Goal: Task Accomplishment & Management: Manage account settings

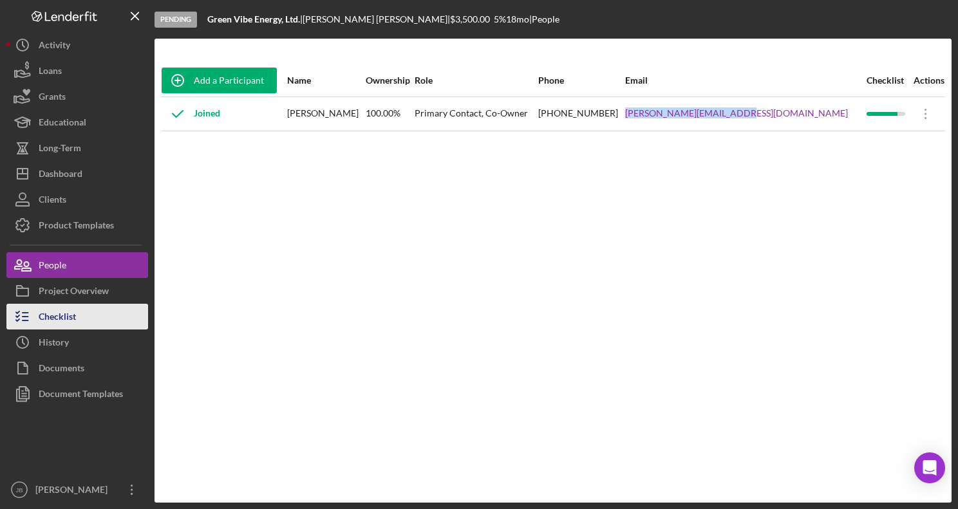
click at [60, 324] on div "Checklist" at bounding box center [57, 318] width 37 height 29
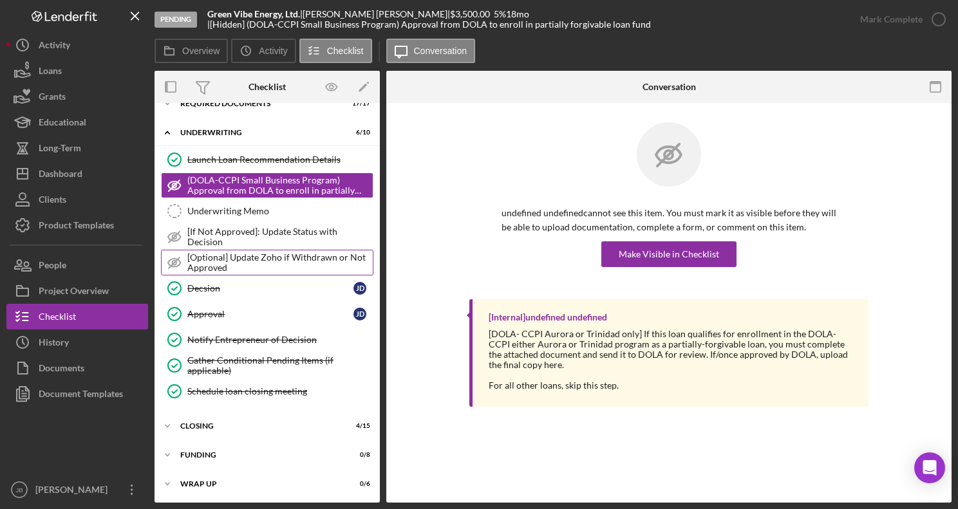
scroll to position [48, 0]
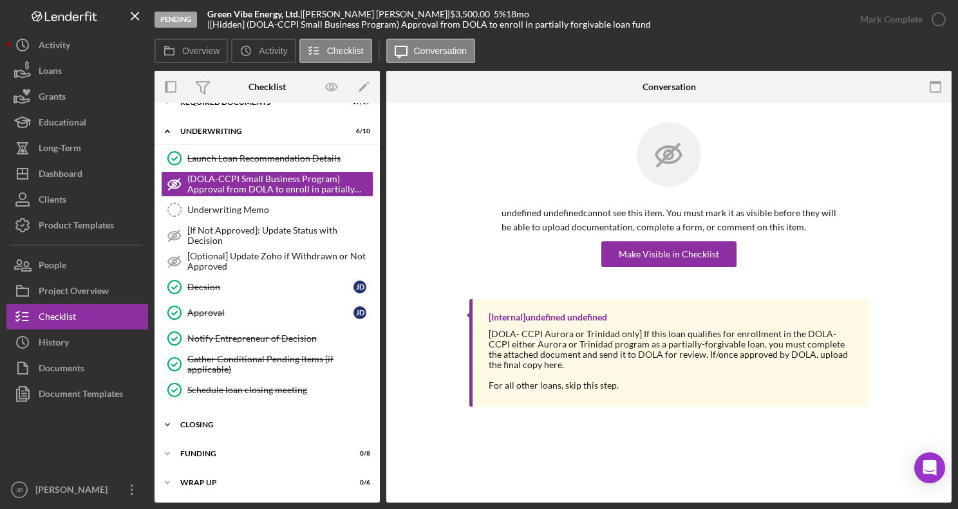
drag, startPoint x: 231, startPoint y: 430, endPoint x: 236, endPoint y: 423, distance: 8.2
click at [232, 428] on div "Icon/Expander Closing 4 / 15" at bounding box center [266, 425] width 225 height 26
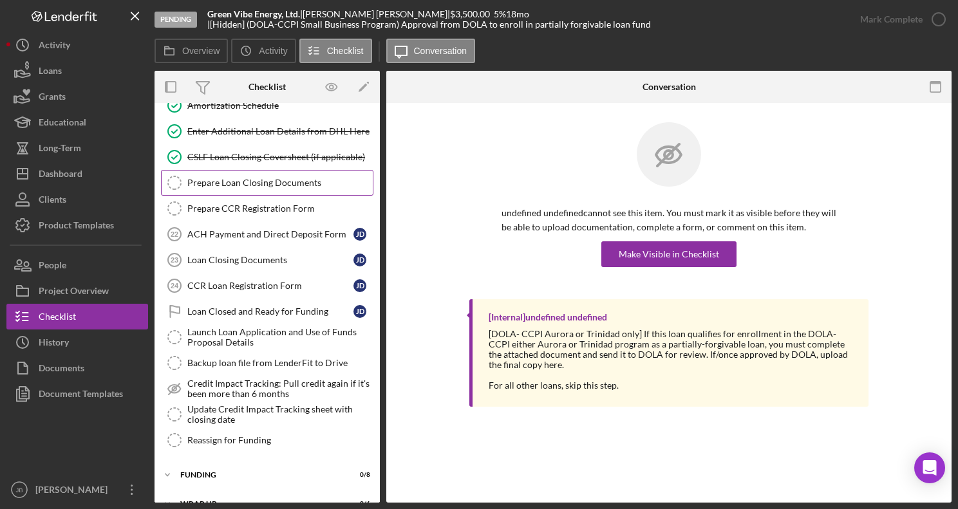
drag, startPoint x: 257, startPoint y: 188, endPoint x: 262, endPoint y: 180, distance: 9.3
click at [260, 183] on link "Prepare Loan Closing Documents Prepare Loan Closing Documents" at bounding box center [267, 183] width 212 height 26
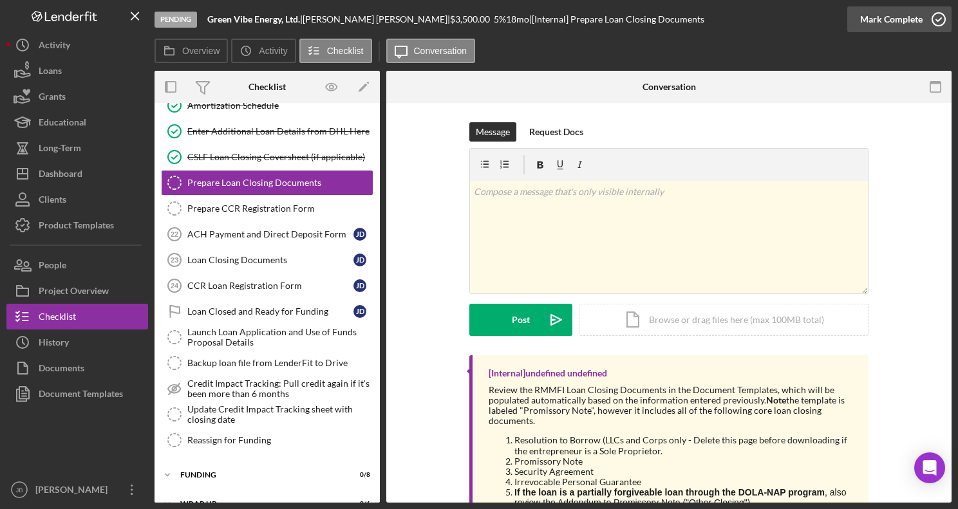
click at [926, 15] on icon "button" at bounding box center [938, 19] width 32 height 32
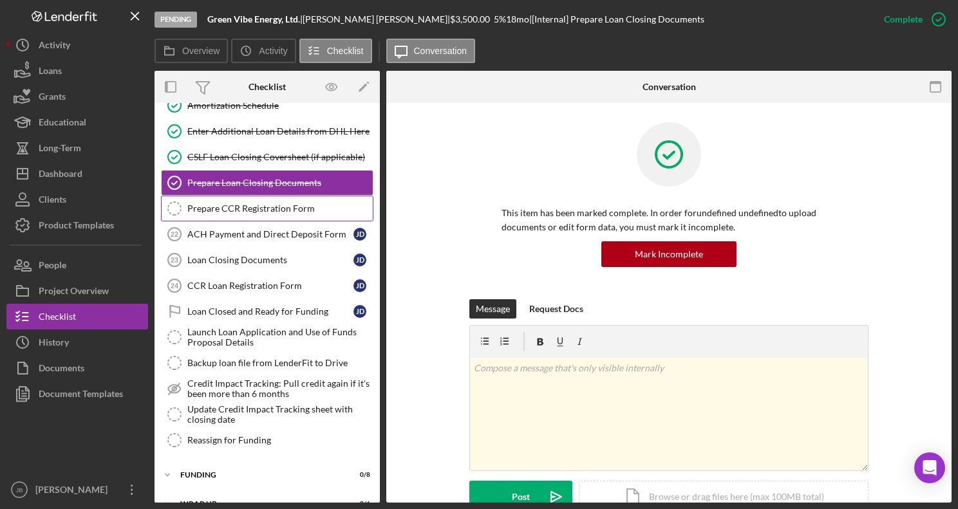
click at [198, 207] on div "Prepare CCR Registration Form" at bounding box center [279, 208] width 185 height 10
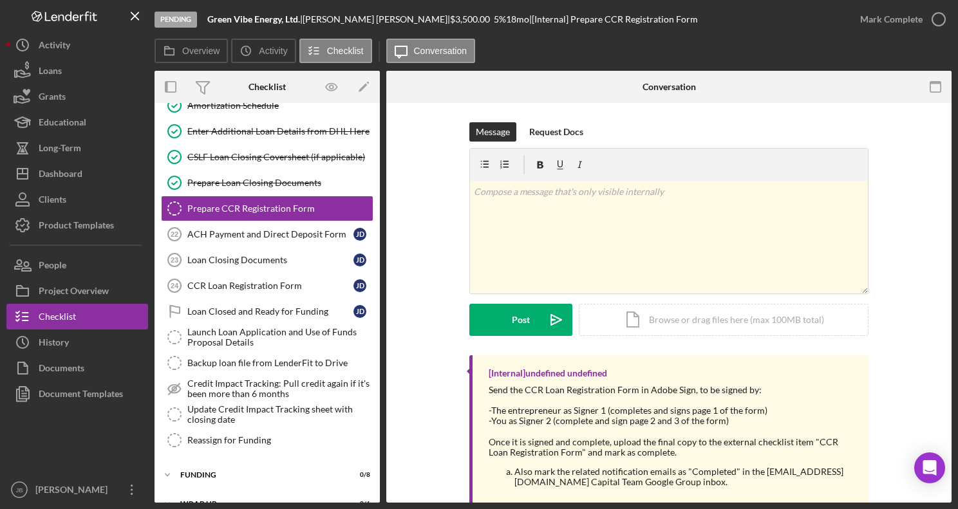
drag, startPoint x: 942, startPoint y: 21, endPoint x: 900, endPoint y: 52, distance: 51.9
click at [0, 0] on icon "button" at bounding box center [0, 0] width 0 height 0
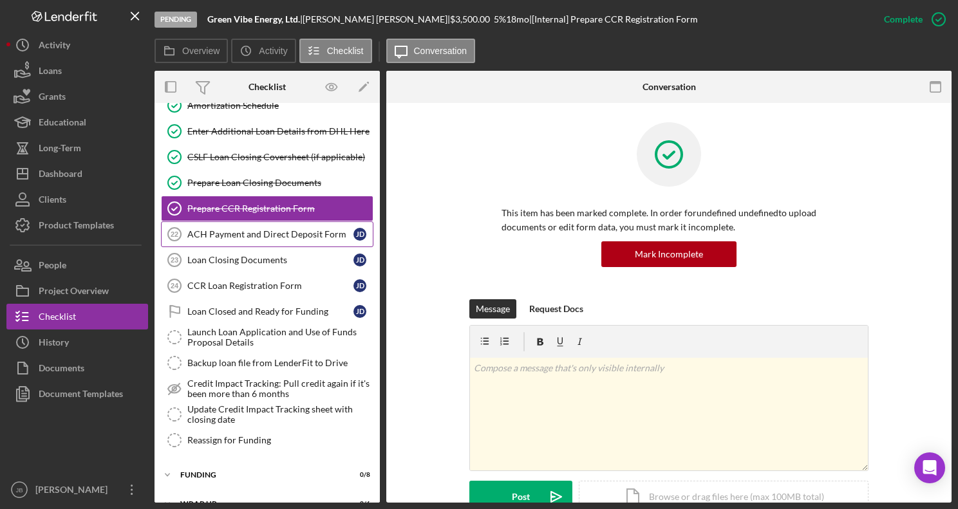
drag, startPoint x: 229, startPoint y: 236, endPoint x: 235, endPoint y: 239, distance: 6.6
click at [231, 235] on div "ACH Payment and Direct Deposit Form" at bounding box center [270, 234] width 166 height 10
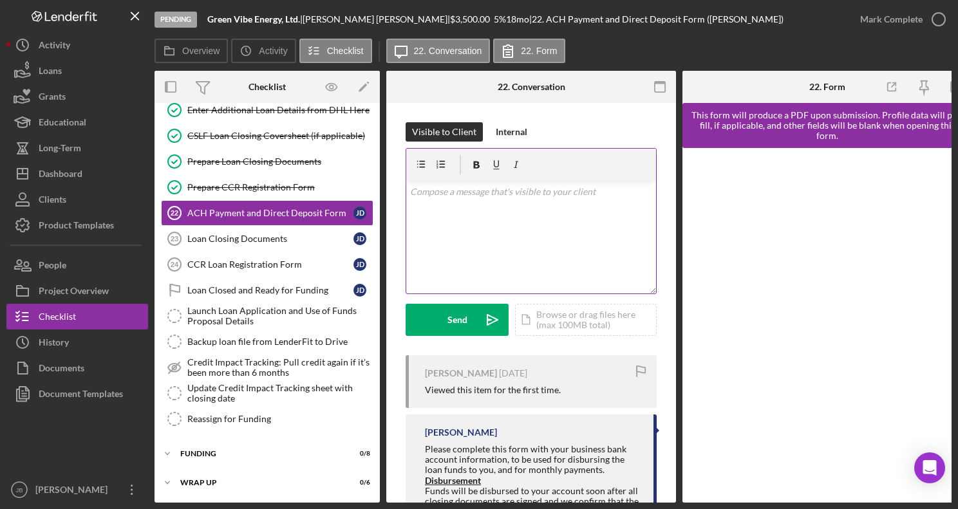
scroll to position [445, 0]
click at [452, 195] on p at bounding box center [531, 192] width 243 height 14
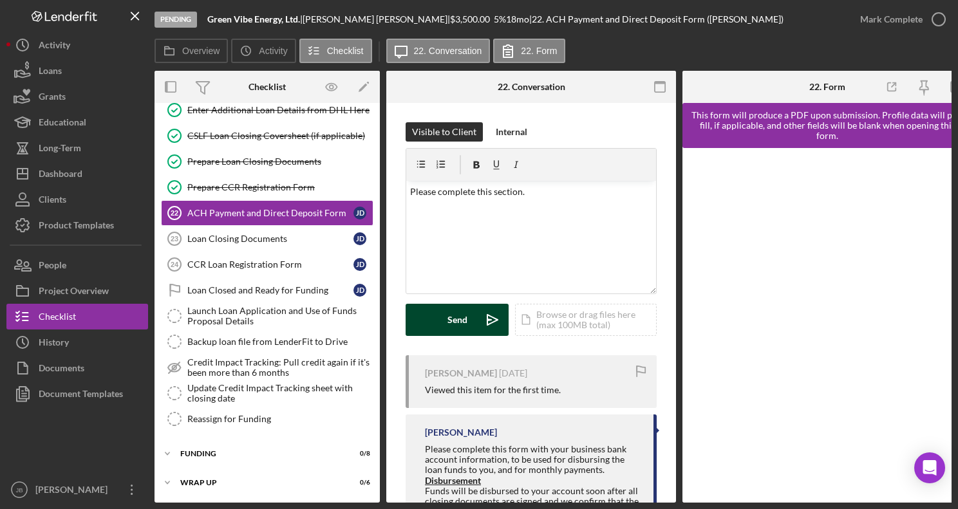
click at [483, 326] on icon "Icon/icon-invite-send" at bounding box center [492, 320] width 32 height 32
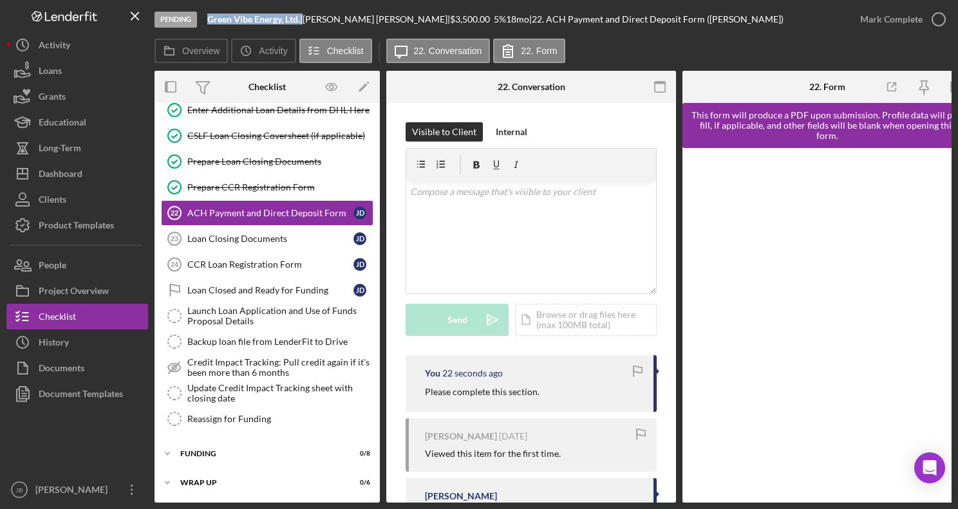
drag, startPoint x: 211, startPoint y: 20, endPoint x: 305, endPoint y: 18, distance: 94.0
click at [302, 18] on div "Green Vibe Energy, Ltd. |" at bounding box center [254, 19] width 95 height 10
copy div "Green Vibe Energy, Ltd."
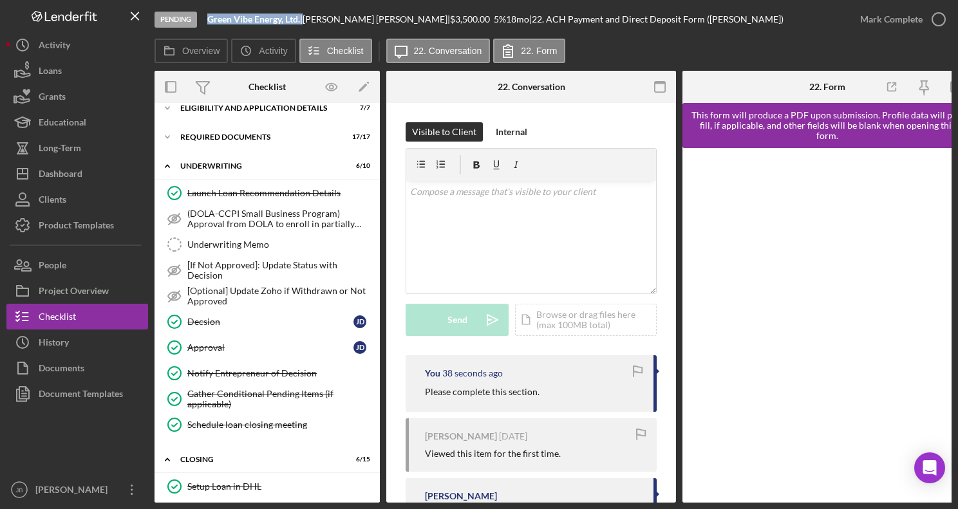
scroll to position [0, 0]
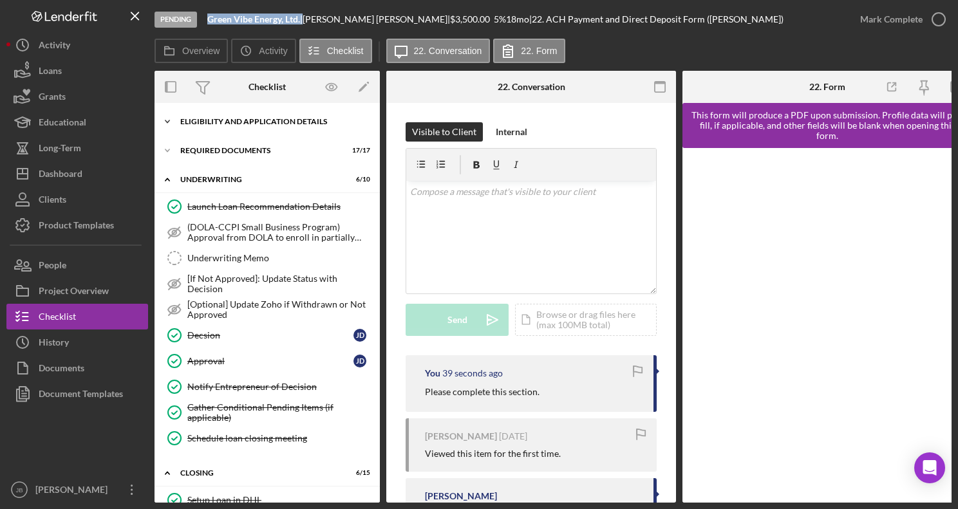
click at [250, 116] on div "Icon/Expander Eligibility and Application Details 7 / 7" at bounding box center [266, 122] width 225 height 26
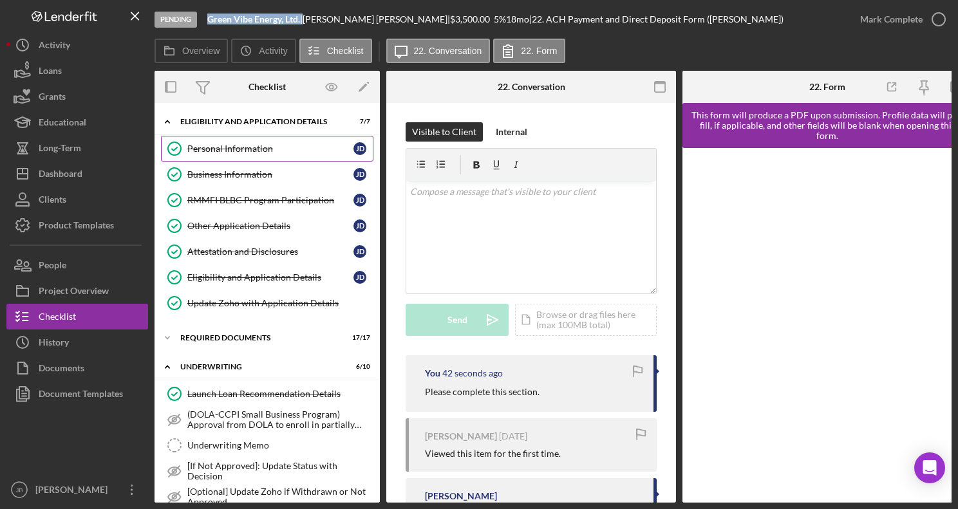
click at [253, 150] on div "Personal Information" at bounding box center [270, 149] width 166 height 10
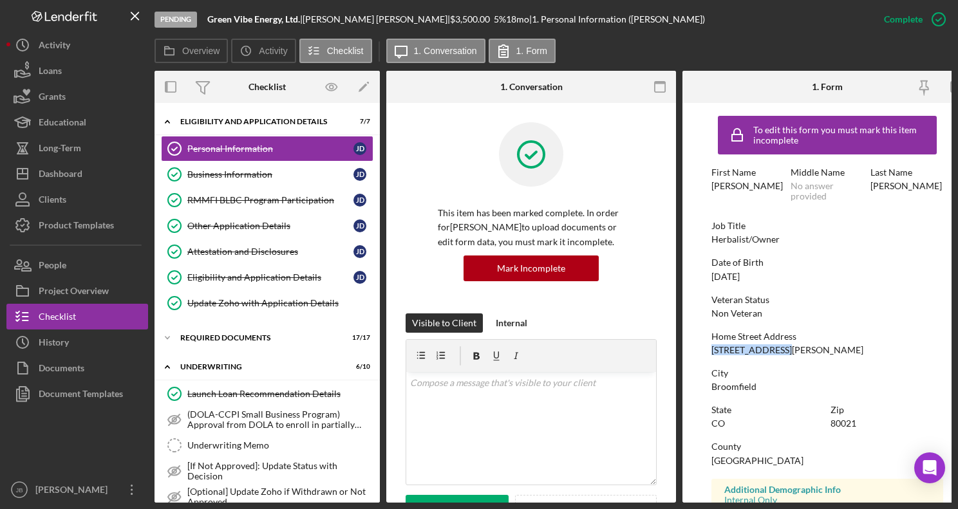
drag, startPoint x: 780, startPoint y: 351, endPoint x: 706, endPoint y: 351, distance: 74.0
click at [706, 351] on form "To edit this form you must mark this item incomplete First Name Joan Middle Nam…" at bounding box center [827, 303] width 290 height 400
copy div "[STREET_ADDRESS][PERSON_NAME]"
drag, startPoint x: 818, startPoint y: 426, endPoint x: 851, endPoint y: 422, distance: 33.0
click at [851, 422] on div "State CO Zip 80021" at bounding box center [827, 423] width 232 height 37
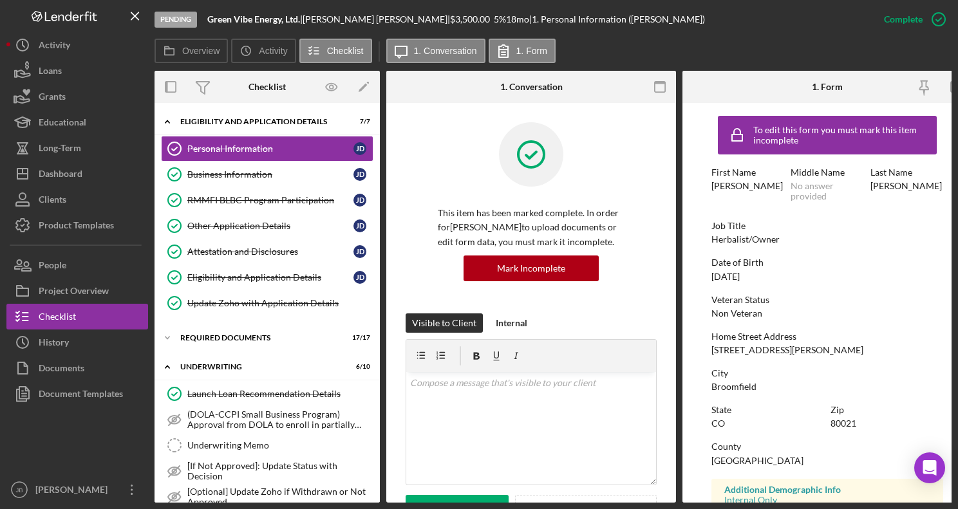
click at [864, 422] on div "Zip 80021" at bounding box center [886, 417] width 113 height 24
drag, startPoint x: 859, startPoint y: 422, endPoint x: 827, endPoint y: 425, distance: 32.4
click at [827, 425] on div "State CO Zip 80021" at bounding box center [827, 423] width 232 height 37
copy div "80021"
click at [284, 176] on div "Business Information" at bounding box center [270, 174] width 166 height 10
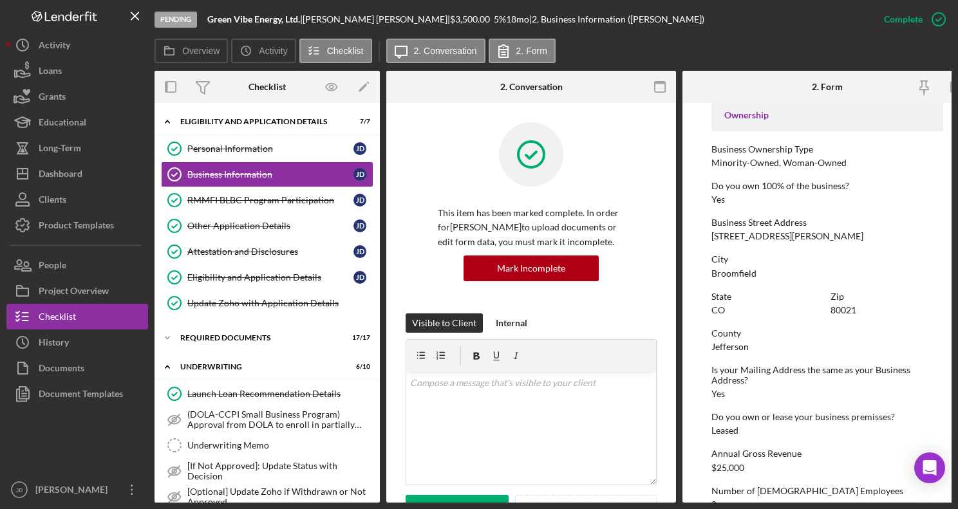
scroll to position [443, 0]
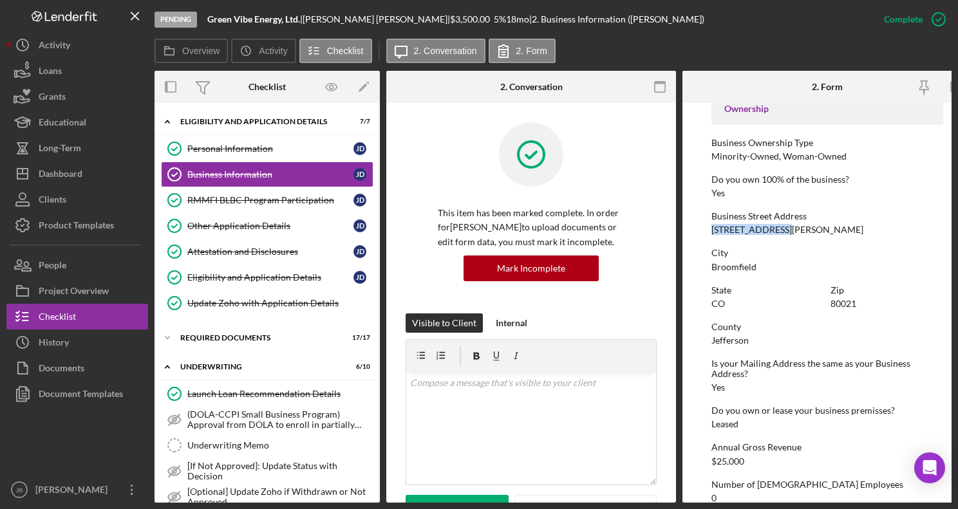
drag, startPoint x: 773, startPoint y: 228, endPoint x: 709, endPoint y: 227, distance: 64.4
click at [709, 227] on form "To edit this form you must mark this item incomplete Business Name Green Vibe E…" at bounding box center [827, 303] width 290 height 400
copy div "[STREET_ADDRESS][PERSON_NAME]"
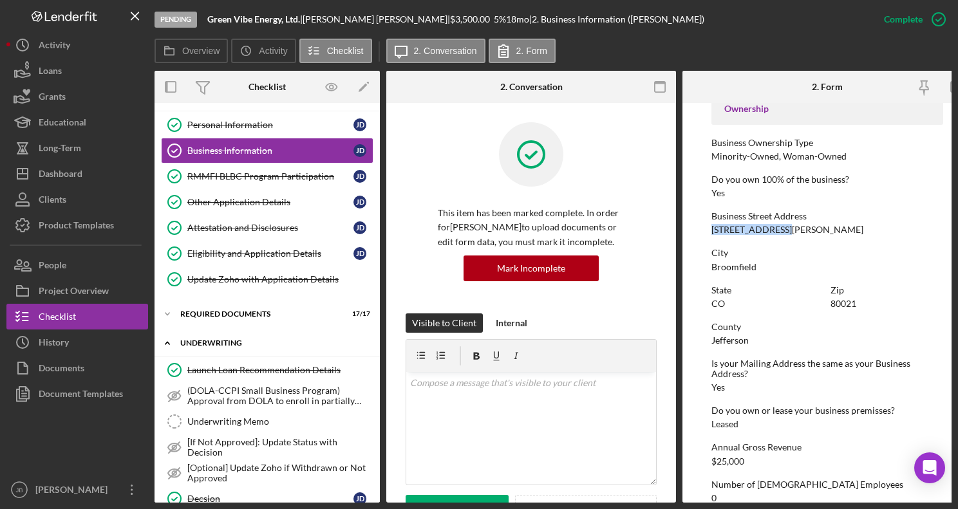
scroll to position [25, 0]
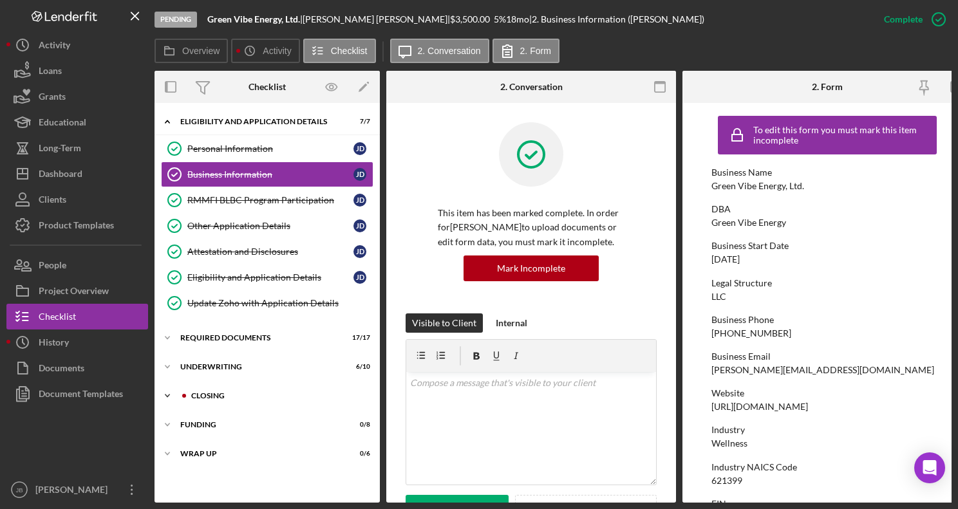
click at [252, 402] on div "Icon/Expander Closing 6 / 15" at bounding box center [266, 396] width 225 height 26
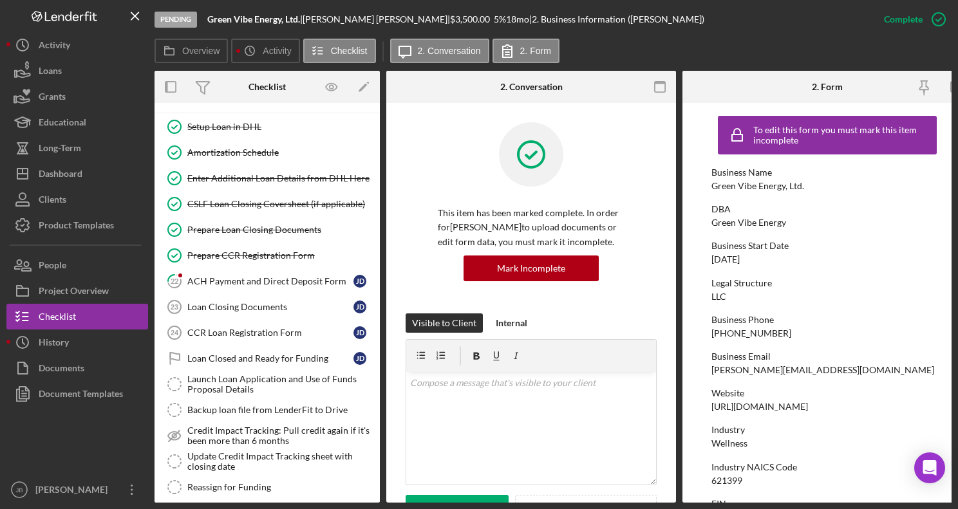
scroll to position [315, 0]
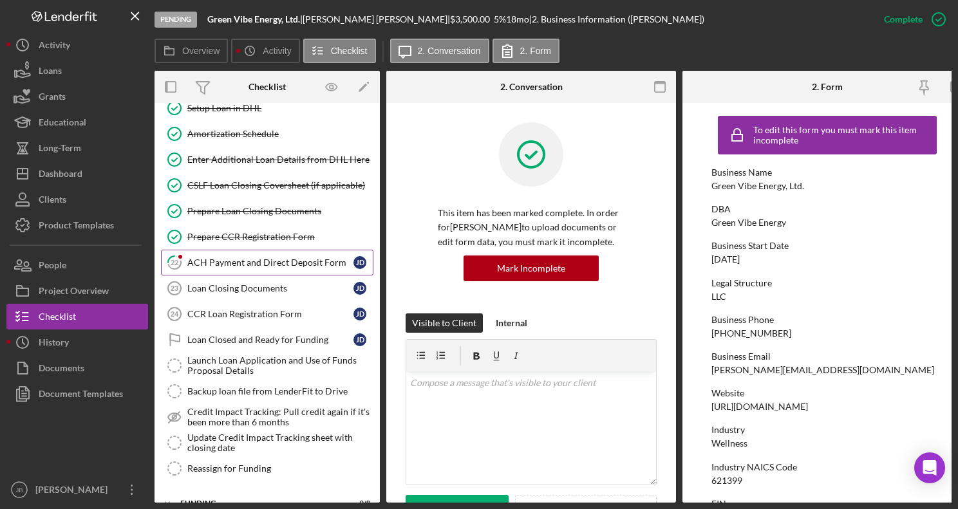
click at [249, 270] on link "22 ACH Payment and Direct Deposit Form [PERSON_NAME]" at bounding box center [267, 263] width 212 height 26
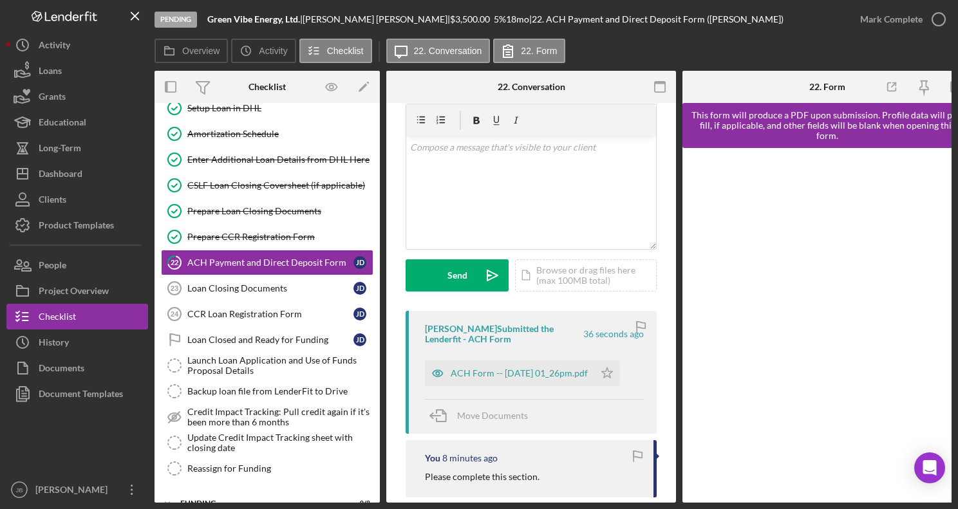
scroll to position [127, 0]
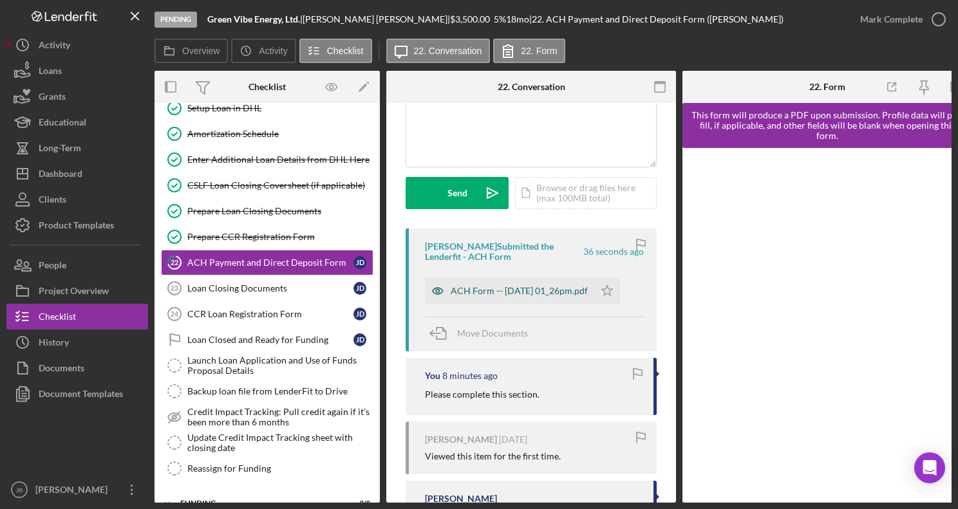
click at [499, 286] on div "ACH Form -- [DATE] 01_26pm.pdf" at bounding box center [519, 291] width 137 height 10
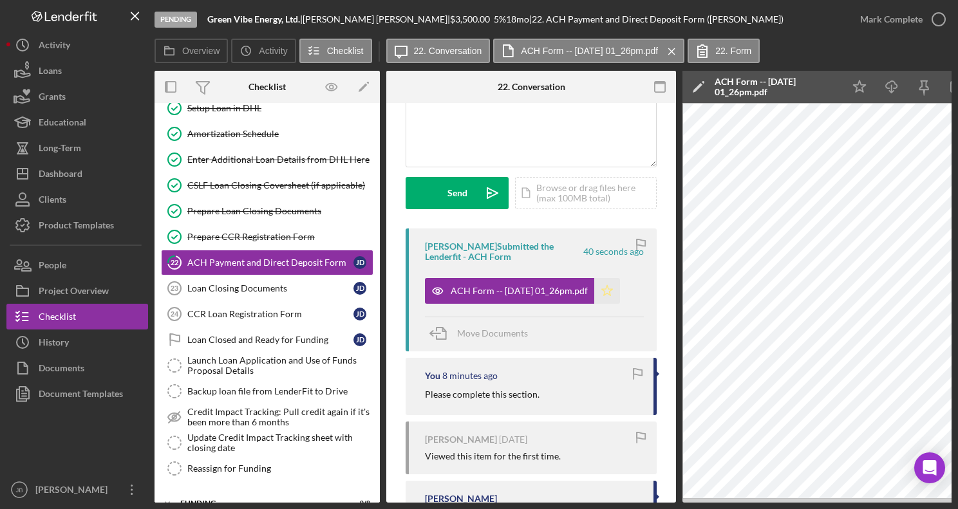
click at [613, 292] on polygon "button" at bounding box center [607, 290] width 11 height 10
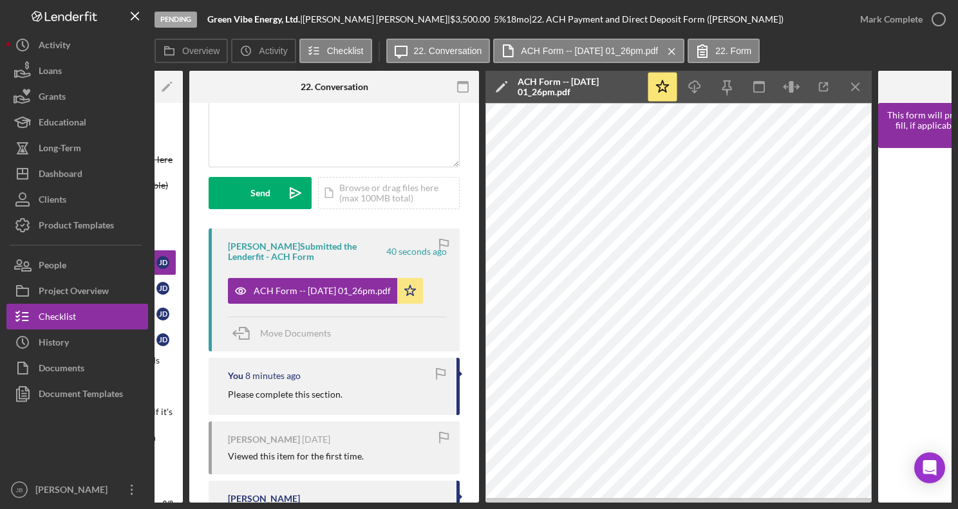
scroll to position [0, 201]
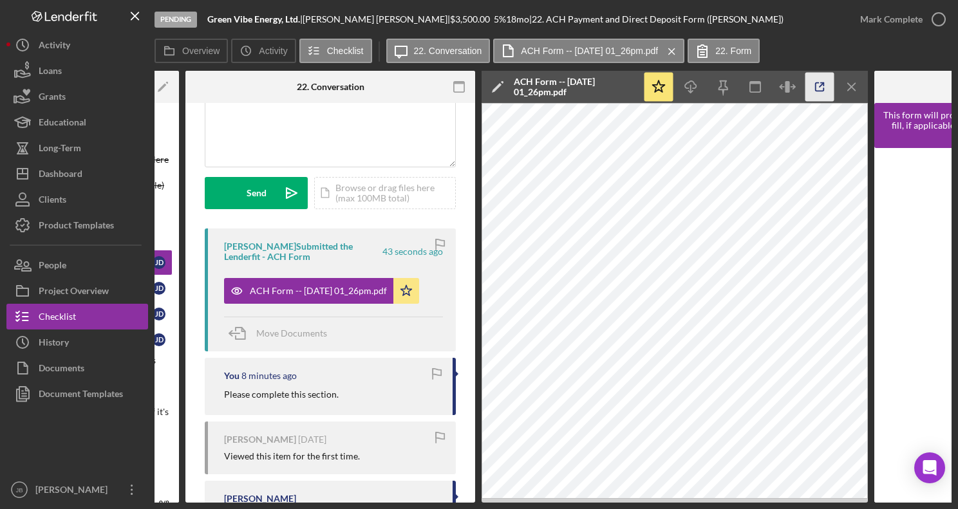
click at [819, 84] on icon "button" at bounding box center [819, 87] width 29 height 29
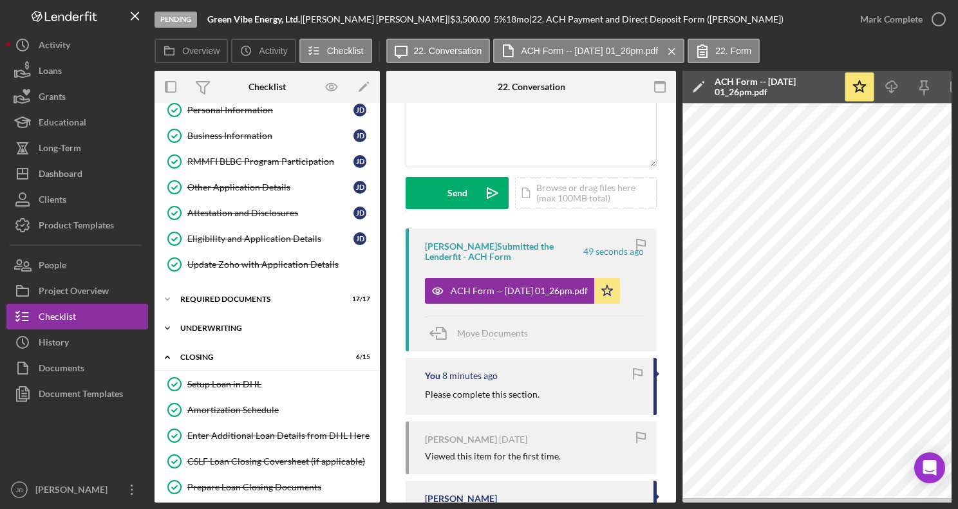
scroll to position [42, 0]
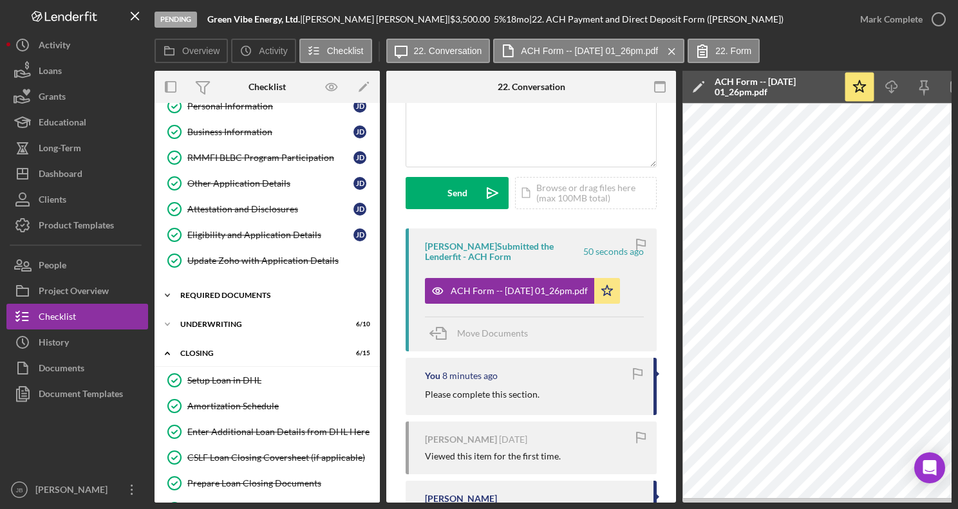
click at [256, 299] on div "Icon/Expander Required Documents 17 / 17" at bounding box center [266, 296] width 225 height 26
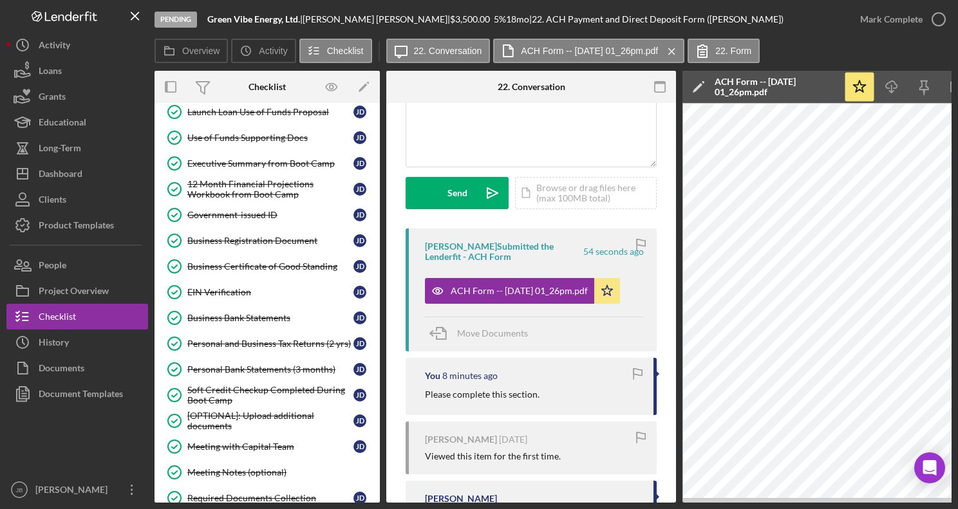
scroll to position [286, 0]
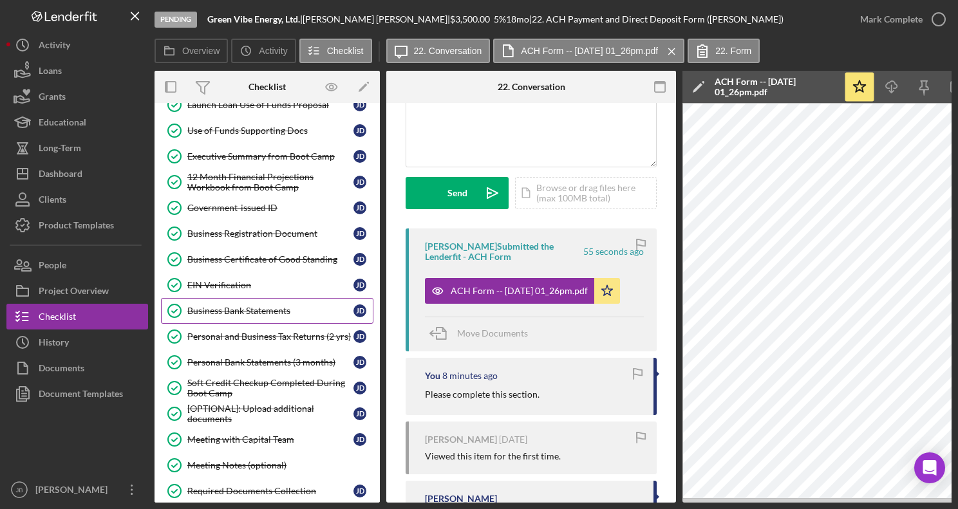
click at [257, 309] on div "Business Bank Statements" at bounding box center [270, 311] width 166 height 10
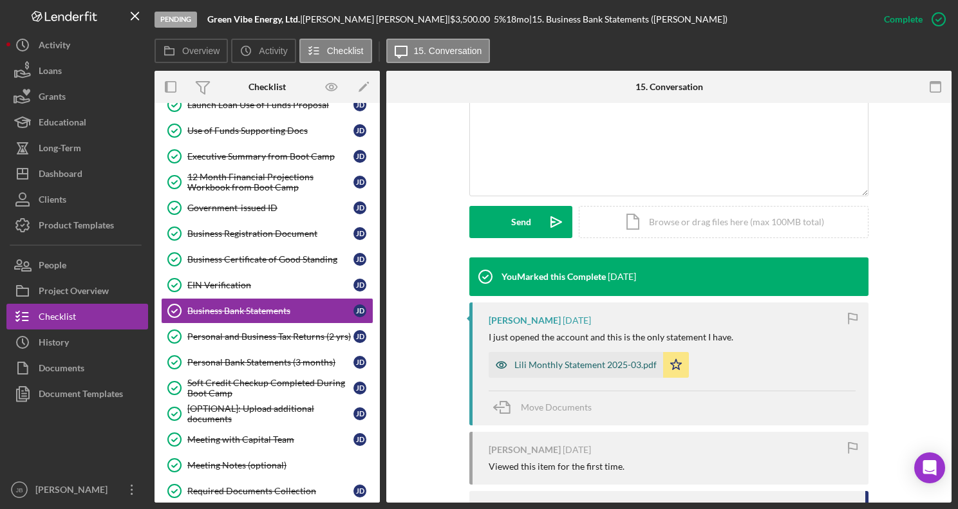
click at [584, 369] on div "Lili Monthly Statement 2025-03.pdf" at bounding box center [585, 365] width 142 height 10
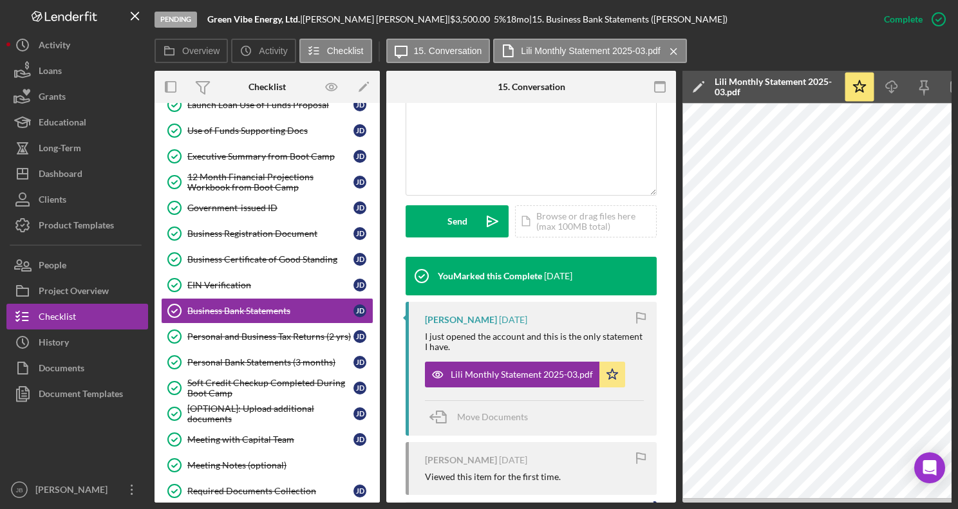
scroll to position [260, 0]
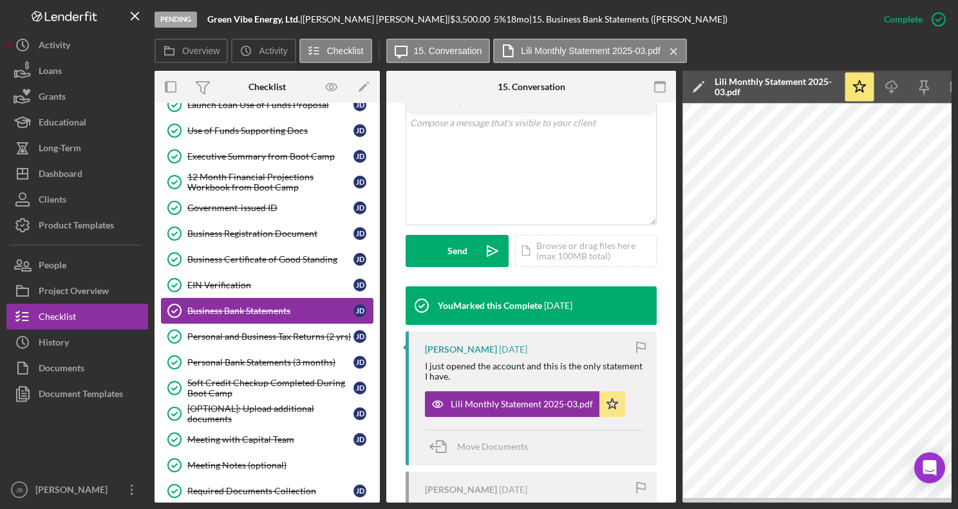
click at [313, 311] on div "Business Bank Statements" at bounding box center [270, 311] width 166 height 10
click at [940, 23] on icon "button" at bounding box center [938, 19] width 32 height 32
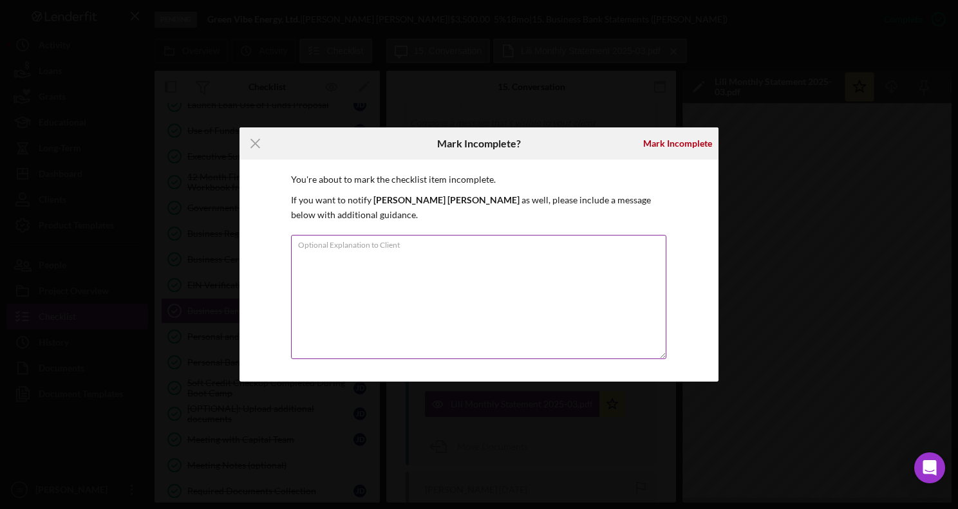
click at [484, 256] on textarea "Optional Explanation to Client" at bounding box center [478, 297] width 375 height 124
type textarea "please upload new business bank account"
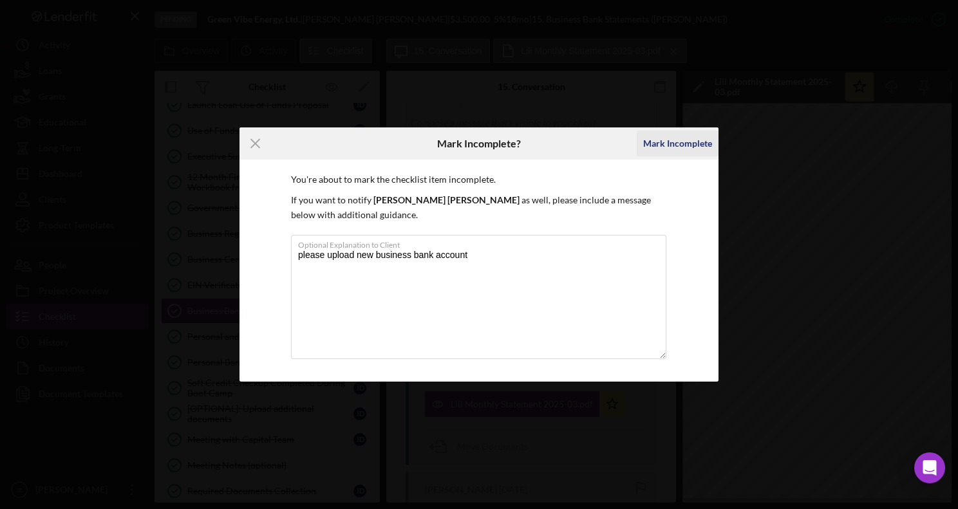
click at [684, 149] on div "Mark Incomplete" at bounding box center [677, 144] width 69 height 26
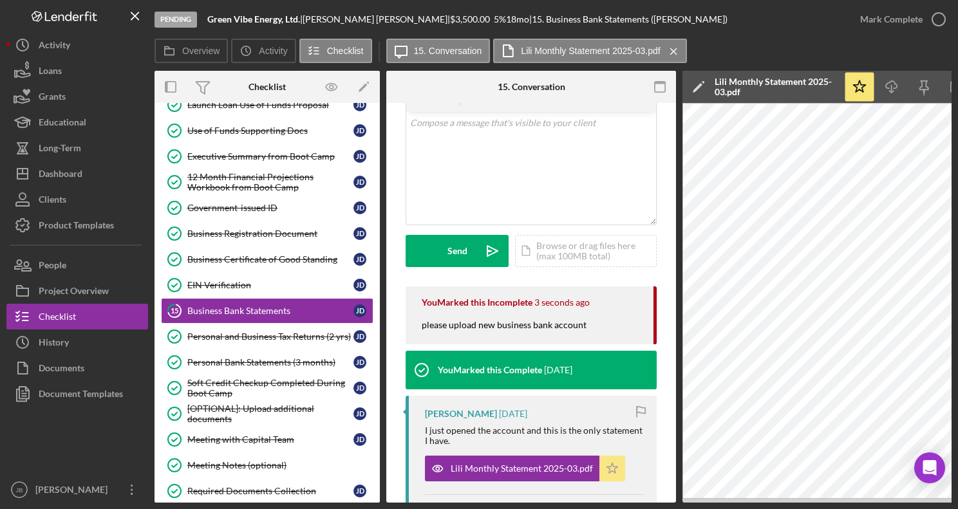
click at [613, 462] on icon "Icon/Star" at bounding box center [612, 469] width 26 height 26
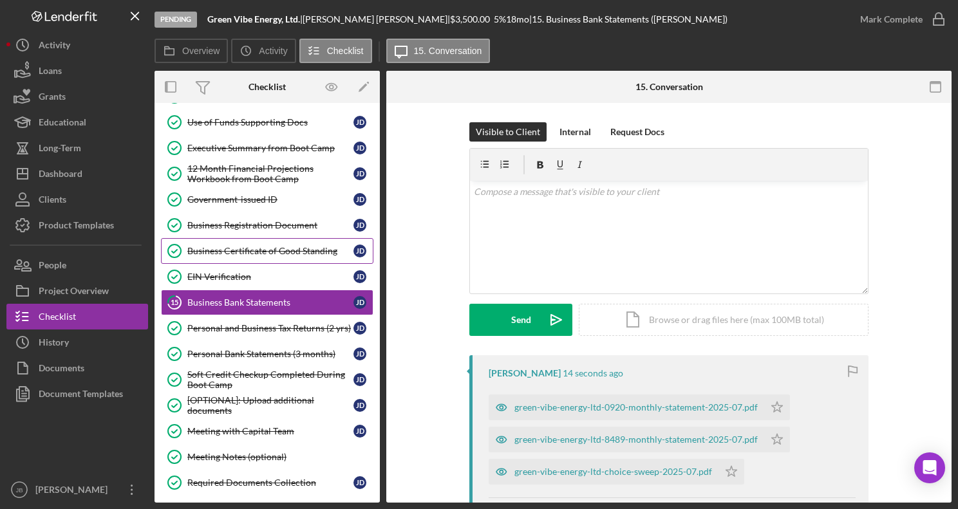
scroll to position [116, 0]
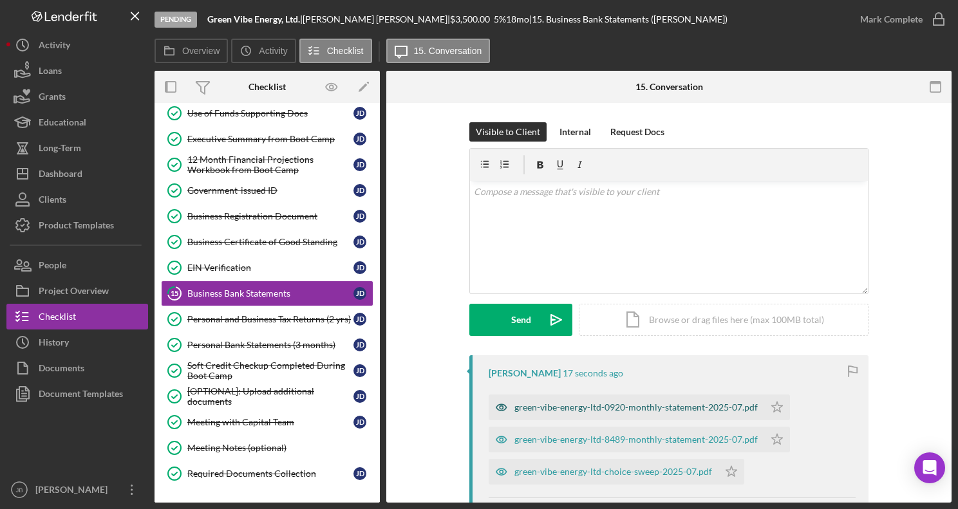
click at [626, 409] on div "green-vibe-energy-ltd-0920-monthly-statement-2025-07.pdf" at bounding box center [635, 407] width 243 height 10
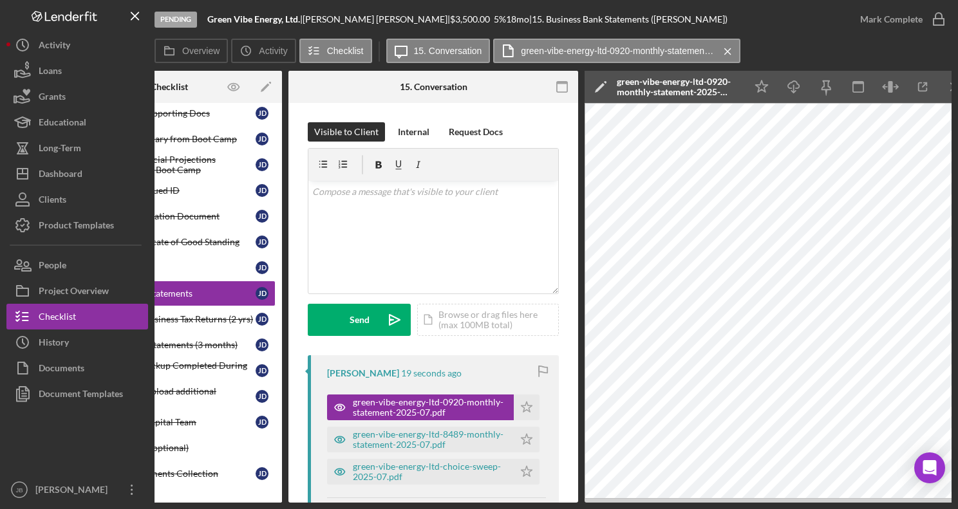
scroll to position [0, 117]
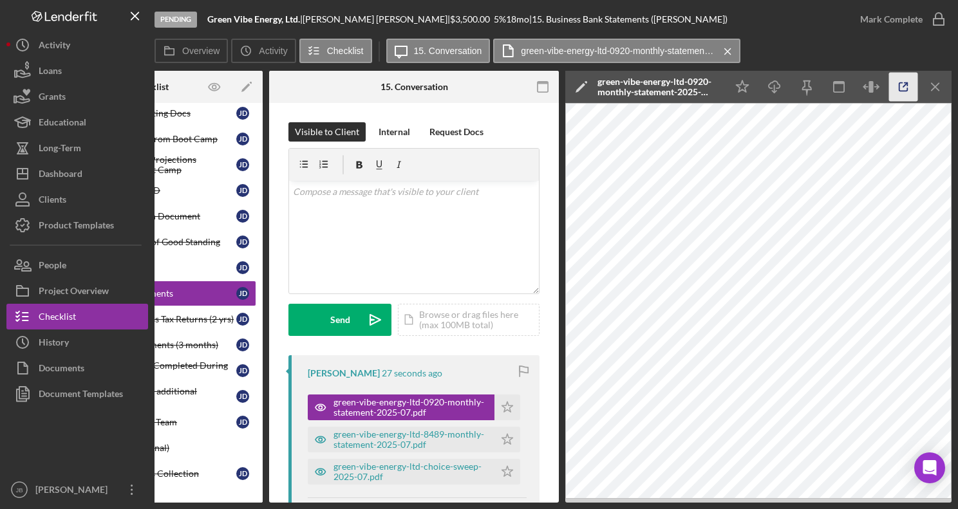
click at [906, 81] on icon "button" at bounding box center [903, 87] width 29 height 29
click at [508, 407] on icon "Icon/Star" at bounding box center [507, 408] width 26 height 26
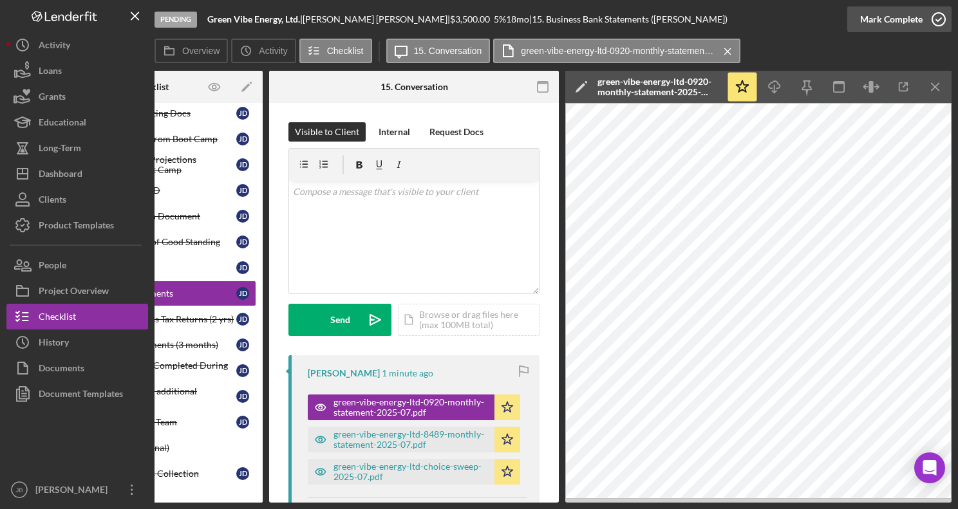
click at [938, 23] on icon "button" at bounding box center [938, 19] width 32 height 32
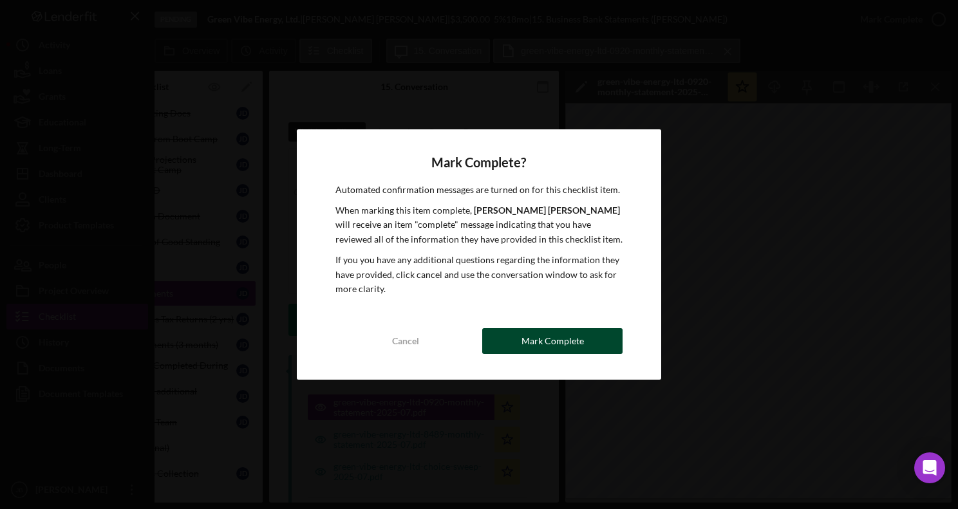
click at [599, 346] on button "Mark Complete" at bounding box center [552, 341] width 140 height 26
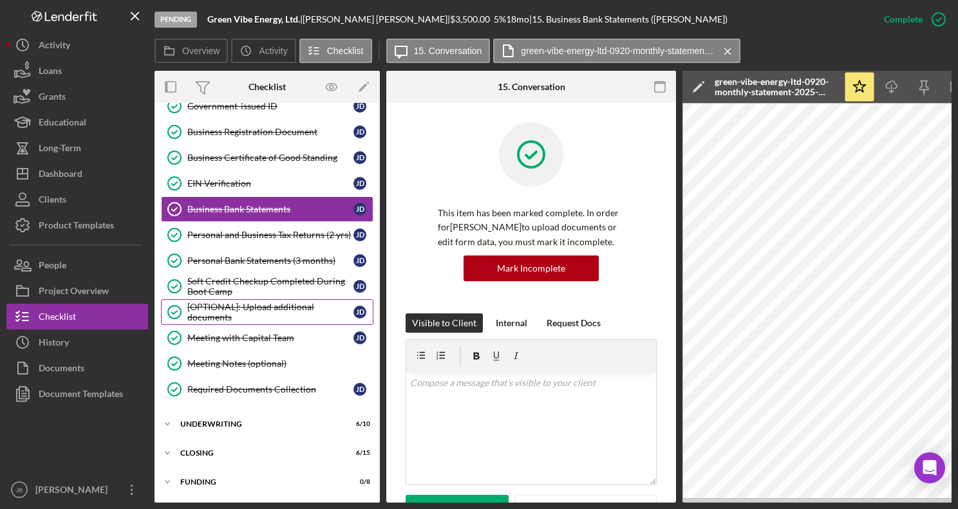
scroll to position [232, 0]
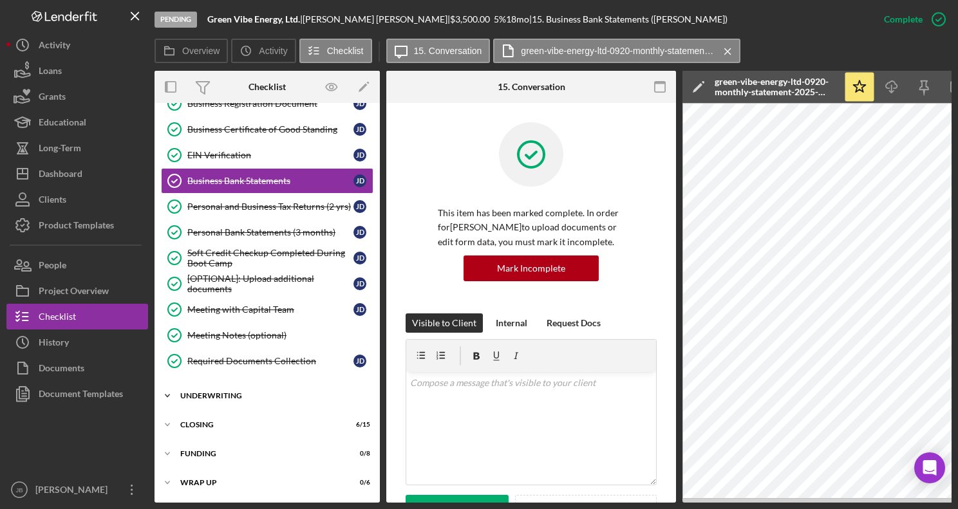
click at [257, 387] on div "Icon/Expander Underwriting 6 / 10" at bounding box center [266, 396] width 225 height 26
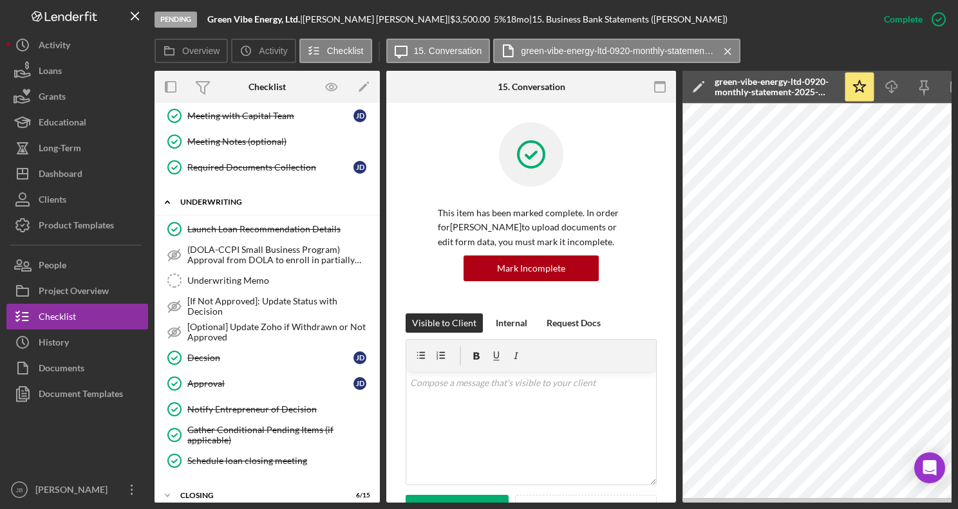
scroll to position [497, 0]
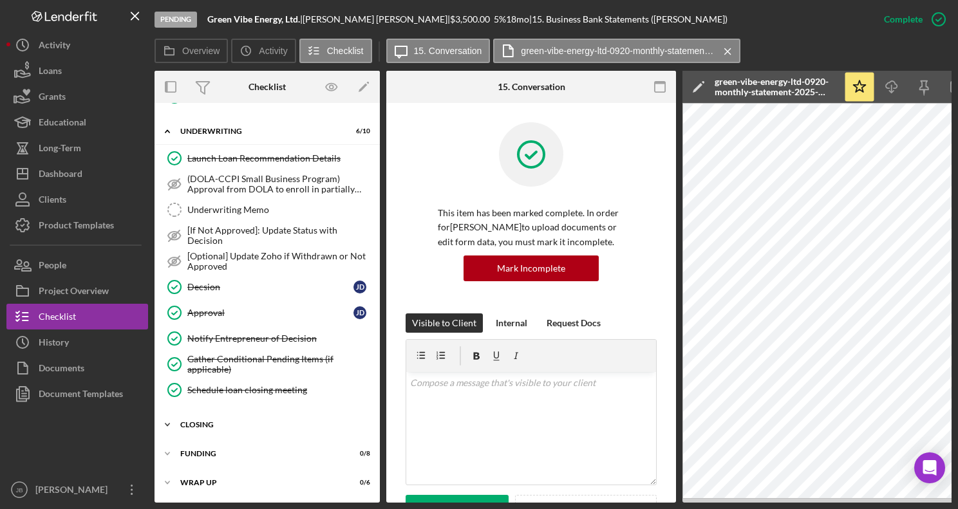
click at [252, 421] on div "Closing" at bounding box center [271, 425] width 183 height 8
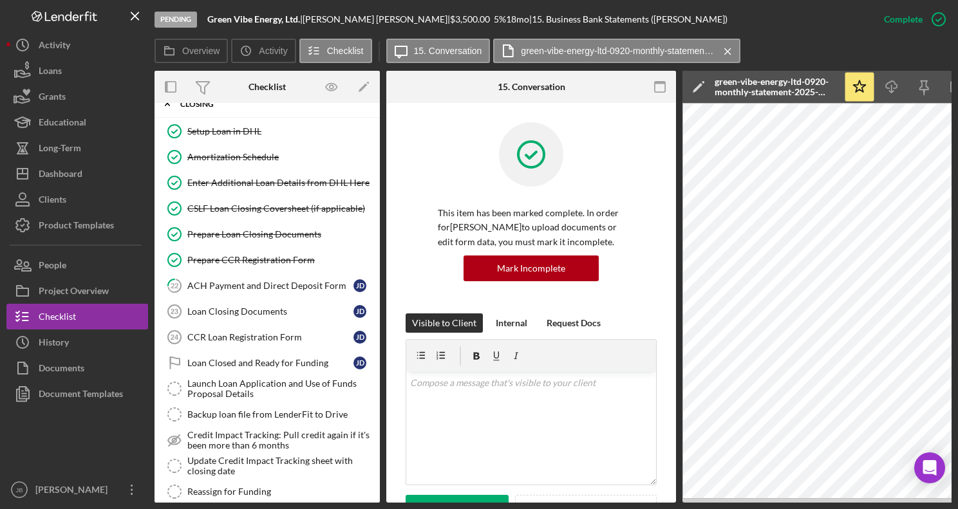
scroll to position [820, 0]
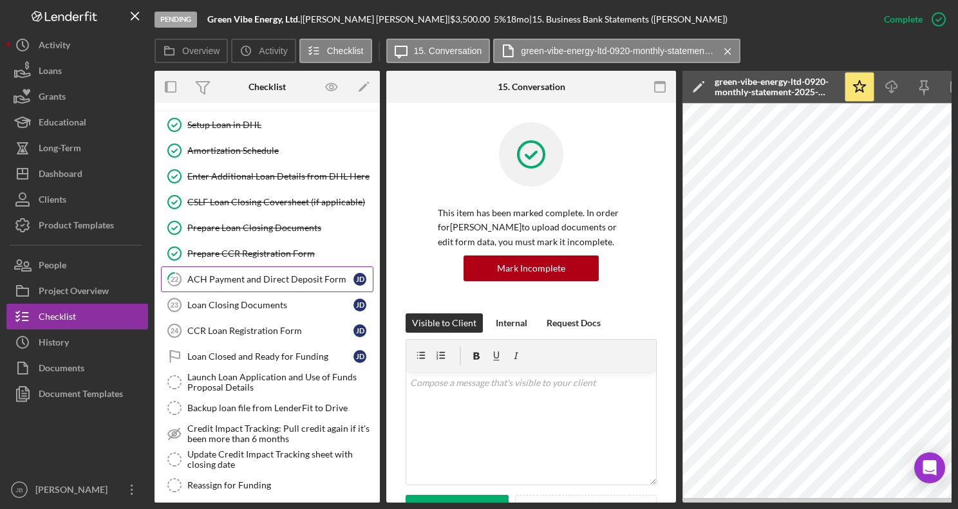
click at [260, 275] on div "ACH Payment and Direct Deposit Form" at bounding box center [270, 279] width 166 height 10
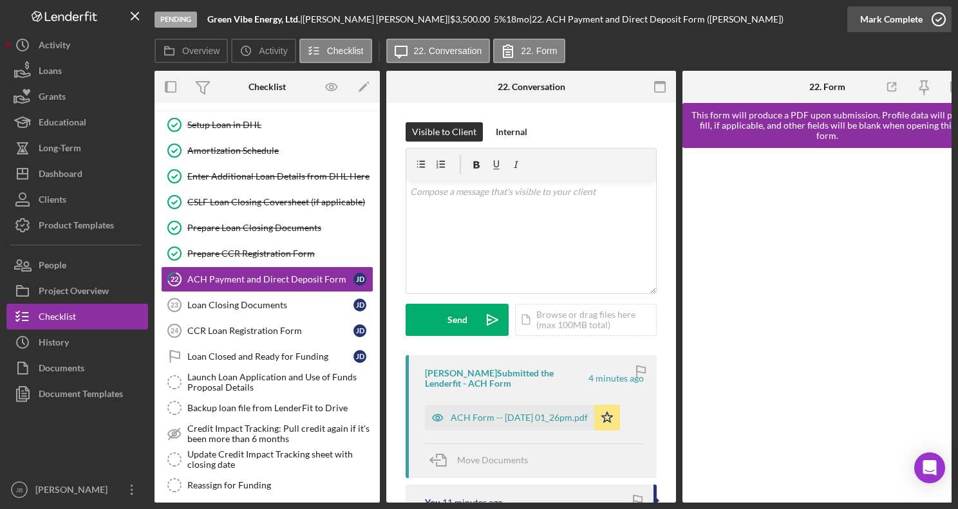
click at [943, 15] on icon "button" at bounding box center [938, 19] width 32 height 32
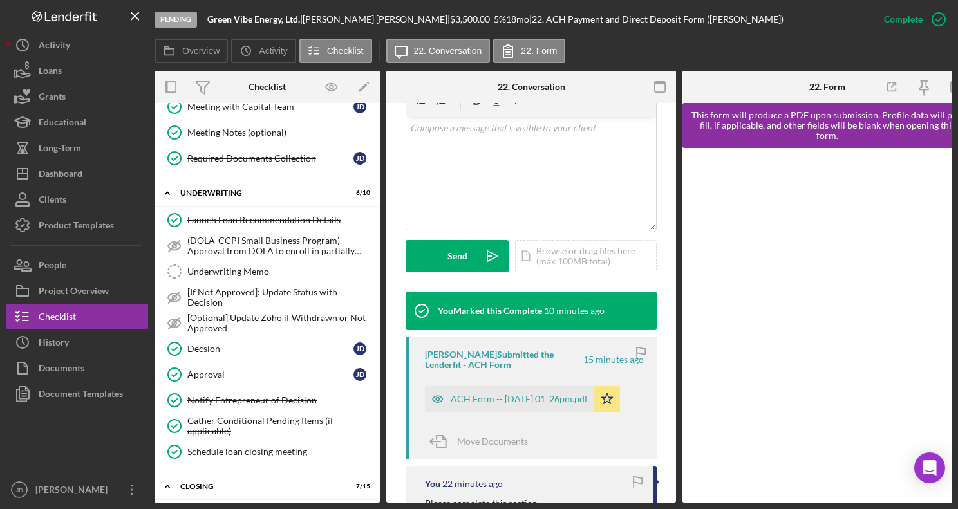
scroll to position [242, 0]
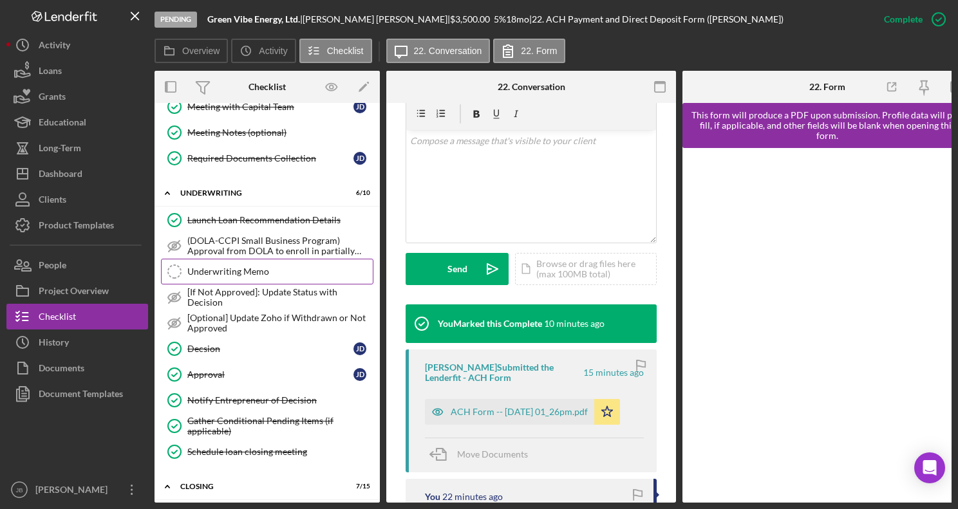
click at [266, 275] on div "Underwriting Memo" at bounding box center [279, 271] width 185 height 10
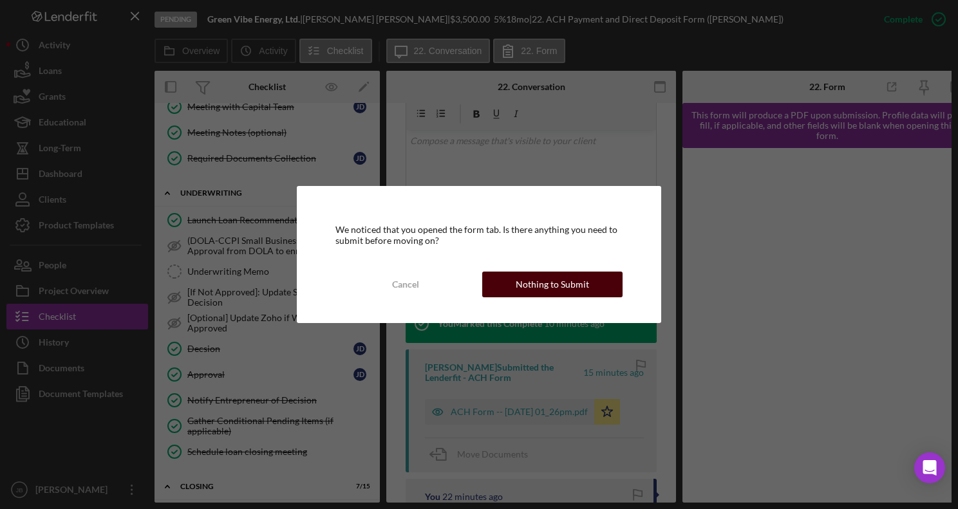
click at [543, 290] on div "Nothing to Submit" at bounding box center [552, 285] width 73 height 26
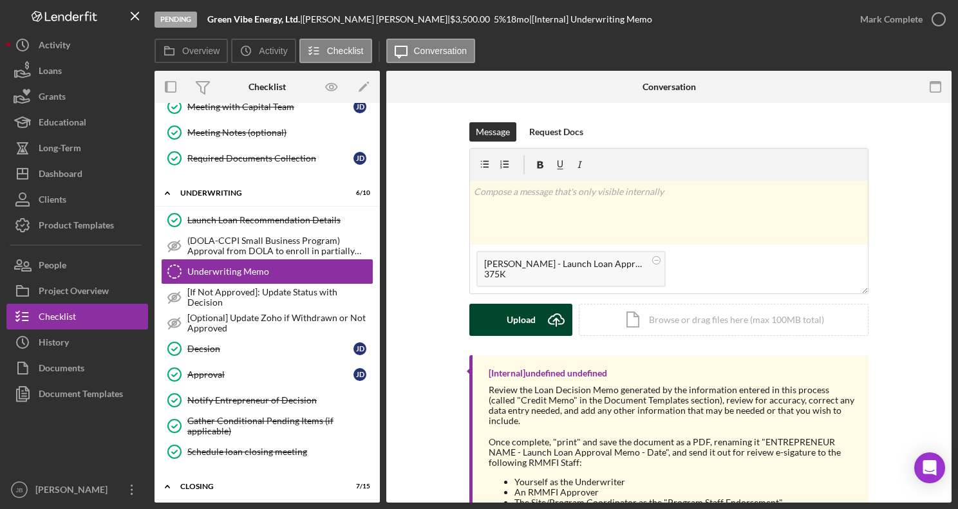
click at [550, 312] on icon "Icon/Upload" at bounding box center [556, 320] width 32 height 32
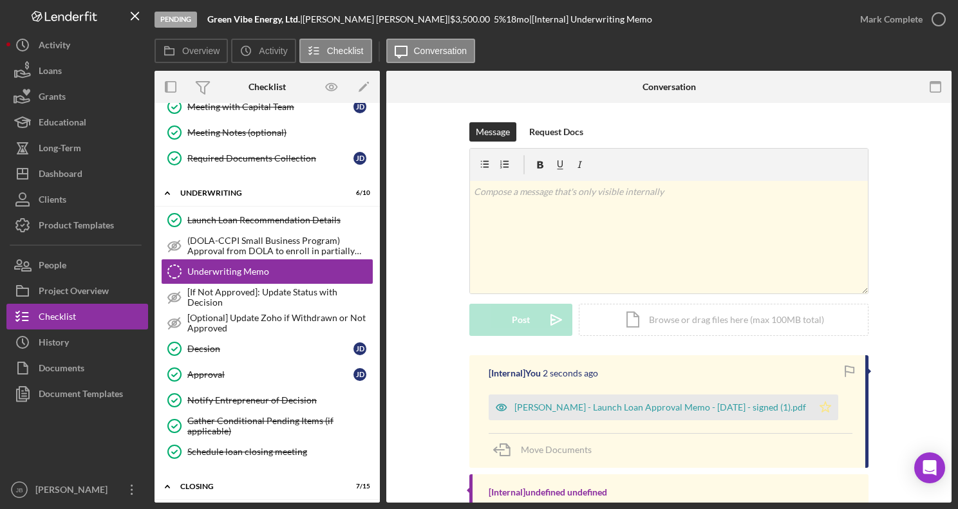
click at [812, 404] on icon "Icon/Star" at bounding box center [825, 408] width 26 height 26
click at [936, 17] on icon "button" at bounding box center [938, 19] width 32 height 32
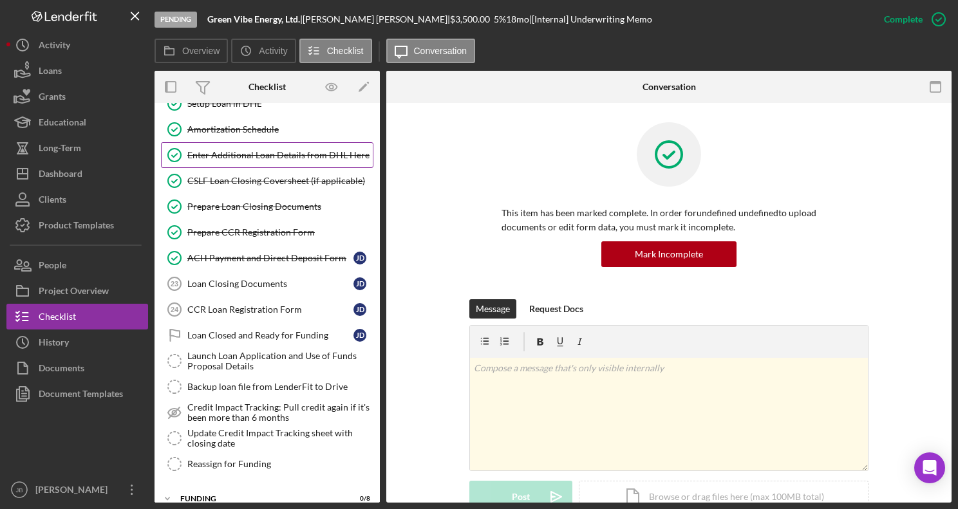
scroll to position [886, 0]
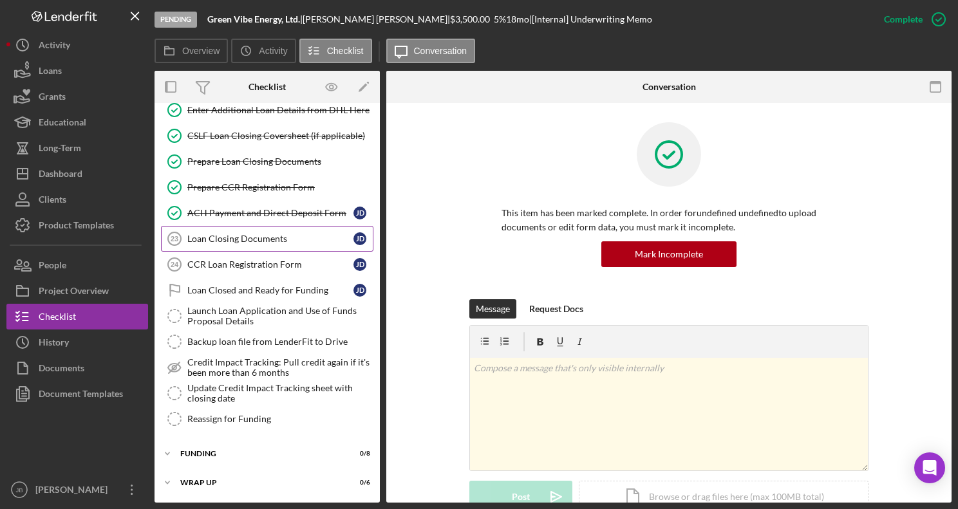
click at [221, 242] on div "Loan Closing Documents" at bounding box center [270, 239] width 166 height 10
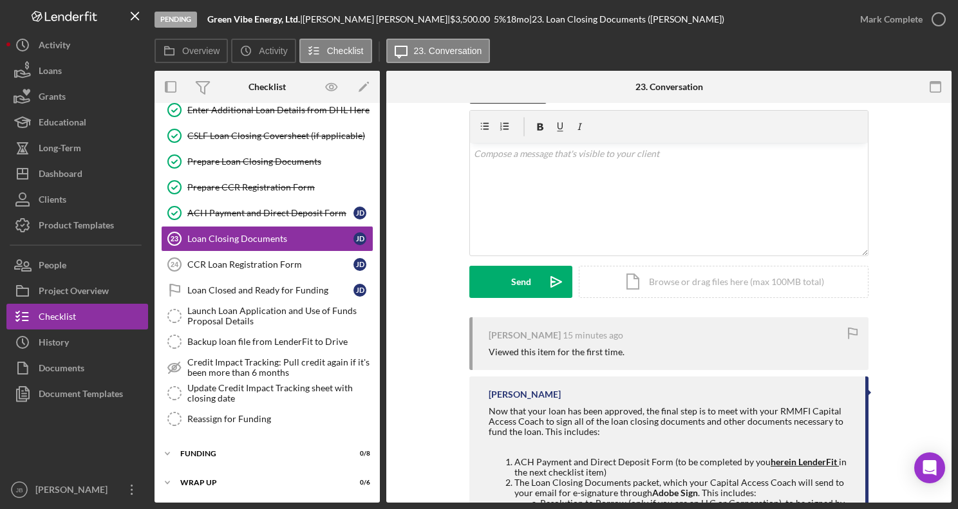
scroll to position [198, 0]
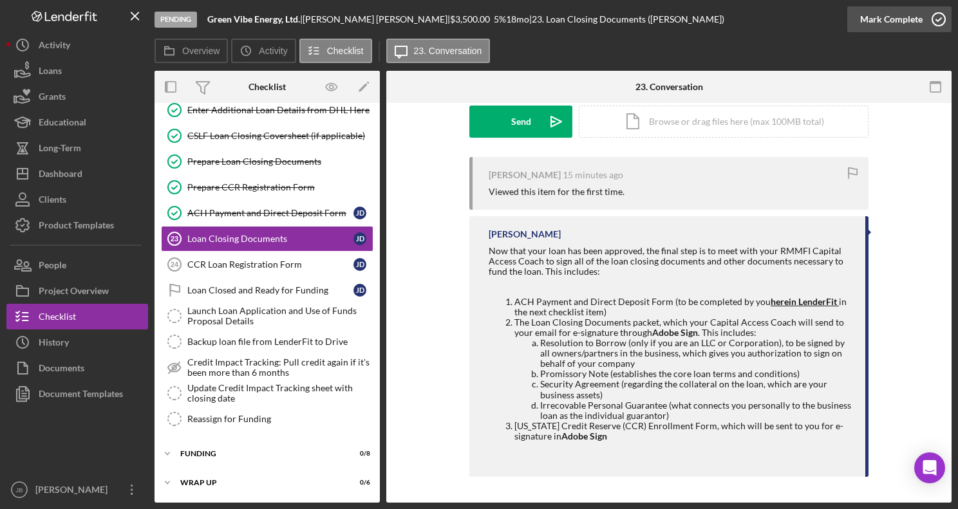
click at [936, 20] on polyline "button" at bounding box center [938, 19] width 5 height 3
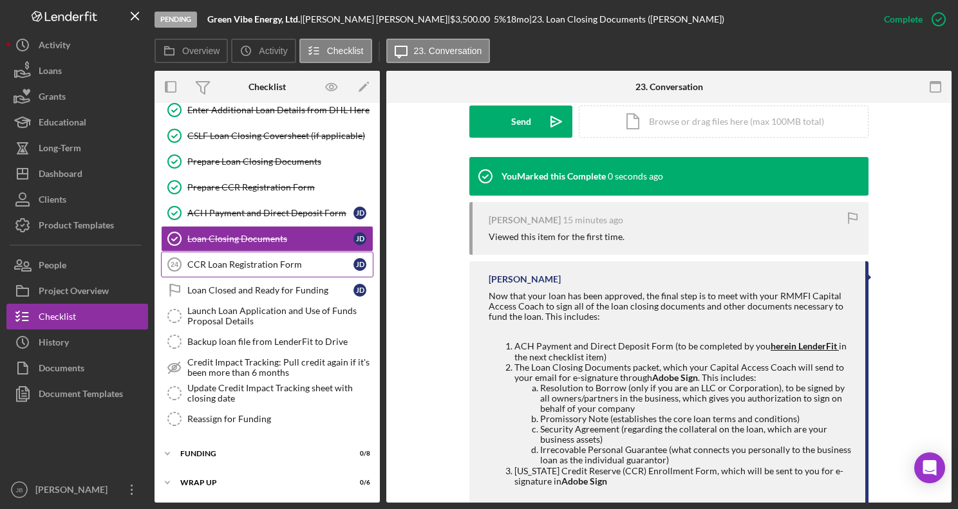
click at [263, 259] on div "CCR Loan Registration Form" at bounding box center [270, 264] width 166 height 10
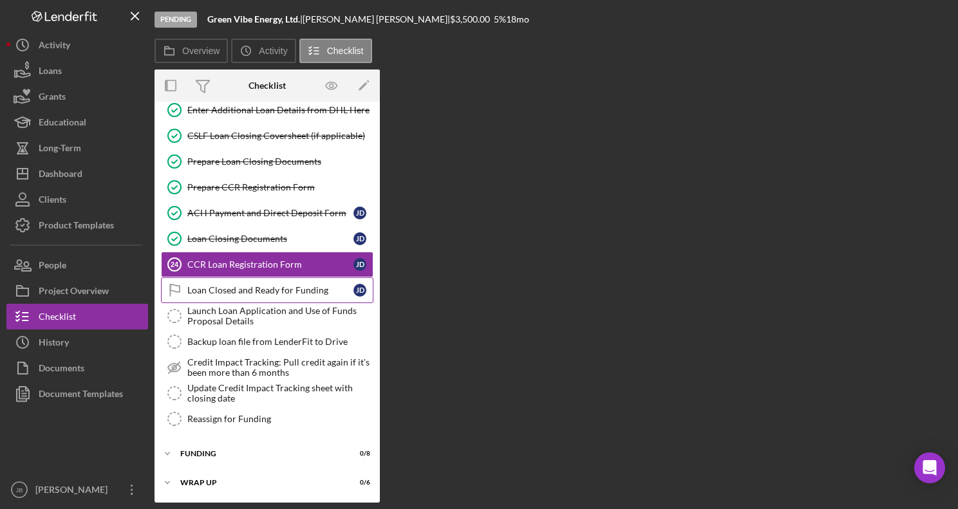
scroll to position [886, 0]
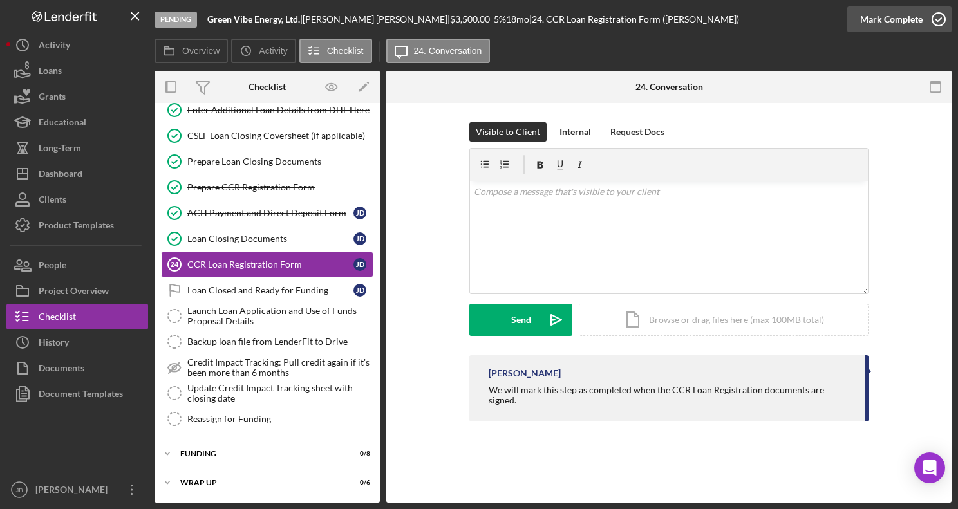
click at [940, 21] on icon "button" at bounding box center [938, 19] width 32 height 32
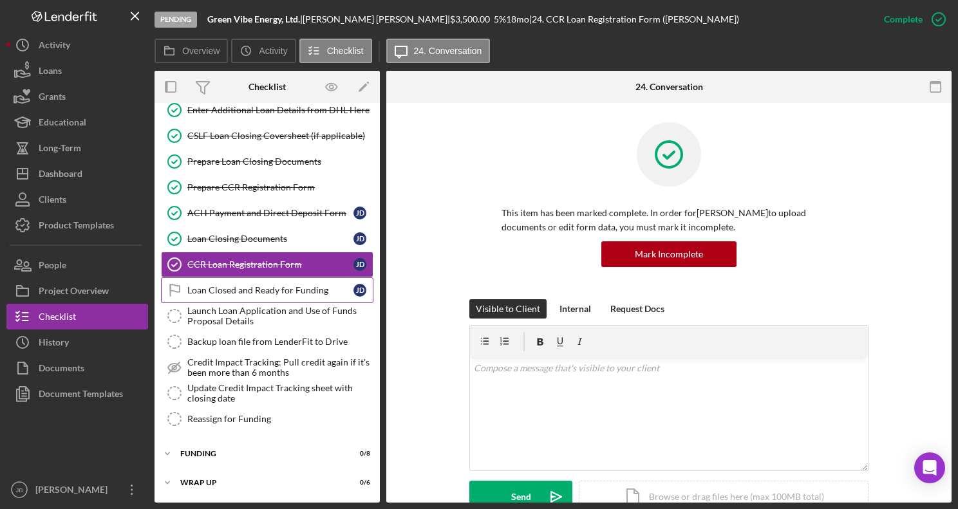
click at [228, 295] on div "Loan Closed and Ready for Funding" at bounding box center [270, 290] width 166 height 10
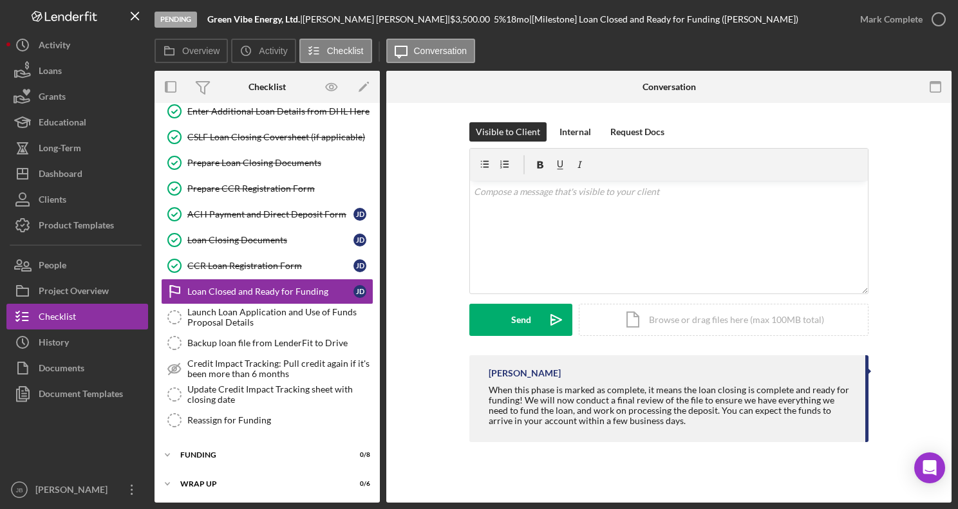
scroll to position [886, 0]
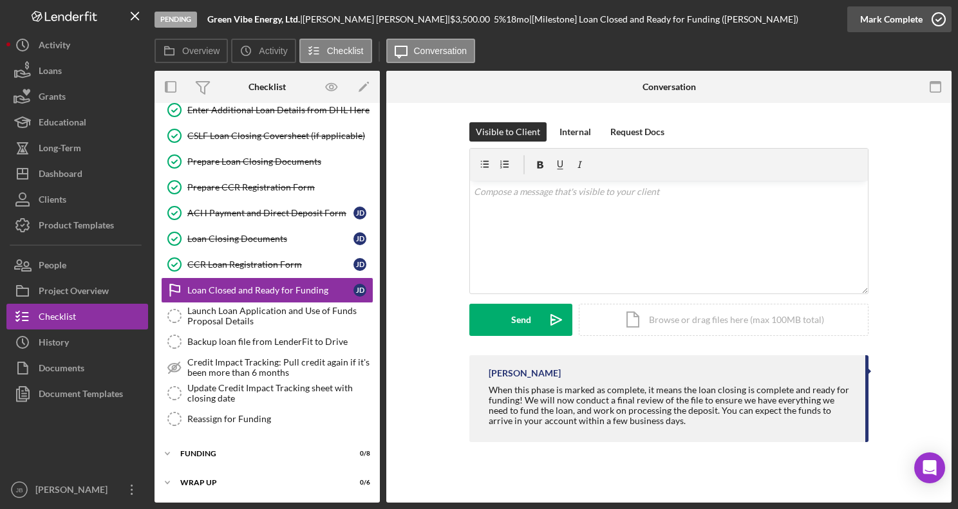
click at [938, 21] on icon "button" at bounding box center [938, 19] width 32 height 32
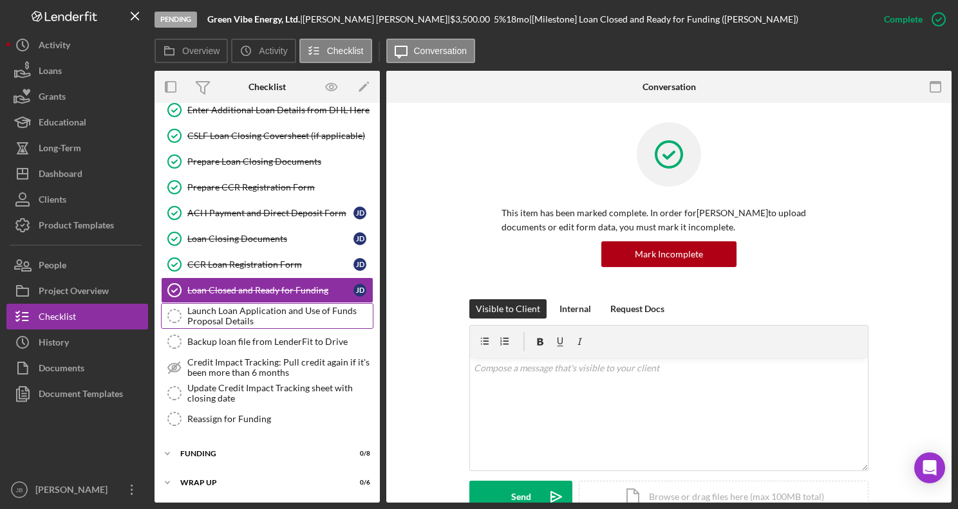
click at [228, 311] on div "Launch Loan Application and Use of Funds Proposal Details" at bounding box center [279, 316] width 185 height 21
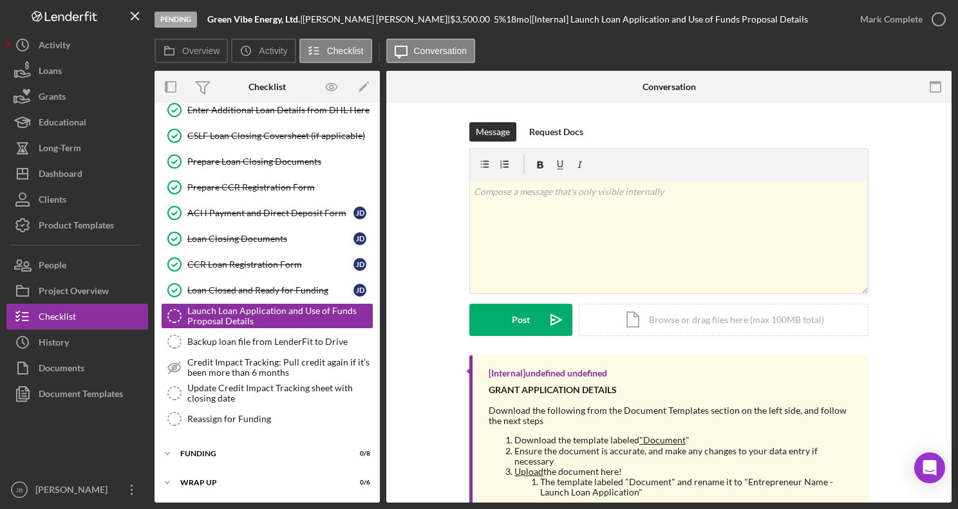
scroll to position [35, 0]
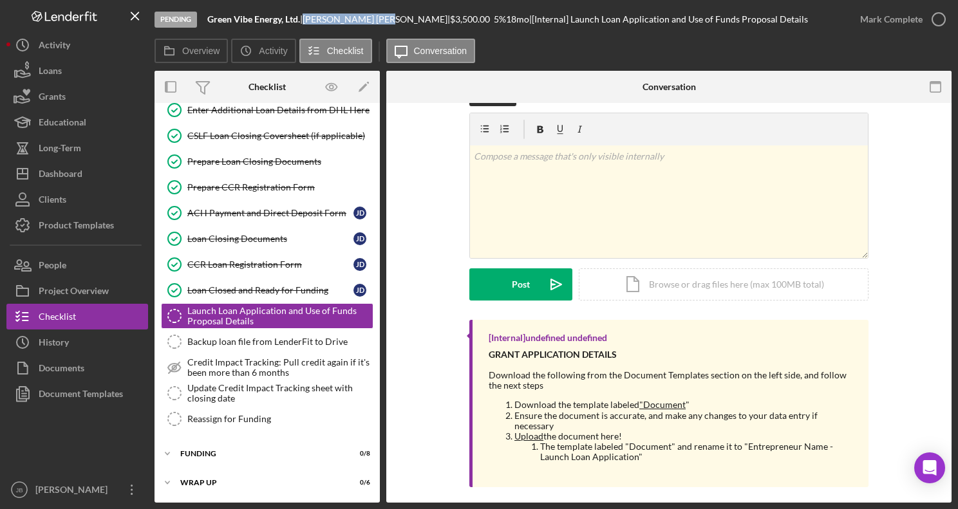
drag, startPoint x: 315, startPoint y: 19, endPoint x: 353, endPoint y: 21, distance: 38.7
click at [353, 21] on div "Joan Dahl |" at bounding box center [375, 19] width 147 height 10
copy div "Joan Dahl"
click at [55, 389] on div "Document Templates" at bounding box center [81, 395] width 84 height 29
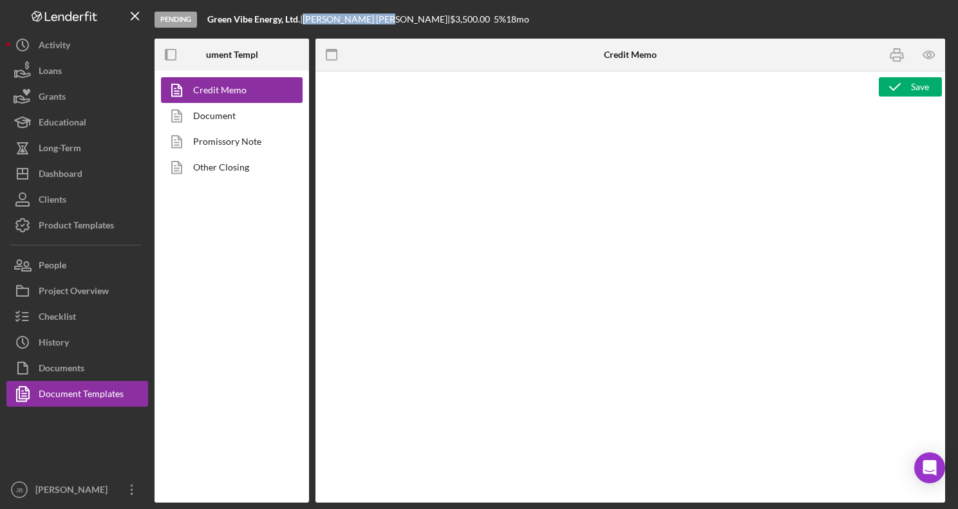
type textarea "<p style="margin-bottom: 0; line-height: normal; text-align: left; padding-left…"
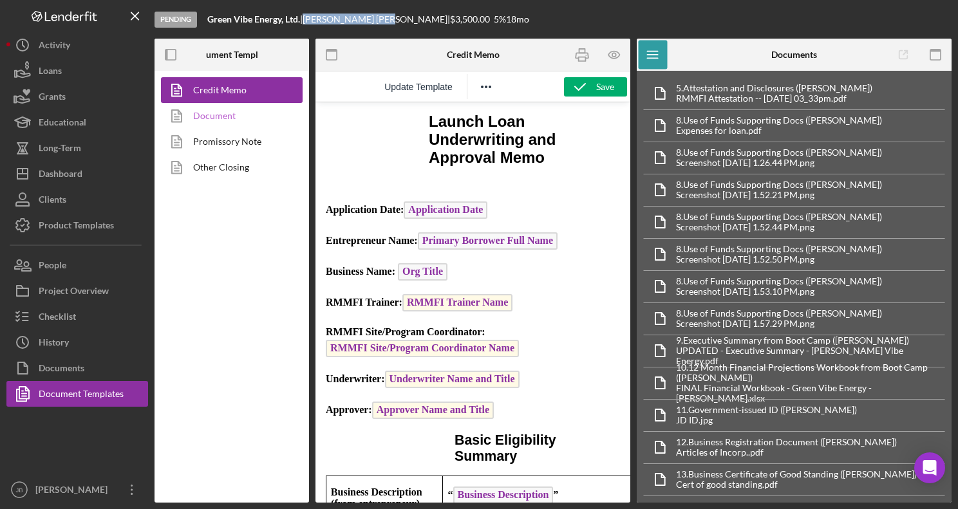
click at [223, 118] on link "Document" at bounding box center [228, 116] width 135 height 26
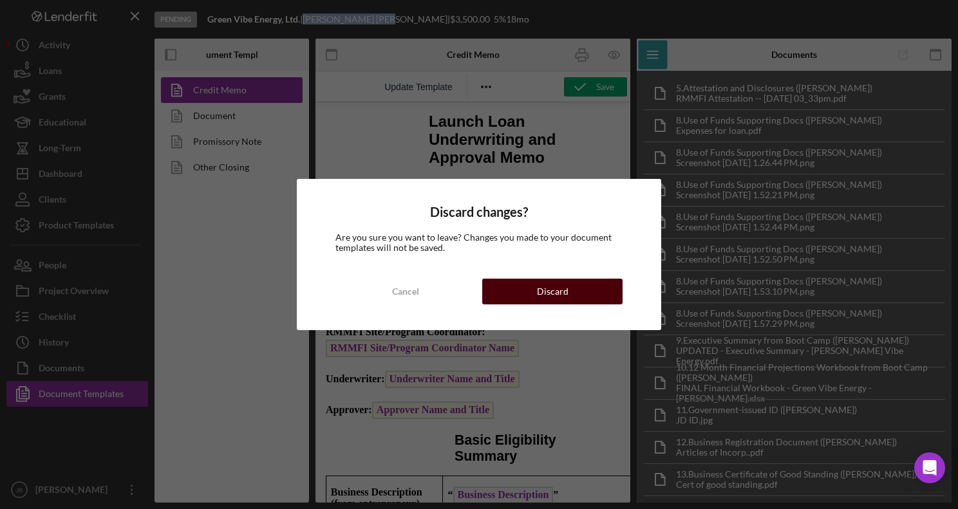
click at [595, 288] on button "Discard" at bounding box center [552, 292] width 140 height 26
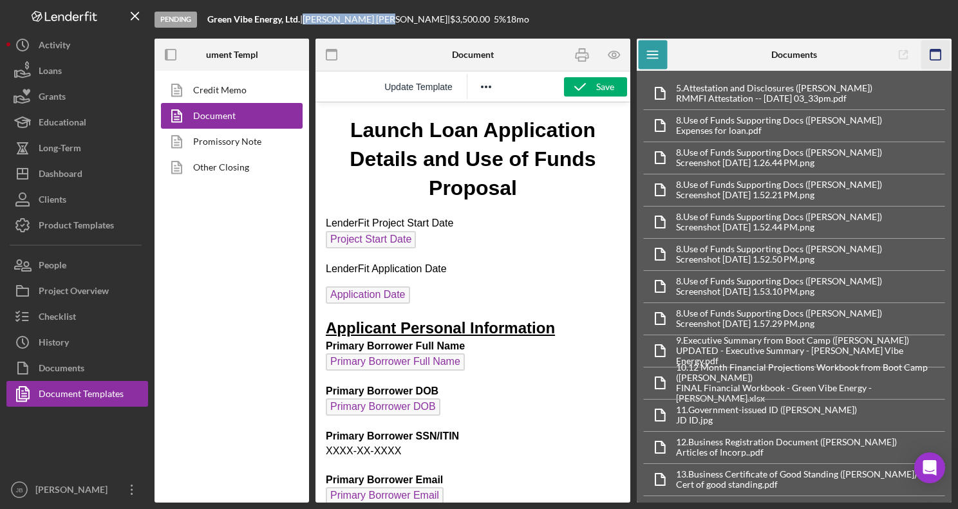
click at [943, 50] on icon "button" at bounding box center [935, 55] width 29 height 29
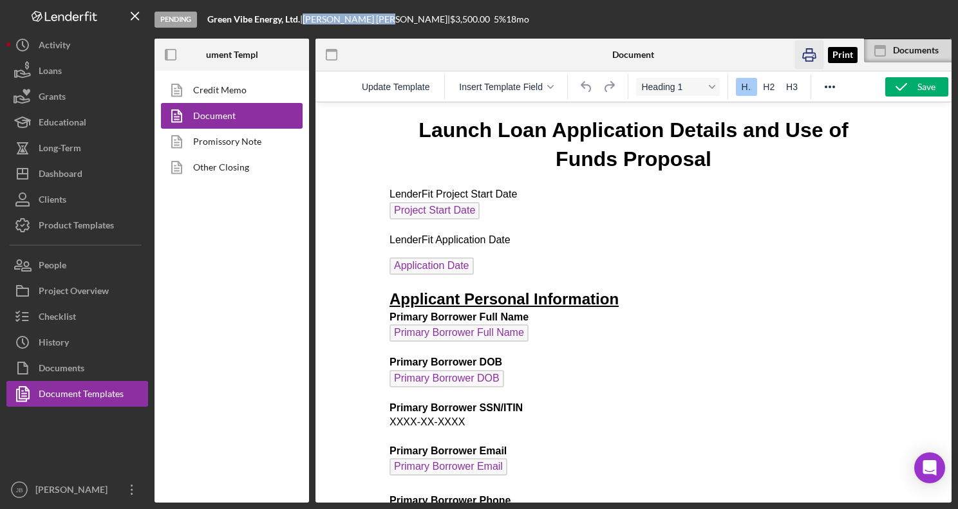
click at [806, 56] on icon "button" at bounding box center [808, 55] width 29 height 29
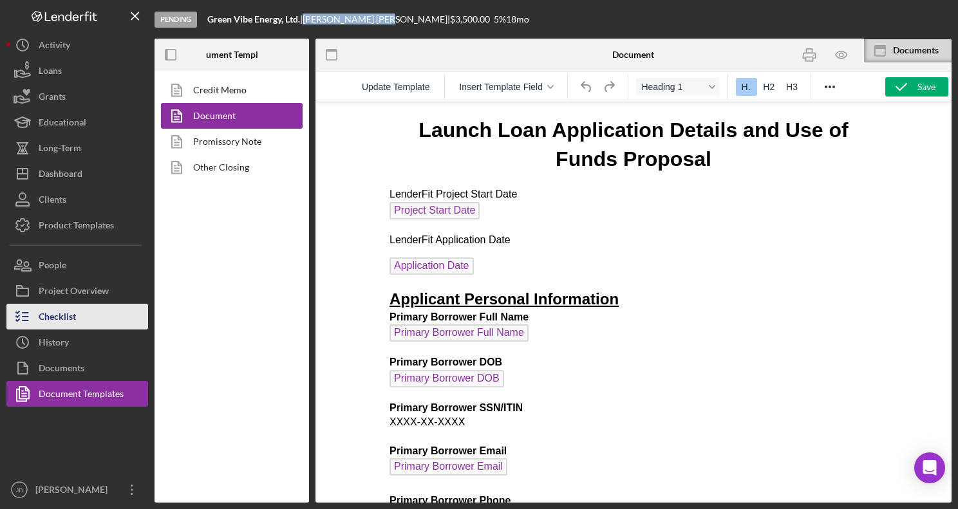
click at [66, 319] on div "Checklist" at bounding box center [57, 318] width 37 height 29
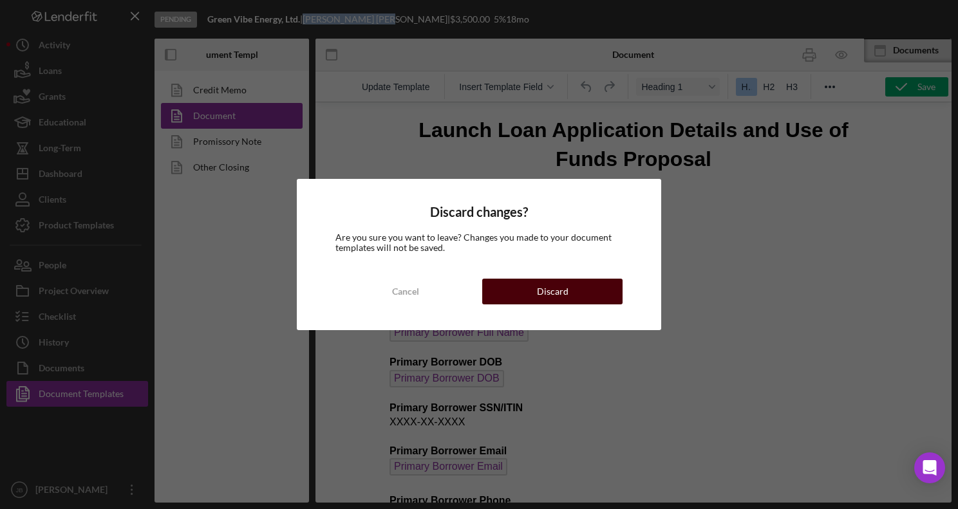
click at [543, 299] on div "Discard" at bounding box center [553, 292] width 32 height 26
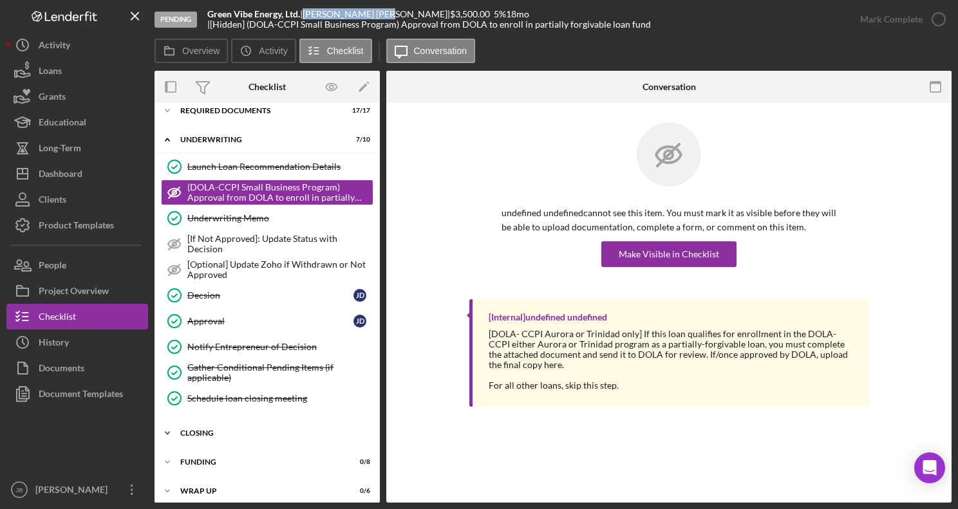
scroll to position [48, 0]
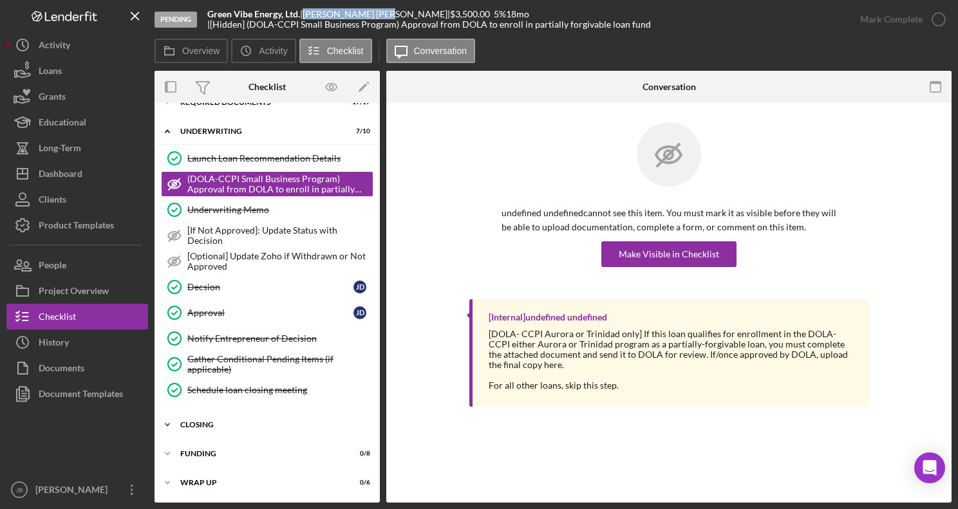
drag, startPoint x: 214, startPoint y: 417, endPoint x: 272, endPoint y: 418, distance: 57.9
click at [215, 416] on div "Icon/Expander Closing 10 / 15" at bounding box center [266, 425] width 225 height 26
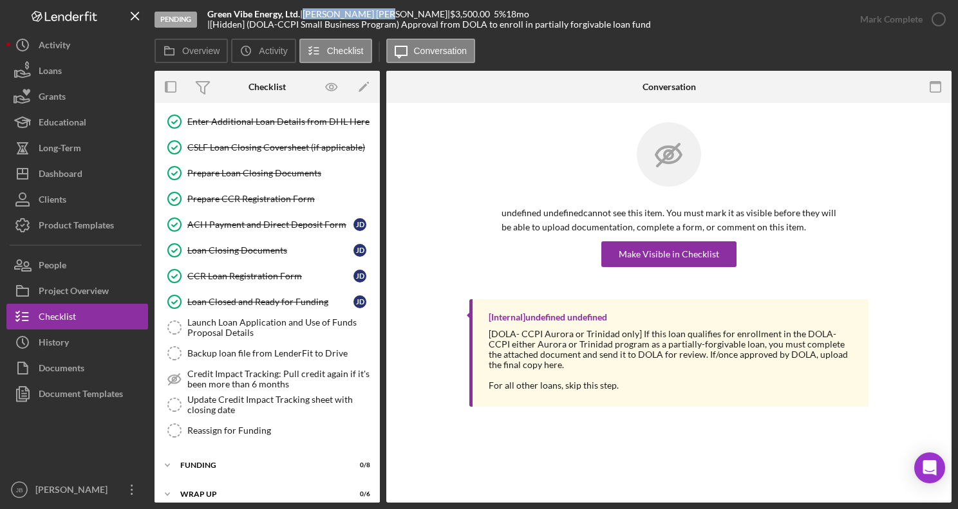
scroll to position [441, 0]
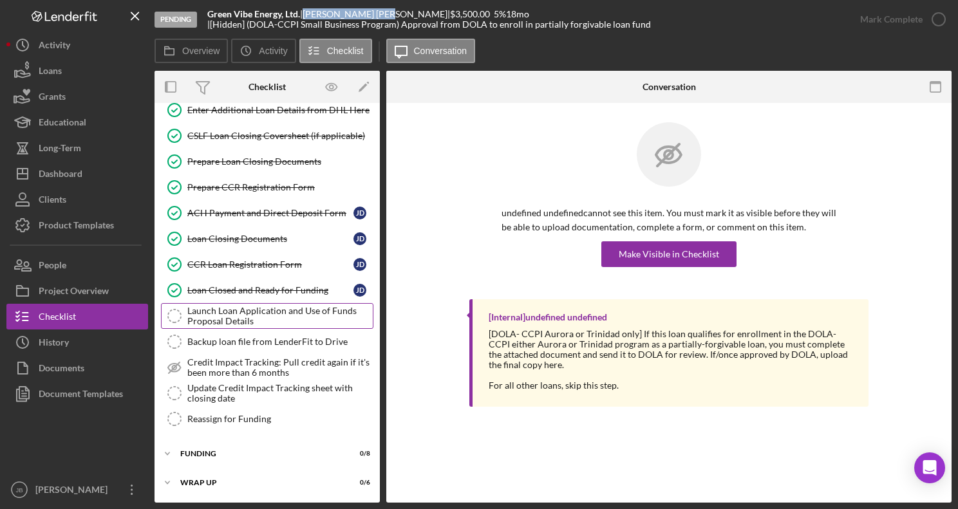
click at [294, 306] on div "Launch Loan Application and Use of Funds Proposal Details" at bounding box center [279, 316] width 185 height 21
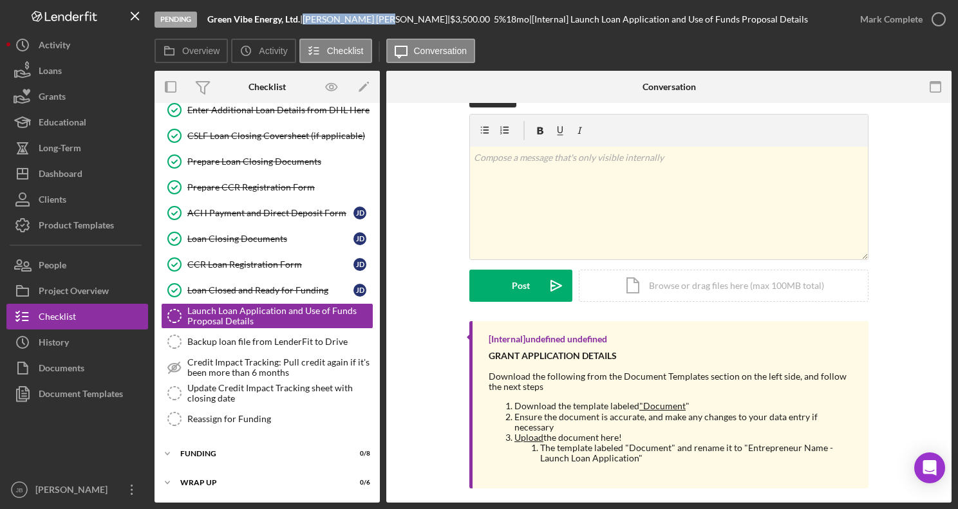
scroll to position [35, 0]
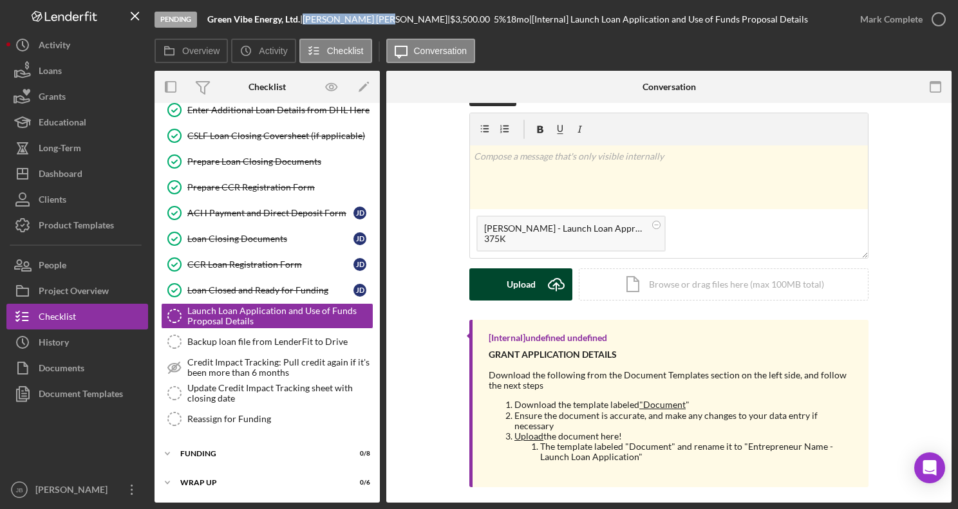
click at [560, 286] on icon "Icon/Upload" at bounding box center [556, 284] width 32 height 32
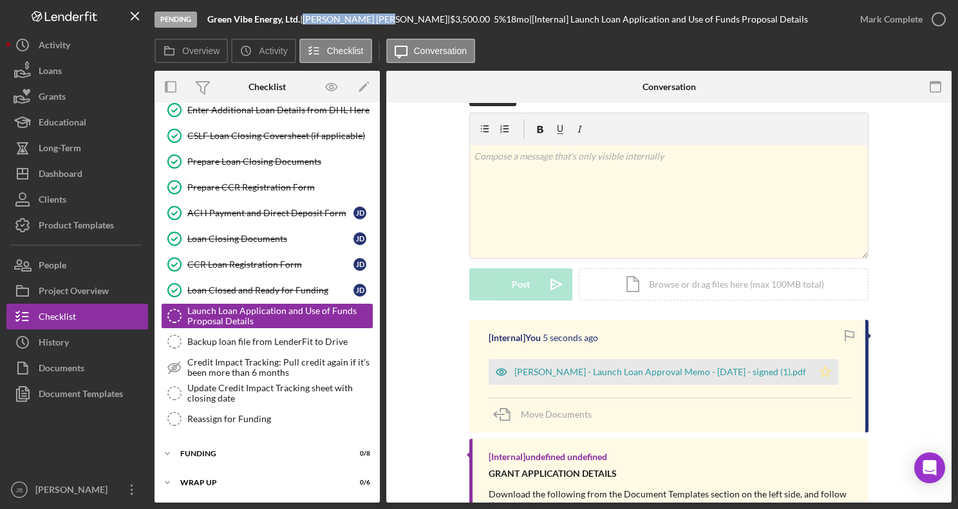
click at [812, 376] on icon "Icon/Star" at bounding box center [825, 372] width 26 height 26
click at [938, 19] on icon "button" at bounding box center [938, 19] width 32 height 32
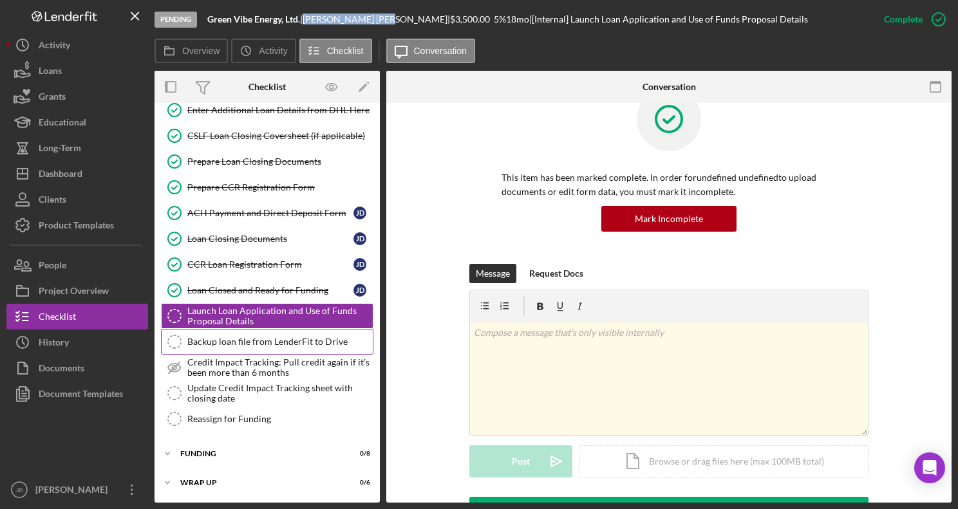
scroll to position [212, 0]
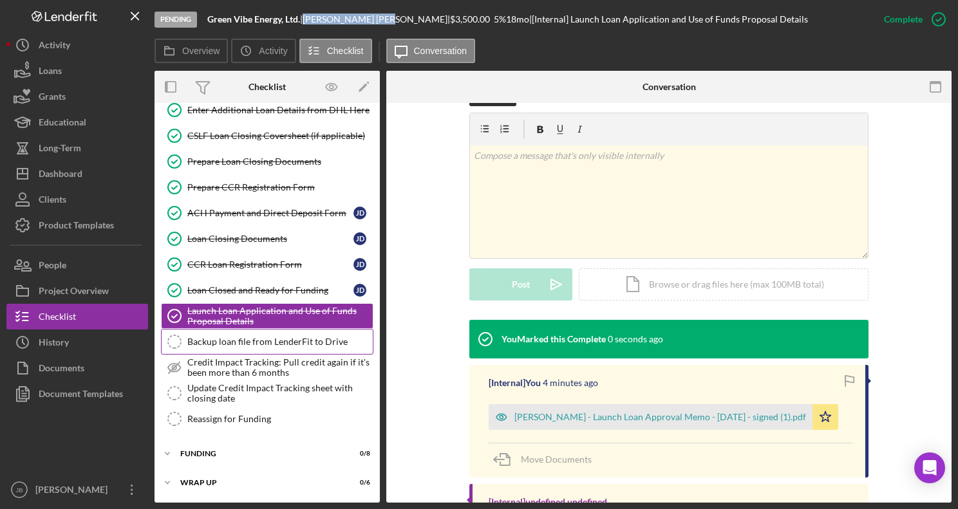
click at [292, 340] on div "Backup loan file from LenderFit to Drive" at bounding box center [279, 342] width 185 height 10
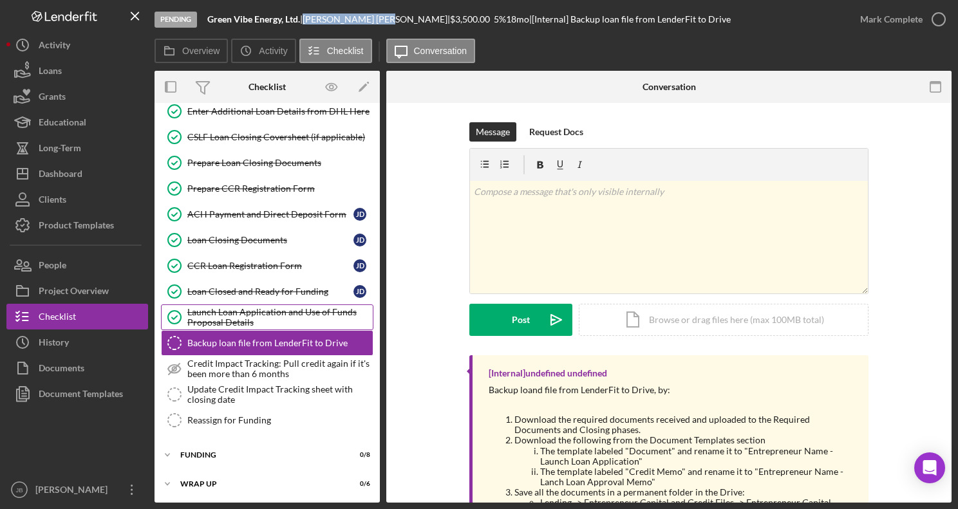
scroll to position [441, 0]
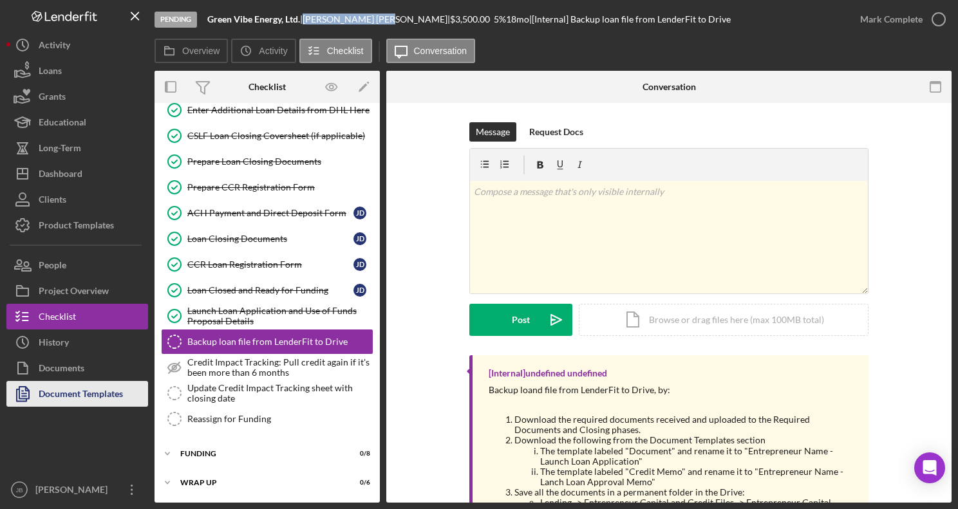
click at [89, 389] on div "Document Templates" at bounding box center [81, 395] width 84 height 29
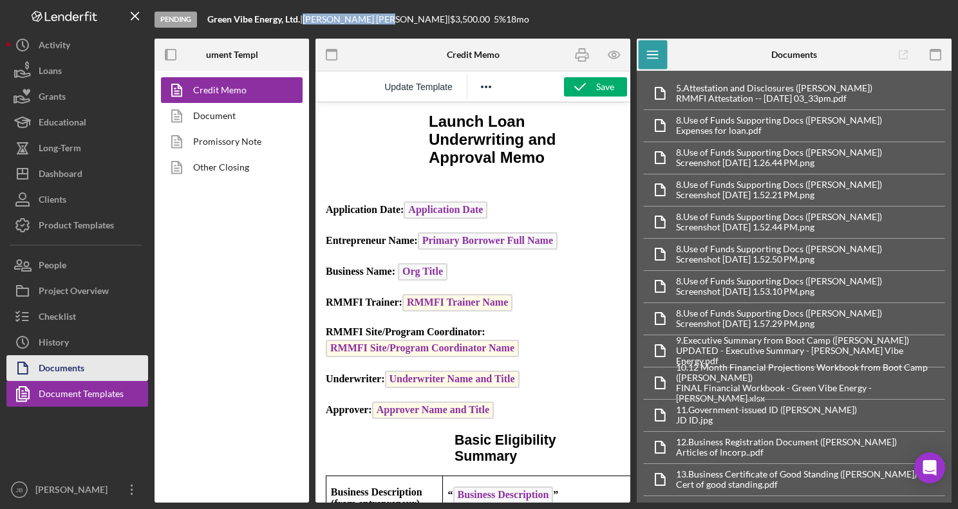
click at [91, 365] on button "Documents" at bounding box center [77, 368] width 142 height 26
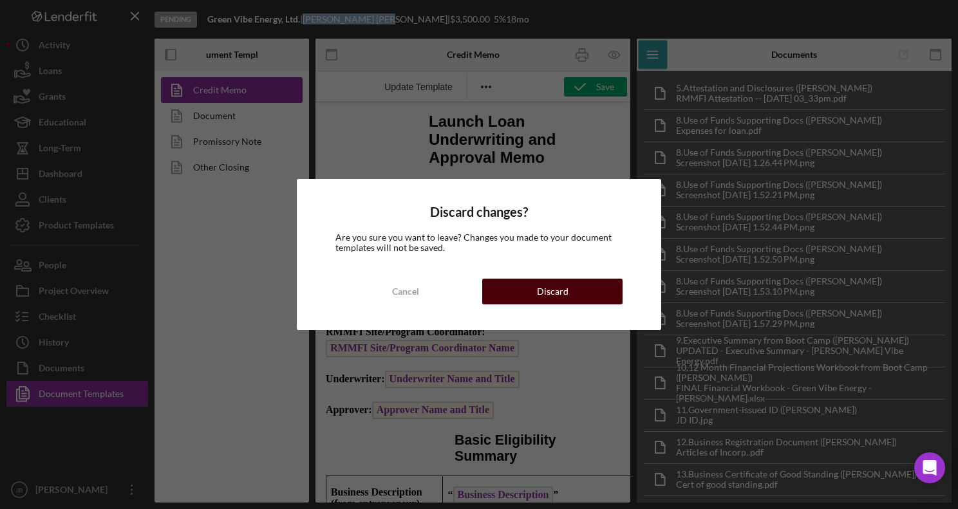
click at [539, 290] on div "Discard" at bounding box center [553, 292] width 32 height 26
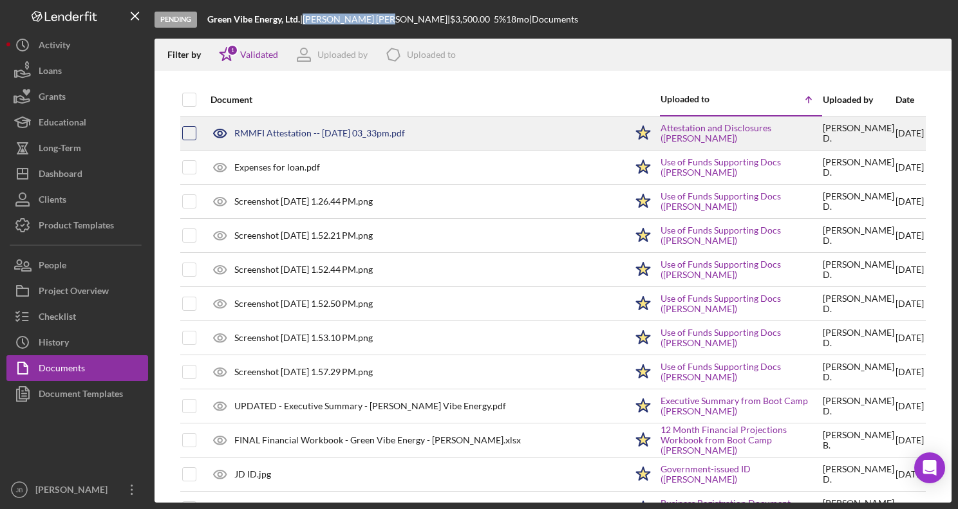
click at [190, 133] on input "checkbox" at bounding box center [189, 133] width 13 height 13
checkbox input "true"
click at [277, 135] on div "RMMFI Attestation -- 2025-04-16 03_33pm.pdf" at bounding box center [319, 133] width 171 height 10
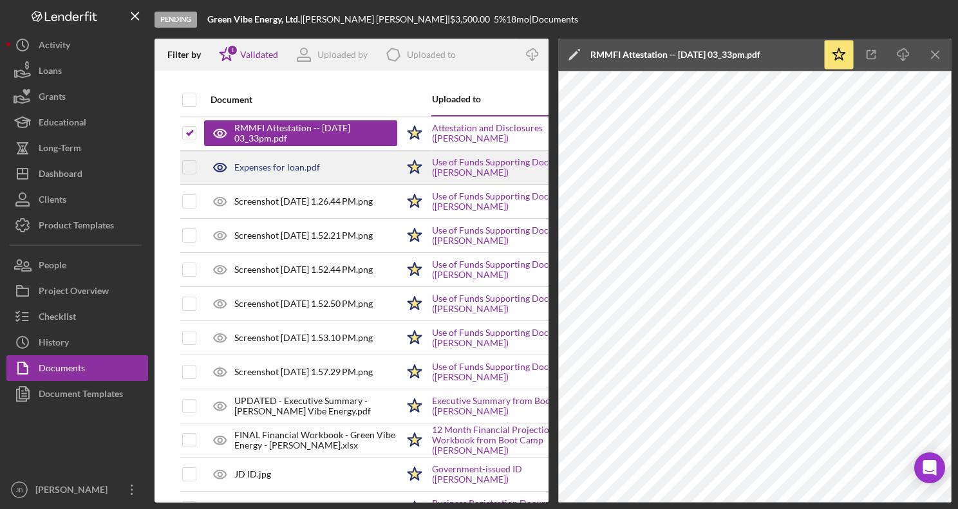
click at [295, 174] on div "Expenses for loan.pdf" at bounding box center [300, 167] width 193 height 32
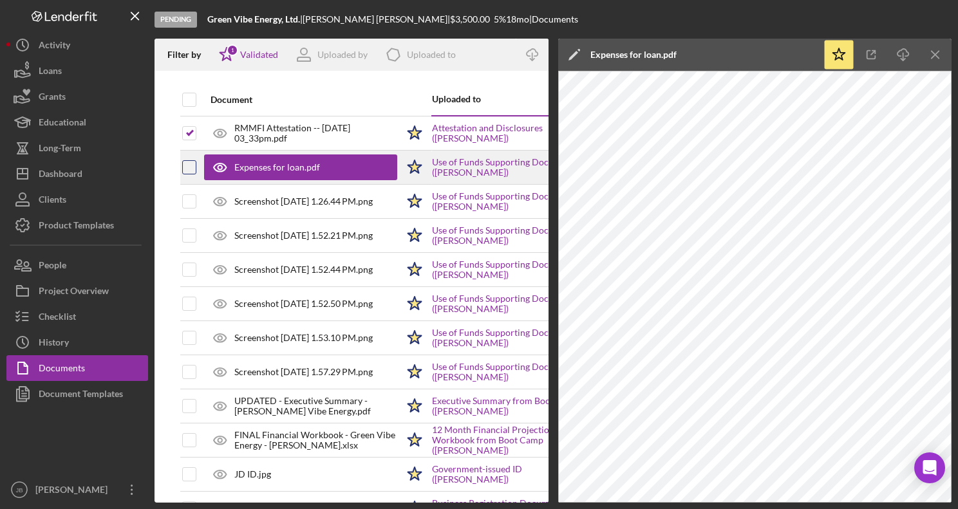
click at [187, 167] on input "checkbox" at bounding box center [189, 167] width 13 height 13
checkbox input "true"
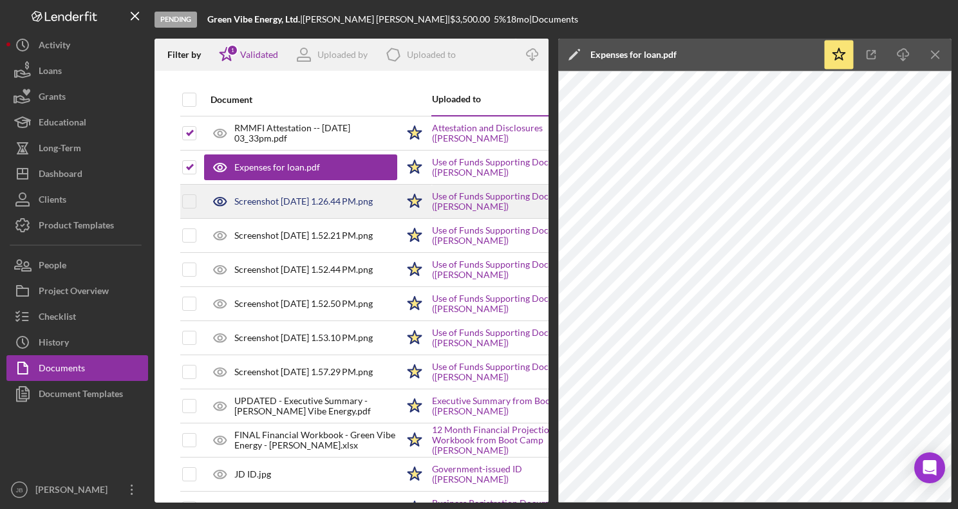
click at [269, 204] on div "Screenshot 2025-07-28 at 1.26.44 PM.png" at bounding box center [303, 201] width 138 height 10
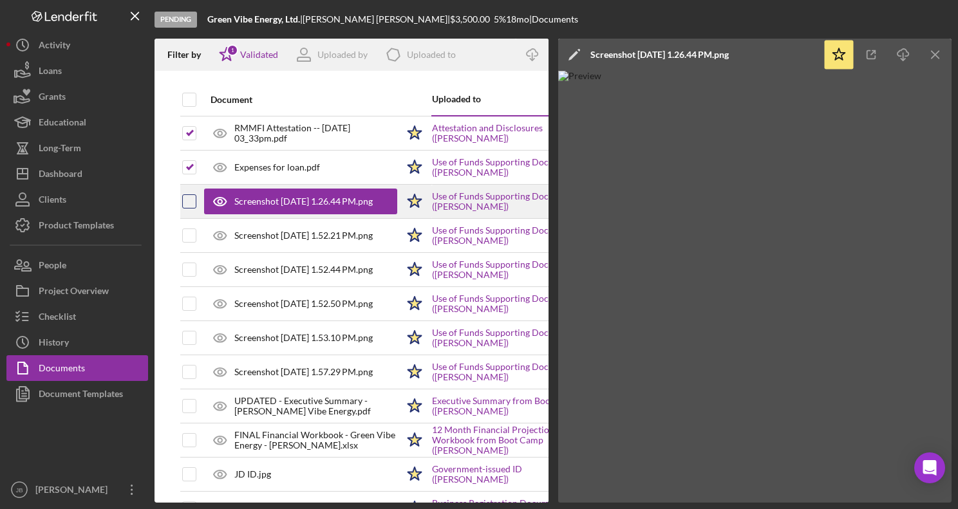
click at [189, 203] on input "checkbox" at bounding box center [189, 201] width 13 height 13
checkbox input "true"
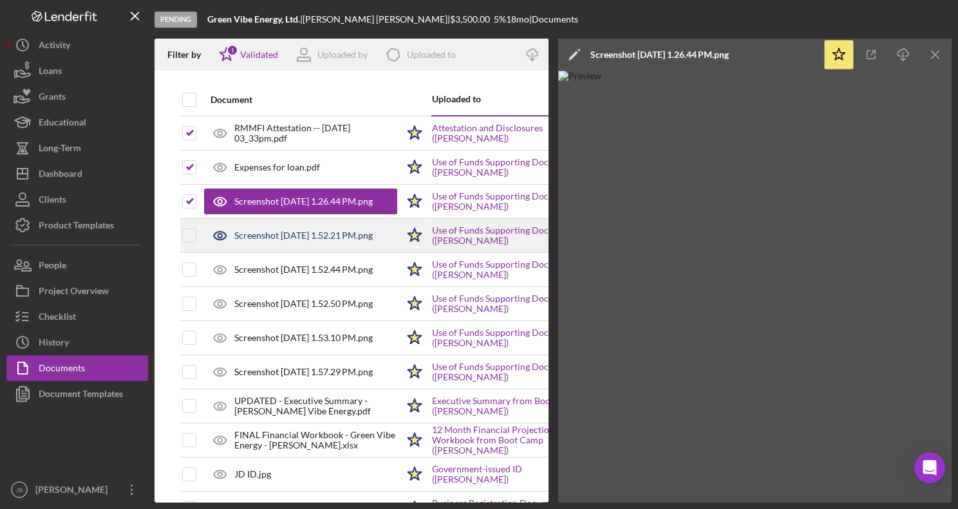
click at [256, 230] on div "Screenshot 2025-07-28 at 1.52.21 PM.png" at bounding box center [303, 235] width 138 height 10
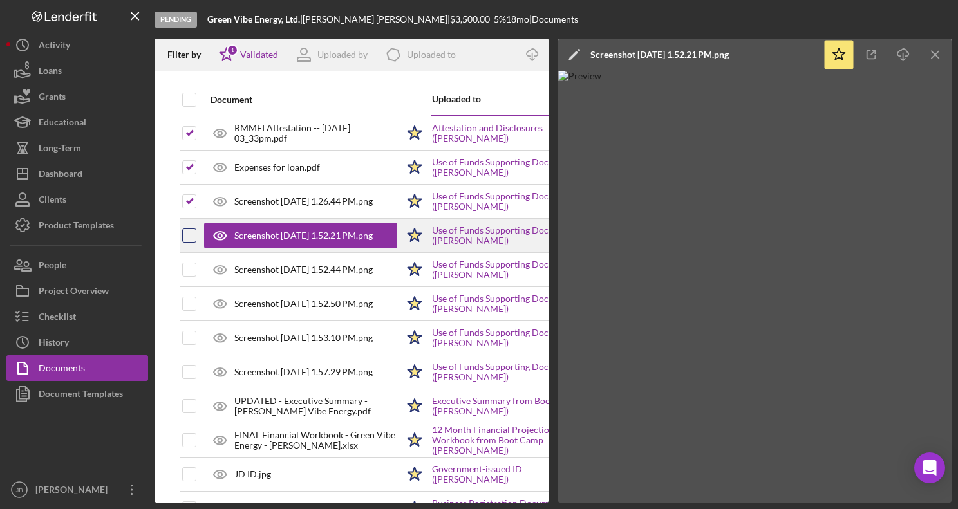
click at [189, 239] on input "checkbox" at bounding box center [189, 235] width 13 height 13
checkbox input "true"
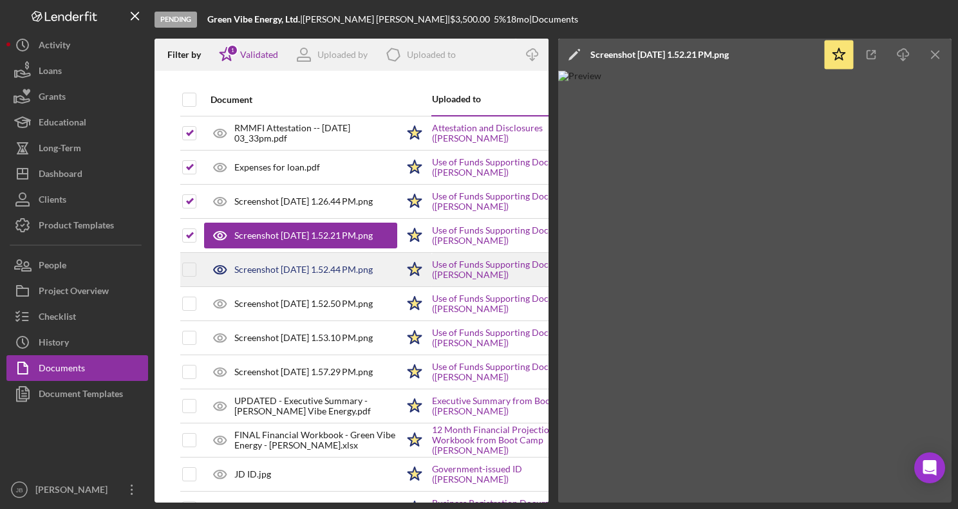
click at [295, 271] on div "Screenshot 2025-07-28 at 1.52.44 PM.png" at bounding box center [303, 270] width 138 height 10
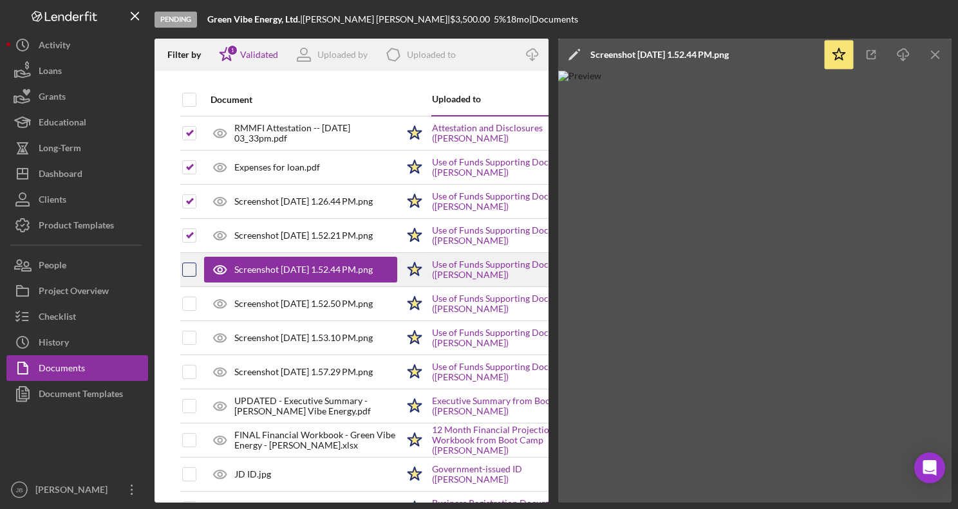
click at [192, 271] on input "checkbox" at bounding box center [189, 269] width 13 height 13
checkbox input "true"
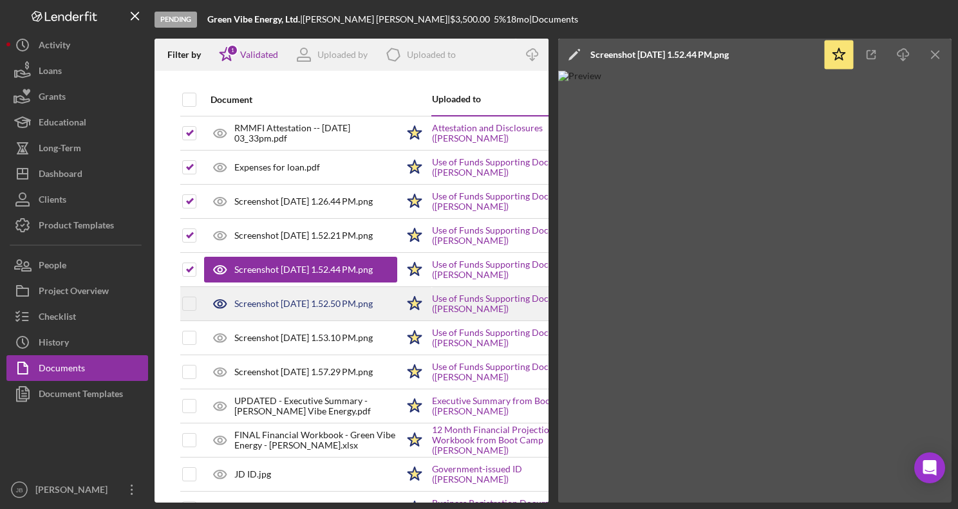
click at [259, 309] on div "Screenshot 2025-07-28 at 1.52.50 PM.png" at bounding box center [303, 304] width 138 height 10
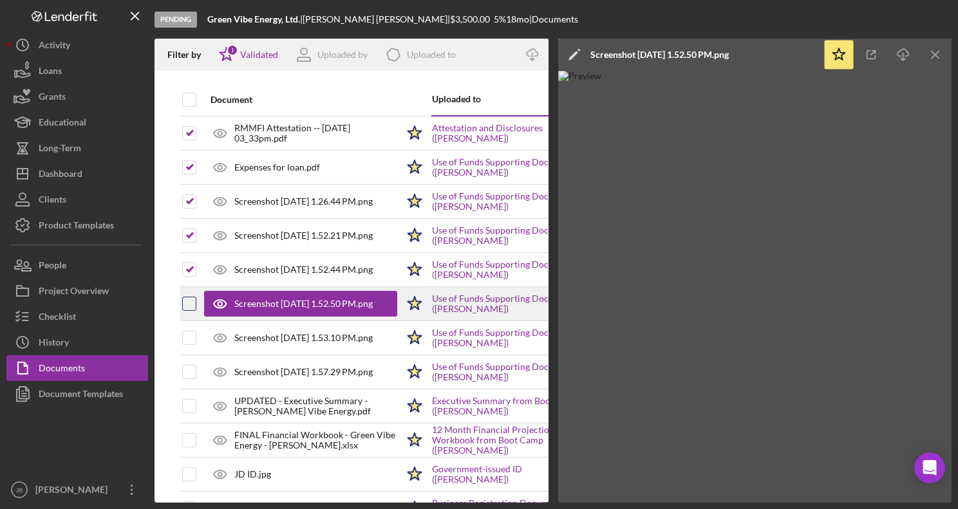
click at [189, 306] on input "checkbox" at bounding box center [189, 303] width 13 height 13
checkbox input "true"
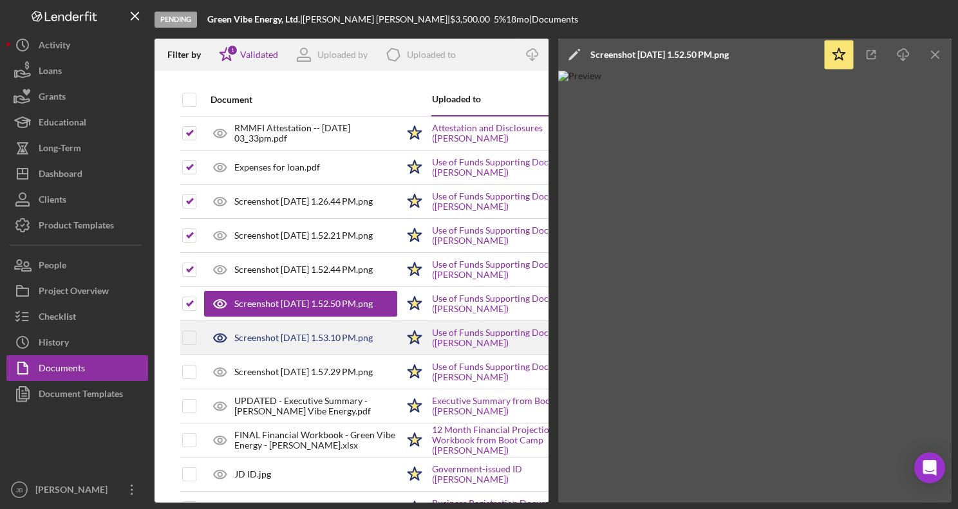
click at [273, 341] on div "Screenshot 2025-07-28 at 1.53.10 PM.png" at bounding box center [303, 338] width 138 height 10
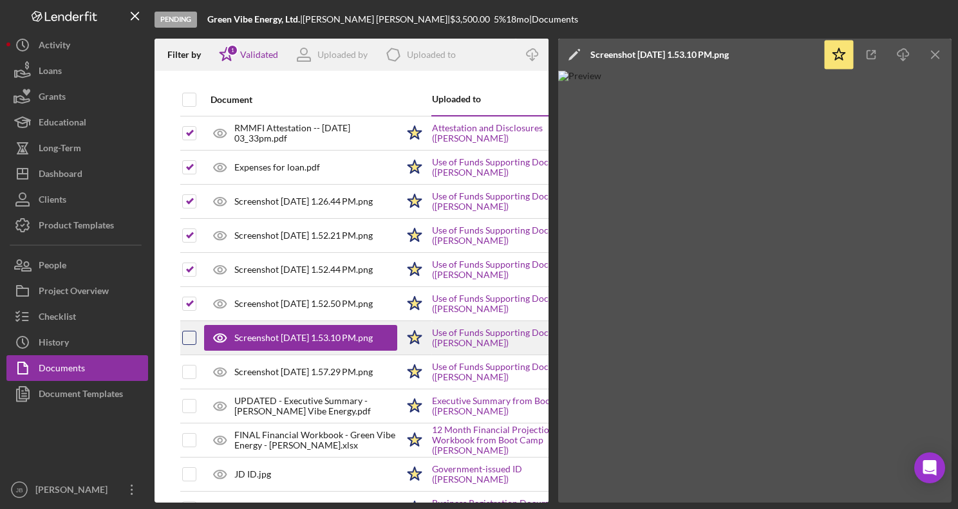
click at [188, 338] on input "checkbox" at bounding box center [189, 337] width 13 height 13
checkbox input "true"
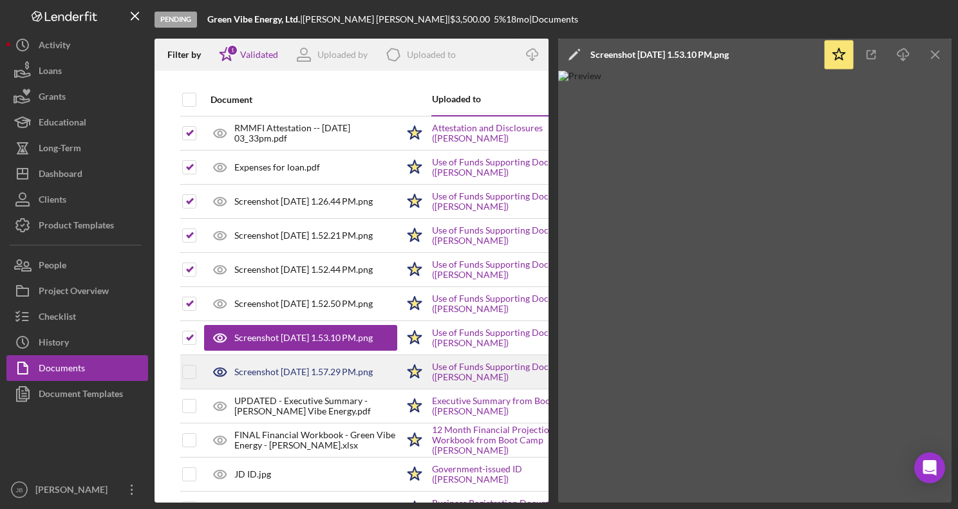
click at [261, 375] on div "Screenshot 2025-07-28 at 1.57.29 PM.png" at bounding box center [303, 372] width 138 height 10
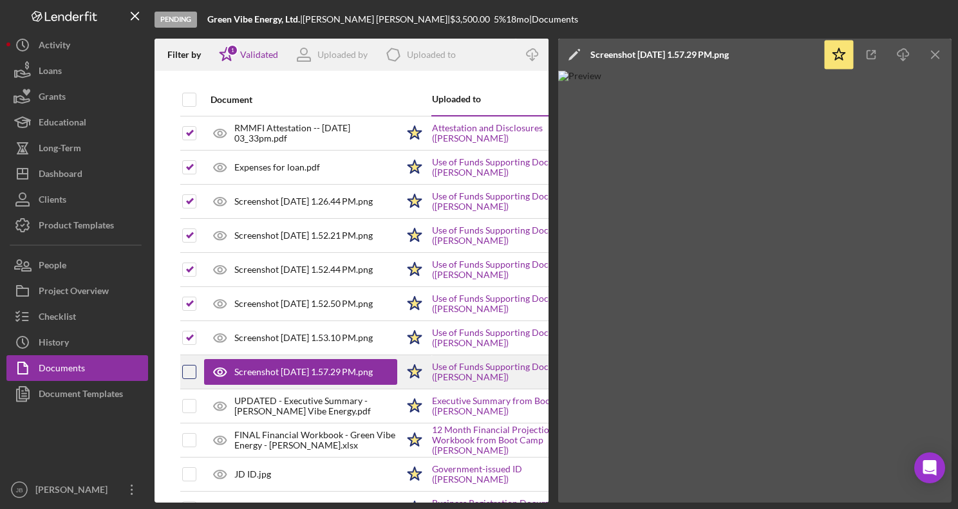
click at [189, 371] on input "checkbox" at bounding box center [189, 372] width 13 height 13
checkbox input "true"
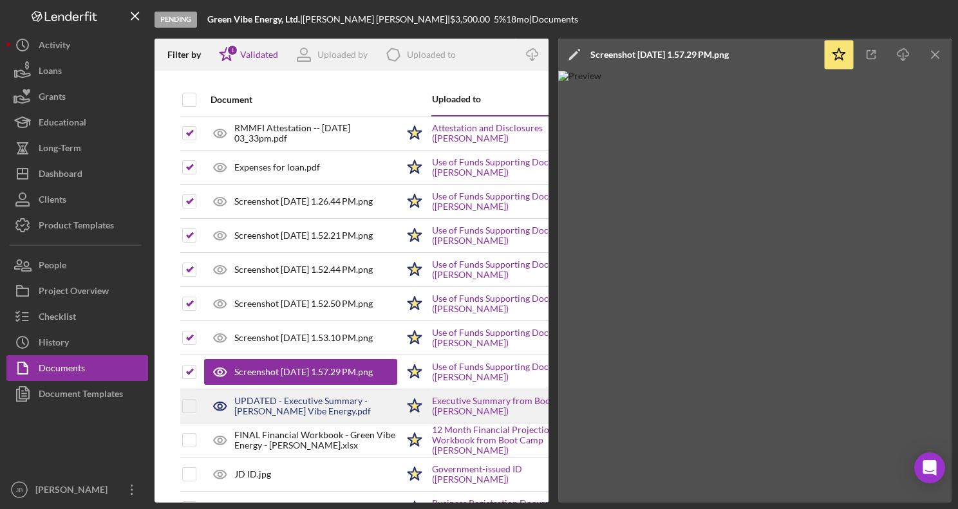
click at [279, 402] on div "UPDATED - Executive Summary - Joan Dahl - Green Vibe Energy.pdf" at bounding box center [315, 406] width 163 height 21
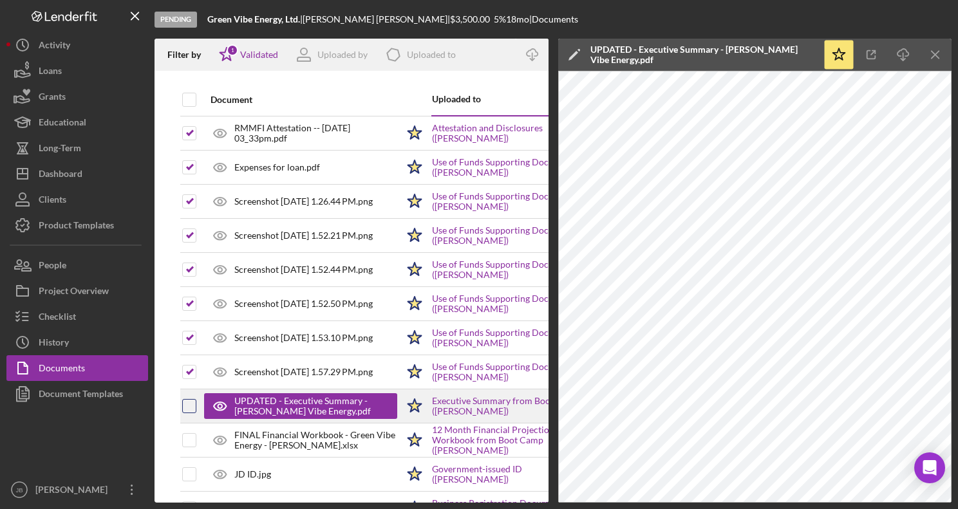
click at [190, 411] on input "checkbox" at bounding box center [189, 406] width 13 height 13
checkbox input "true"
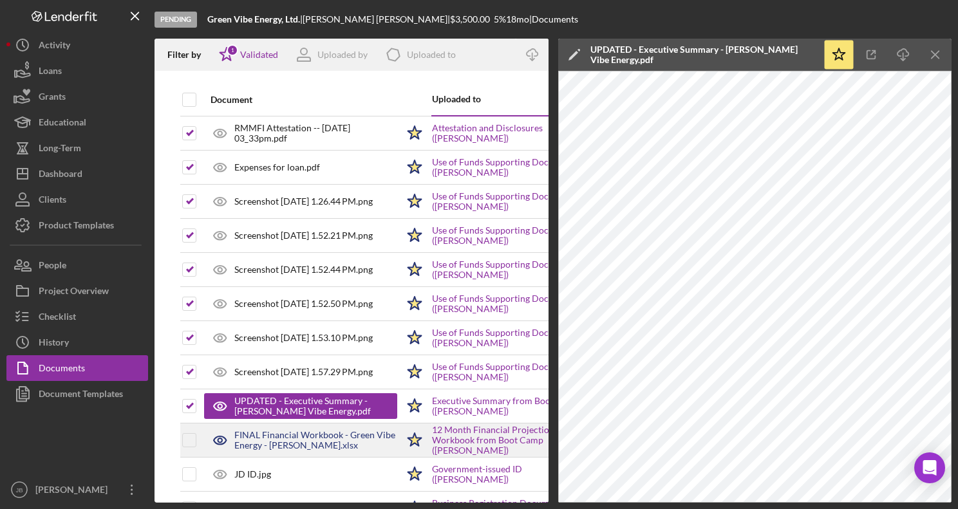
click at [281, 443] on div "FINAL Financial Workbook - Green Vibe Energy - Joan Dahl.xlsx" at bounding box center [315, 440] width 163 height 21
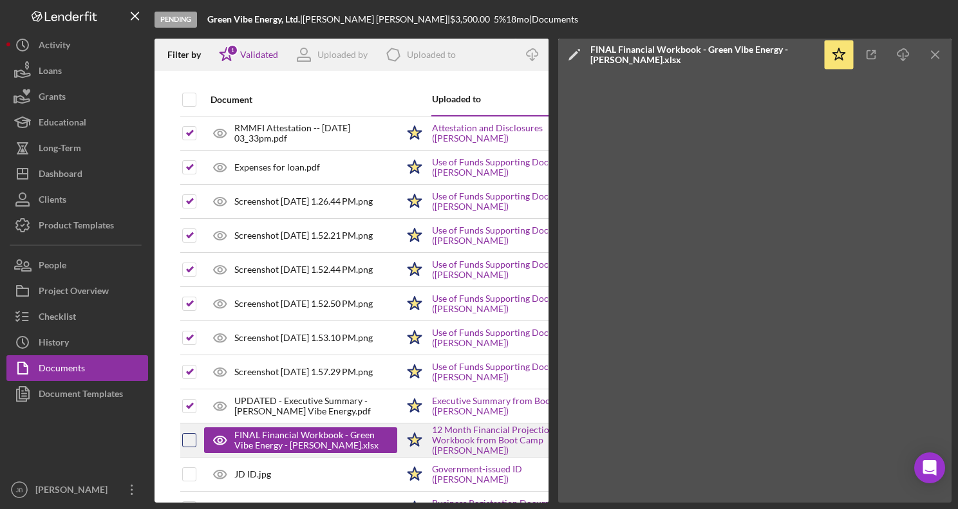
click at [194, 438] on input "checkbox" at bounding box center [189, 440] width 13 height 13
checkbox input "true"
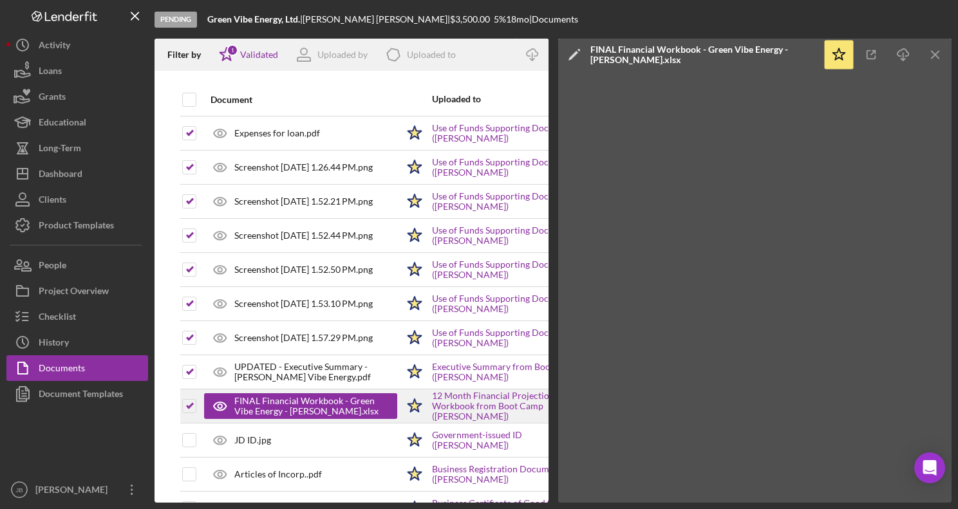
scroll to position [92, 0]
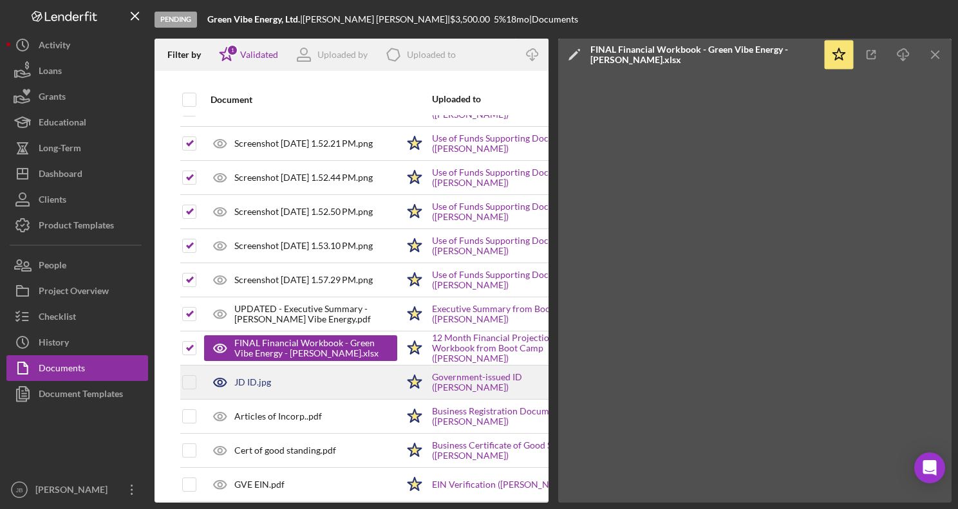
click at [251, 384] on div "JD ID.jpg" at bounding box center [252, 382] width 37 height 10
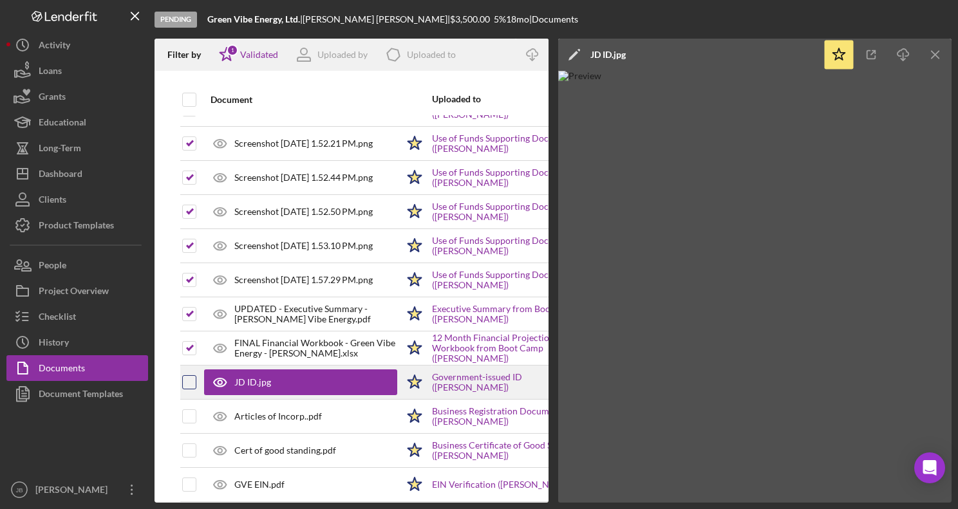
click at [193, 382] on input "checkbox" at bounding box center [189, 382] width 13 height 13
checkbox input "true"
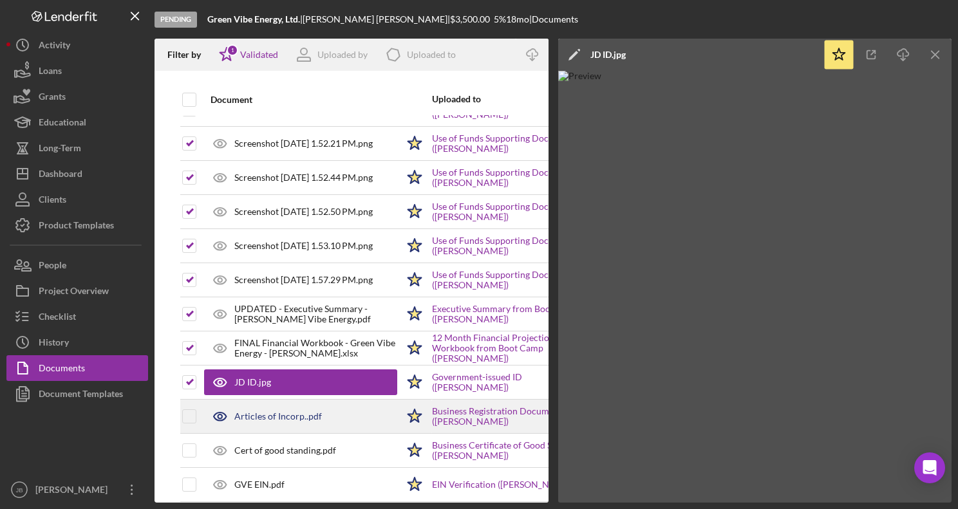
click at [274, 409] on div "Articles of Incorp..pdf" at bounding box center [300, 416] width 193 height 32
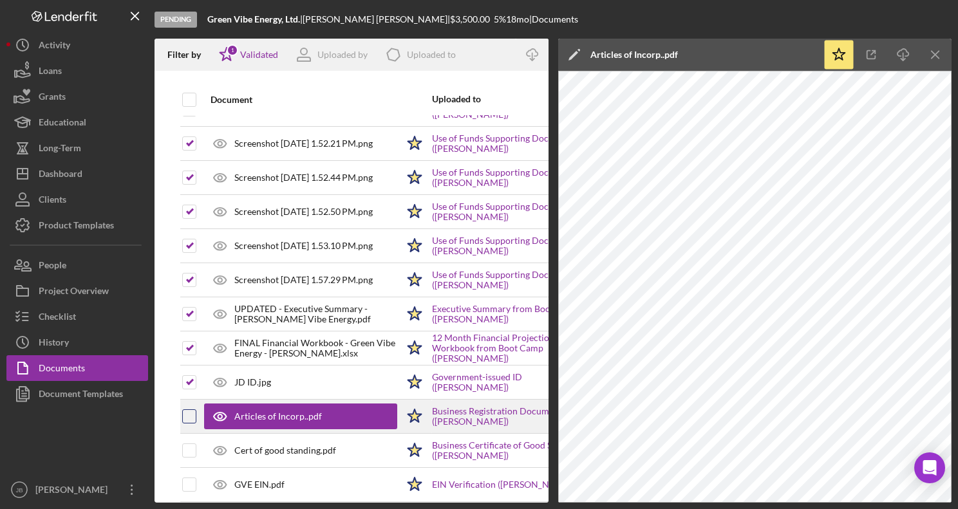
click at [192, 414] on input "checkbox" at bounding box center [189, 416] width 13 height 13
checkbox input "true"
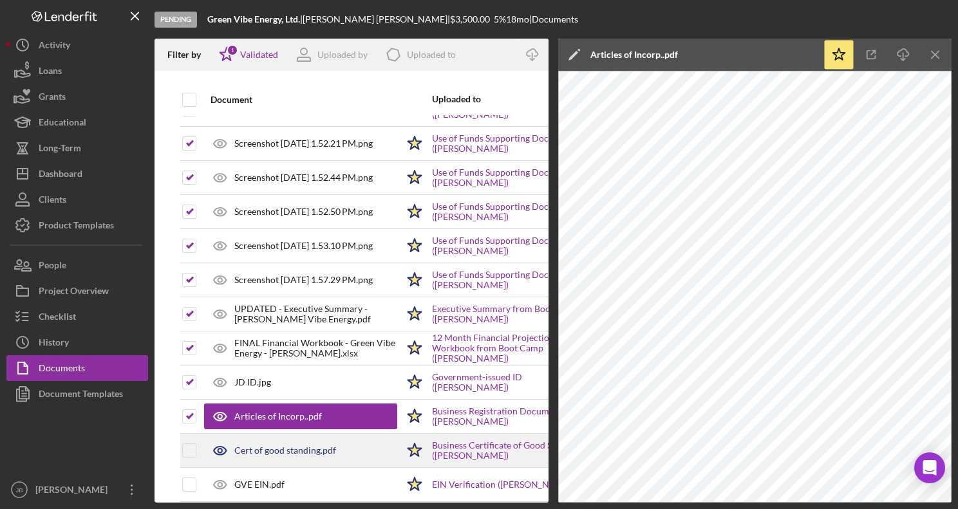
click at [263, 454] on div "Cert of good standing.pdf" at bounding box center [285, 450] width 102 height 10
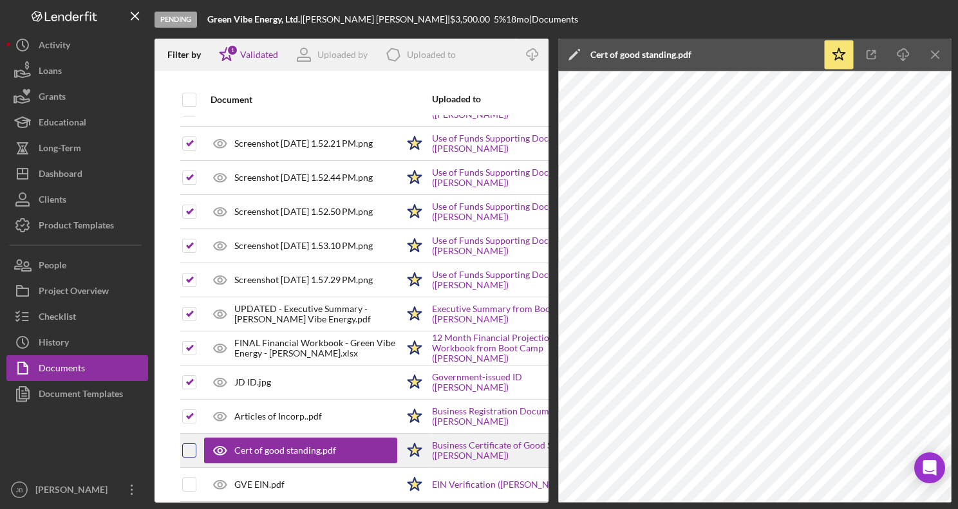
click at [188, 450] on input "checkbox" at bounding box center [189, 450] width 13 height 13
checkbox input "true"
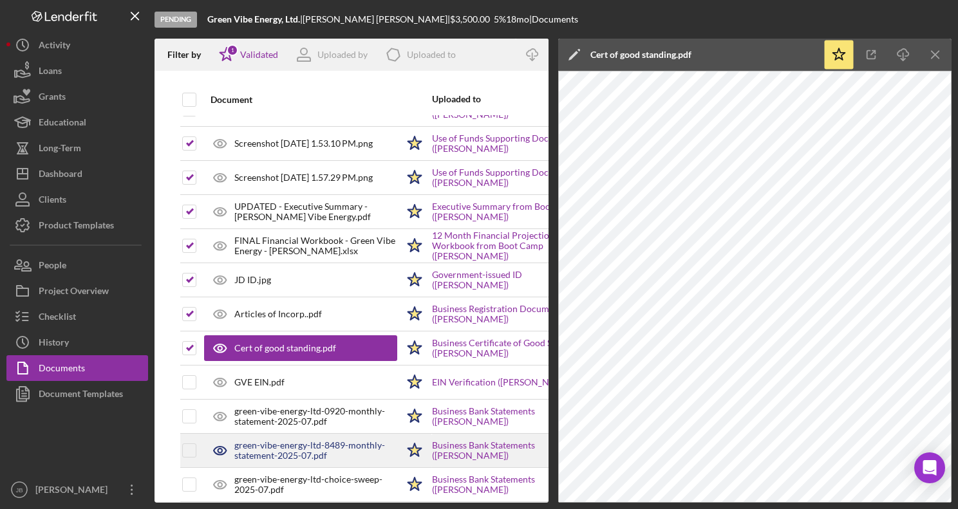
scroll to position [227, 0]
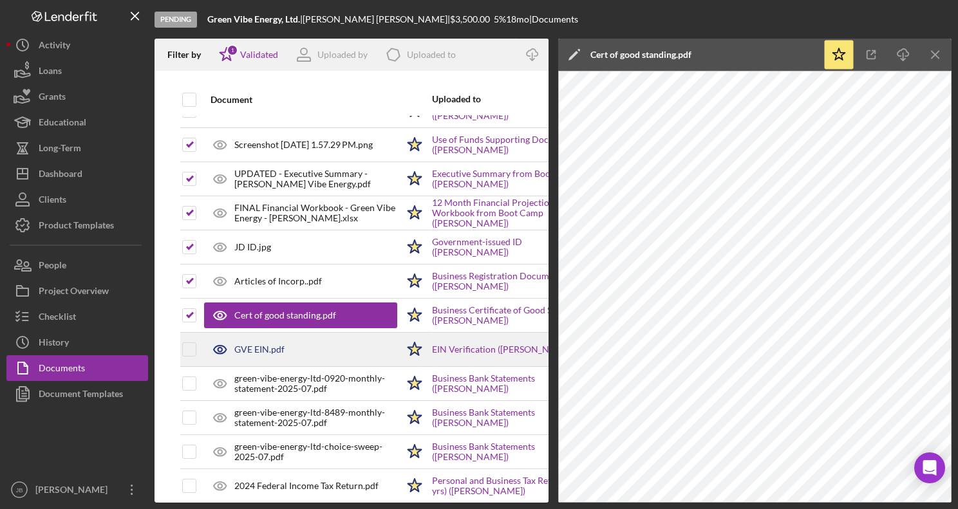
click at [250, 350] on div "GVE EIN.pdf" at bounding box center [259, 349] width 50 height 10
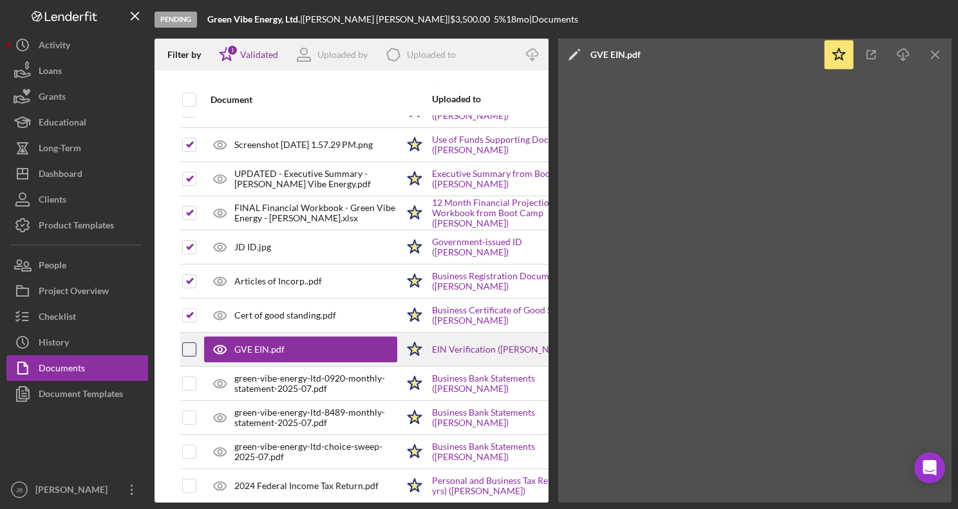
scroll to position [230, 0]
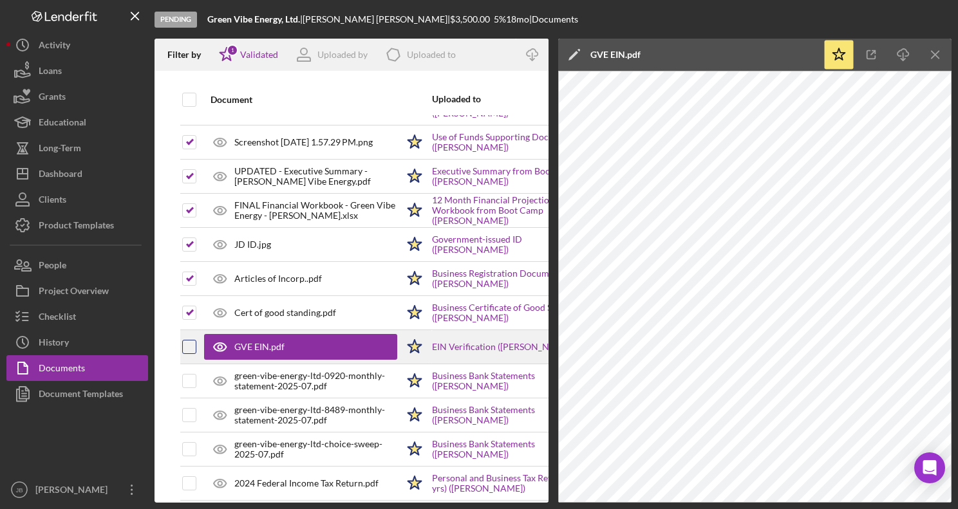
click at [191, 346] on input "checkbox" at bounding box center [189, 346] width 13 height 13
checkbox input "true"
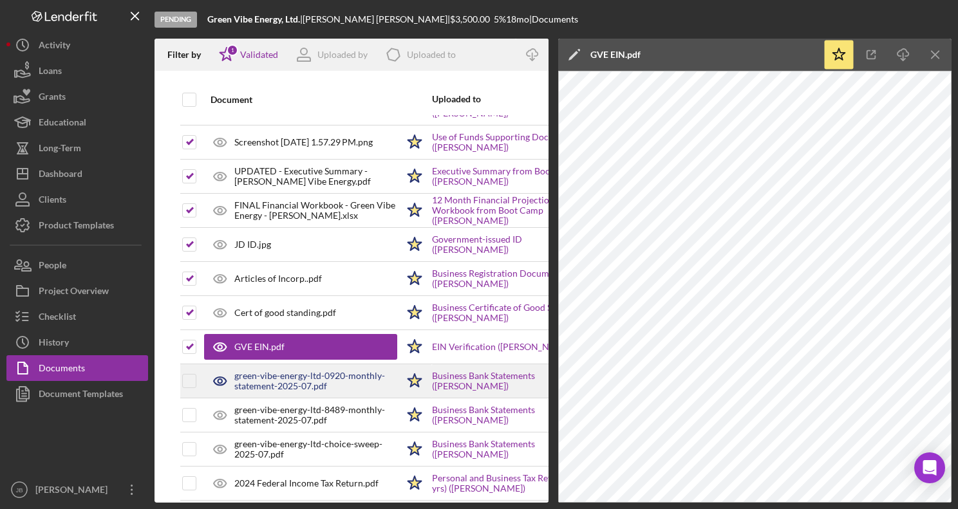
click at [259, 389] on div "green-vibe-energy-ltd-0920-monthly-statement-2025-07.pdf" at bounding box center [315, 381] width 163 height 21
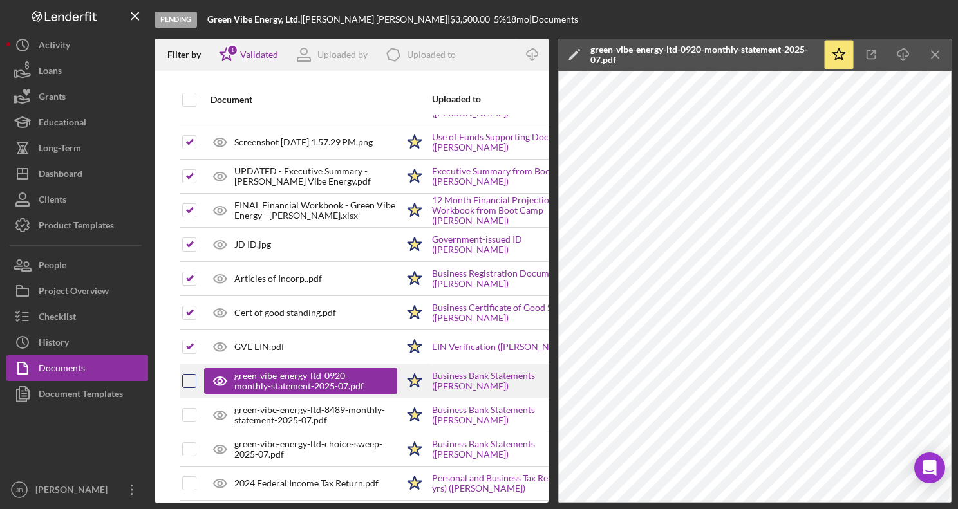
click at [184, 384] on input "checkbox" at bounding box center [189, 381] width 13 height 13
checkbox input "true"
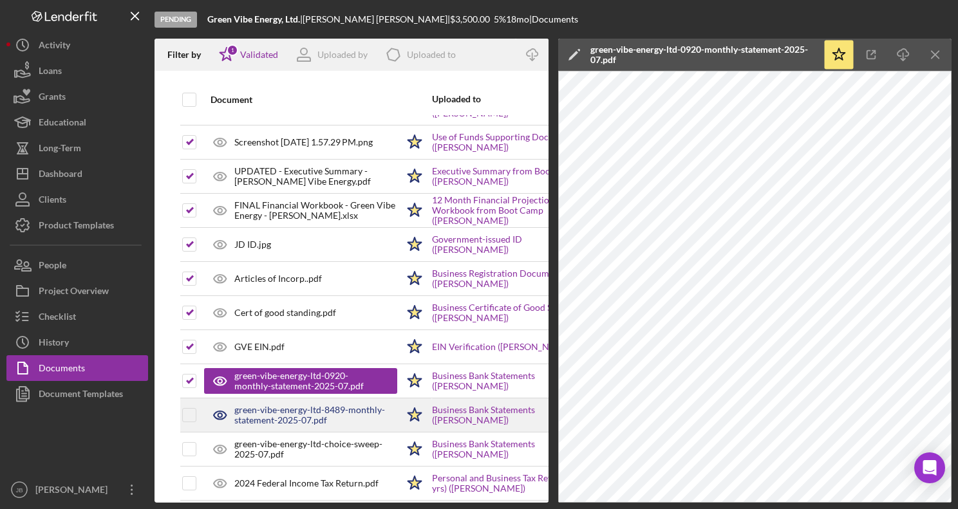
click at [263, 409] on div "green-vibe-energy-ltd-8489-monthly-statement-2025-07.pdf" at bounding box center [315, 415] width 163 height 21
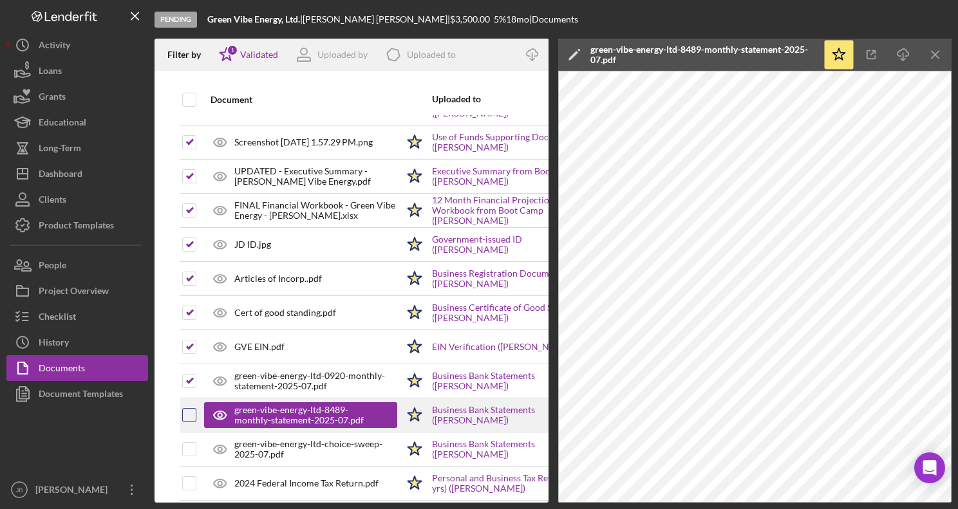
click at [190, 415] on input "checkbox" at bounding box center [189, 415] width 13 height 13
checkbox input "true"
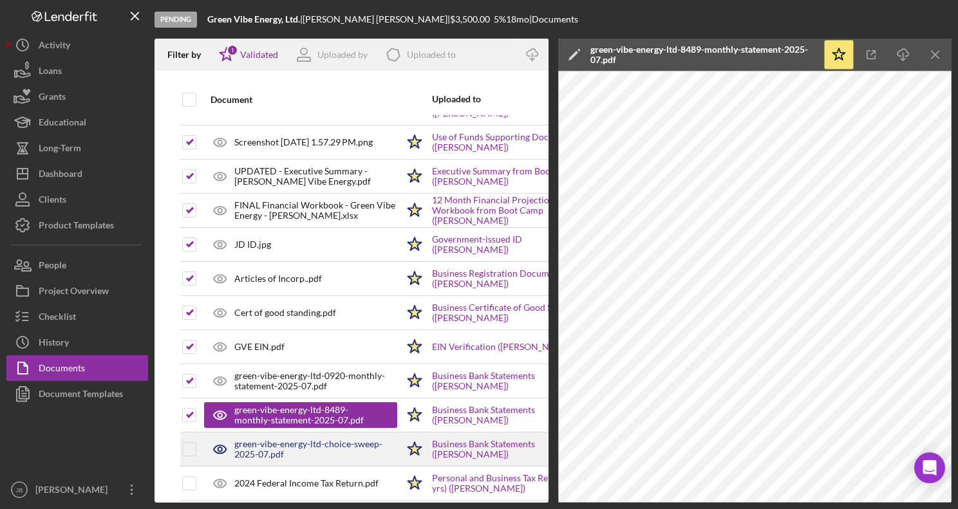
click at [243, 444] on div "green-vibe-energy-ltd-choice-sweep-2025-07.pdf" at bounding box center [315, 449] width 163 height 21
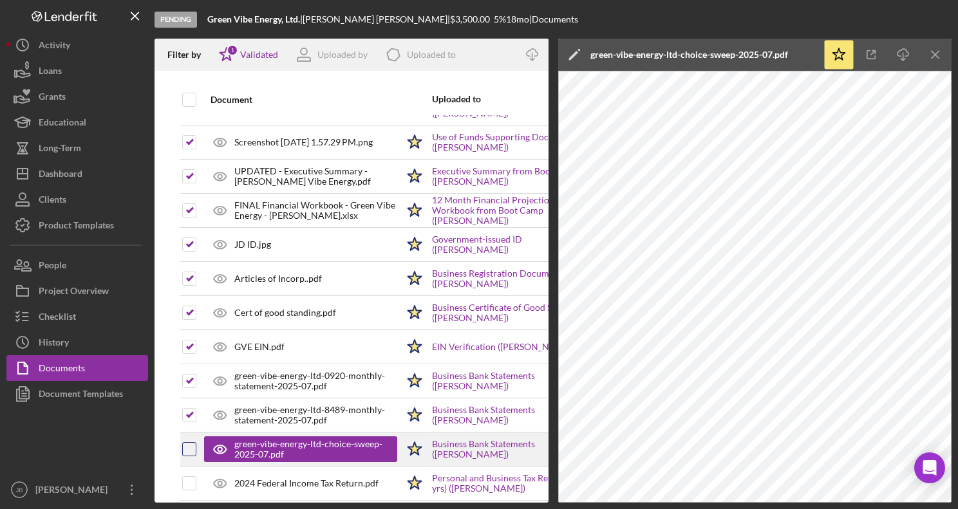
click at [189, 451] on input "checkbox" at bounding box center [189, 449] width 13 height 13
checkbox input "true"
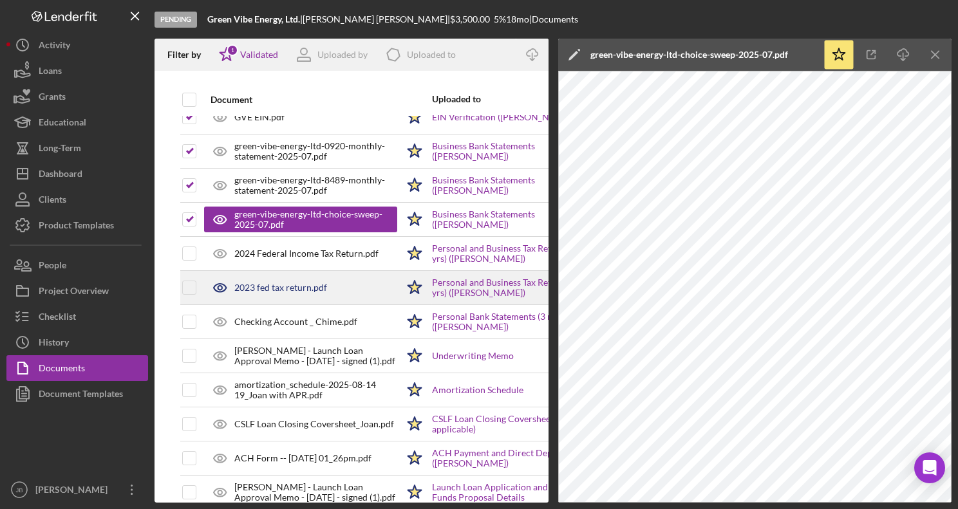
scroll to position [465, 0]
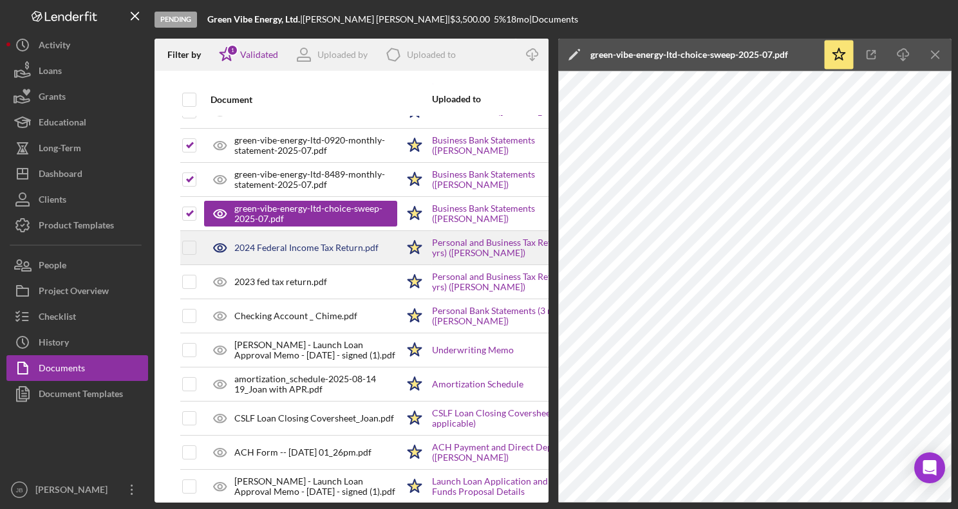
click at [276, 257] on div "2024 Federal Income Tax Return.pdf" at bounding box center [300, 248] width 193 height 32
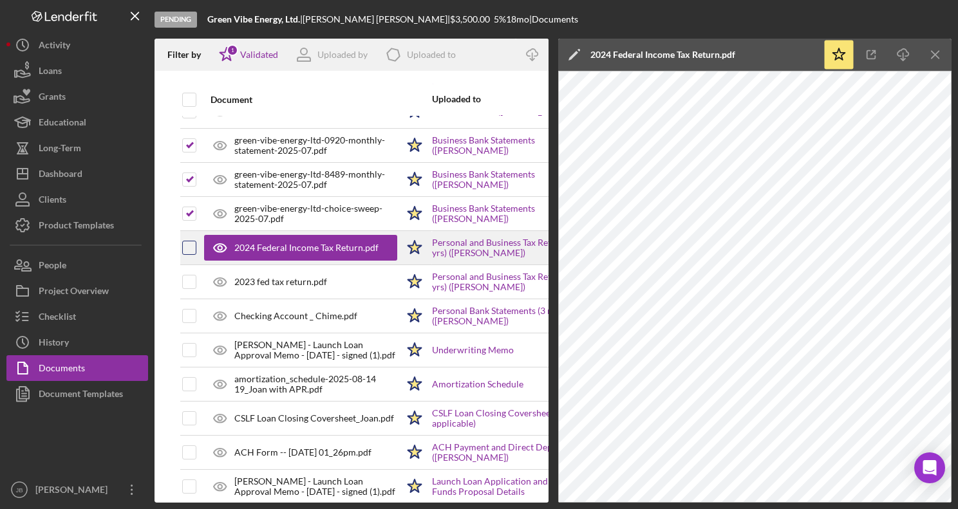
click at [185, 250] on input "checkbox" at bounding box center [189, 247] width 13 height 13
checkbox input "true"
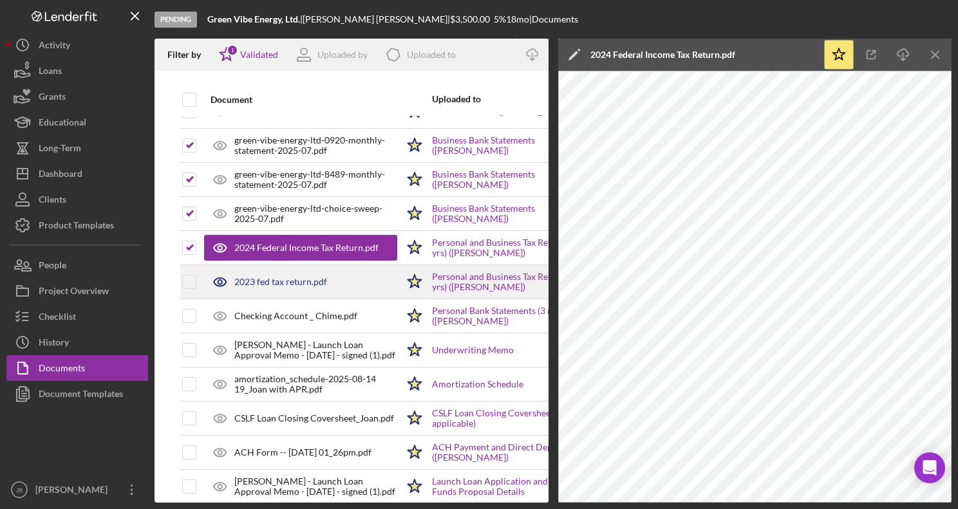
click at [250, 277] on div "2023 fed tax return.pdf" at bounding box center [280, 282] width 93 height 10
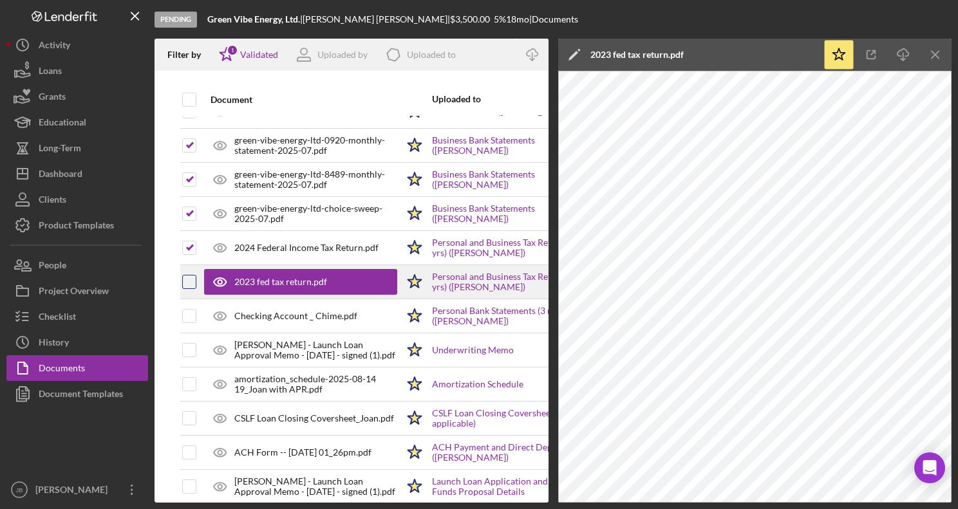
click at [186, 286] on input "checkbox" at bounding box center [189, 281] width 13 height 13
checkbox input "true"
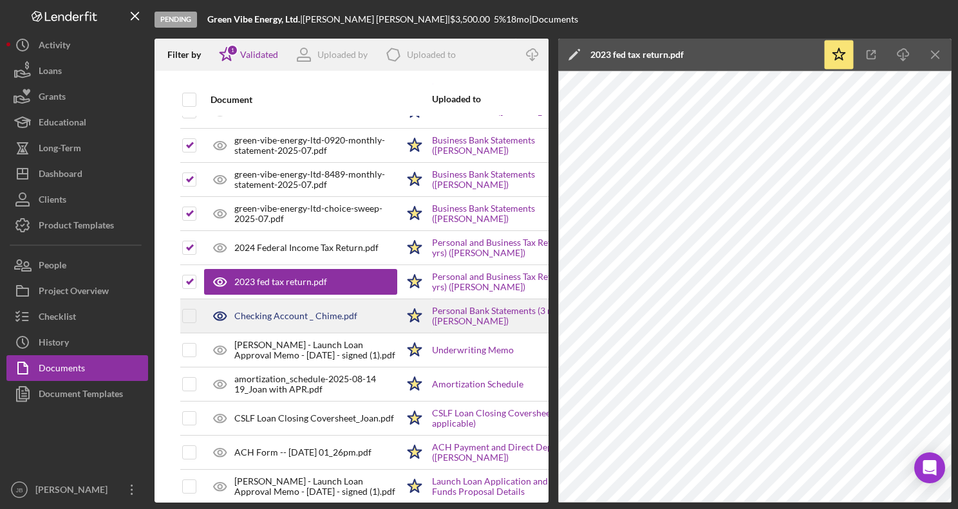
click at [270, 317] on div "Checking Account _ Chime.pdf" at bounding box center [295, 316] width 123 height 10
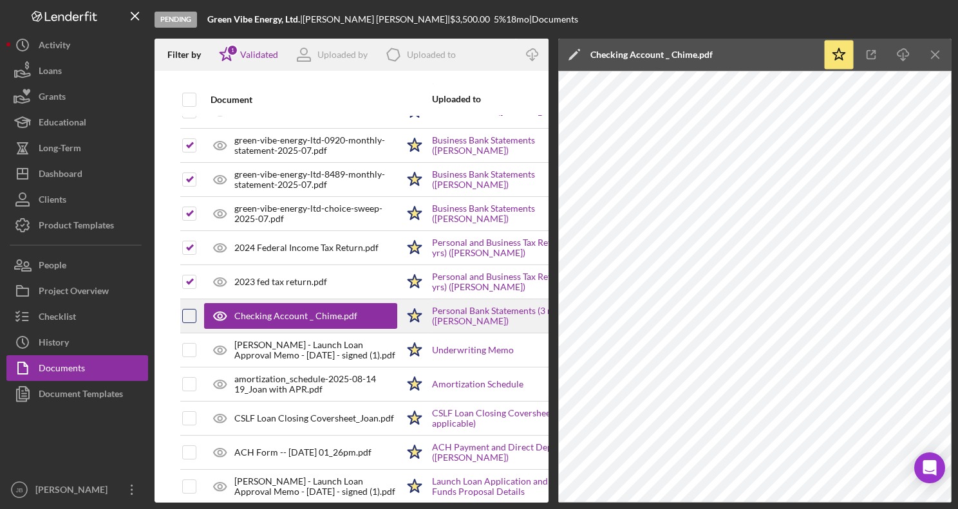
click at [187, 317] on input "checkbox" at bounding box center [189, 316] width 13 height 13
checkbox input "true"
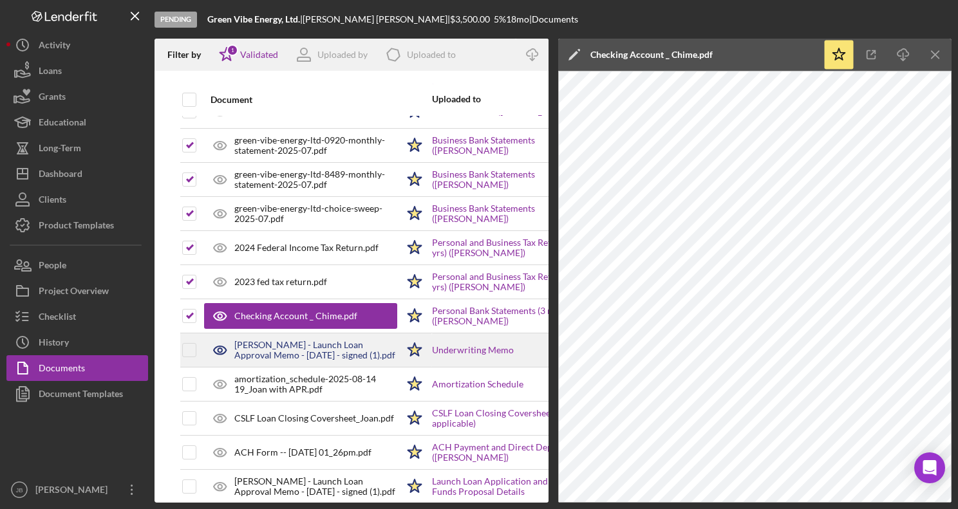
click at [277, 348] on div "Joan Dahl - Launch Loan Approval Memo - 8-13-2025 - signed (1).pdf" at bounding box center [315, 350] width 163 height 21
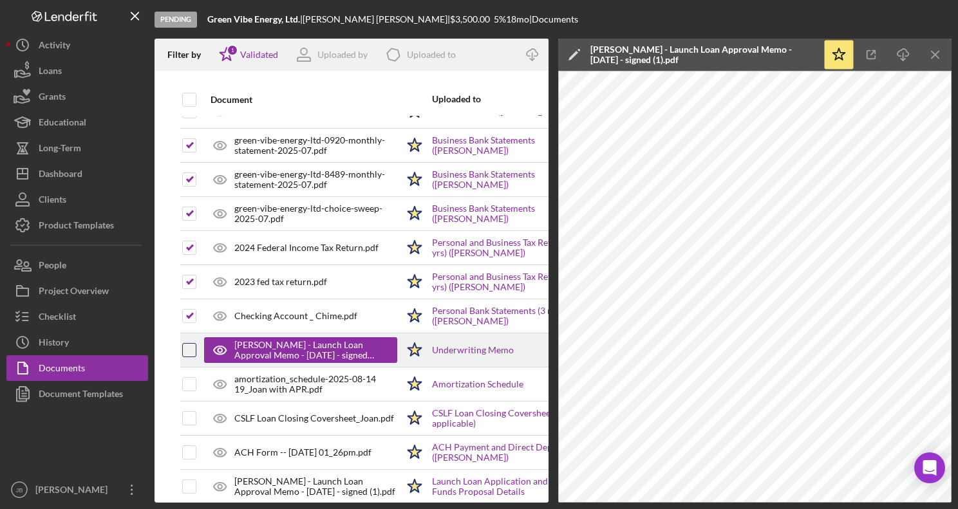
click at [186, 357] on div at bounding box center [189, 350] width 14 height 14
click at [187, 348] on input "checkbox" at bounding box center [189, 350] width 13 height 13
checkbox input "true"
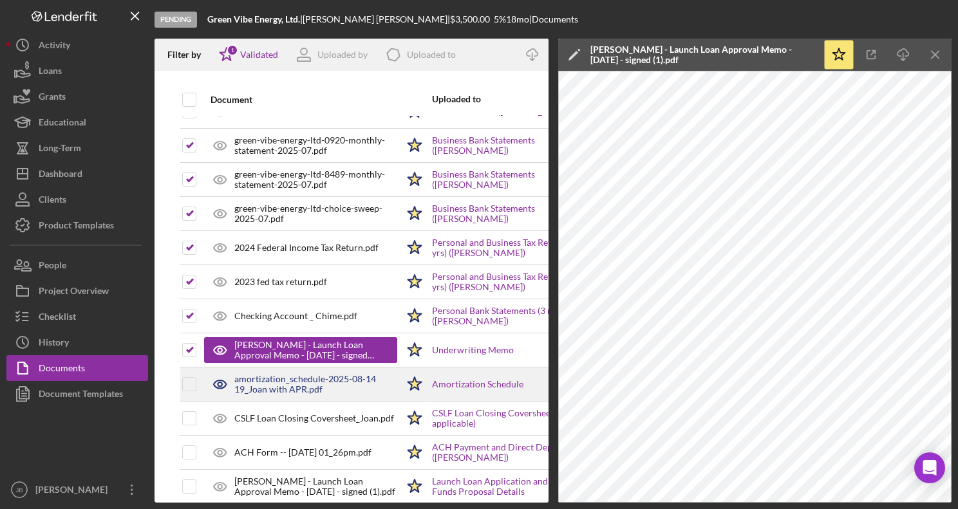
click at [256, 380] on div "amortization_schedule-2025-08-14 19_Joan with APR.pdf" at bounding box center [315, 384] width 163 height 21
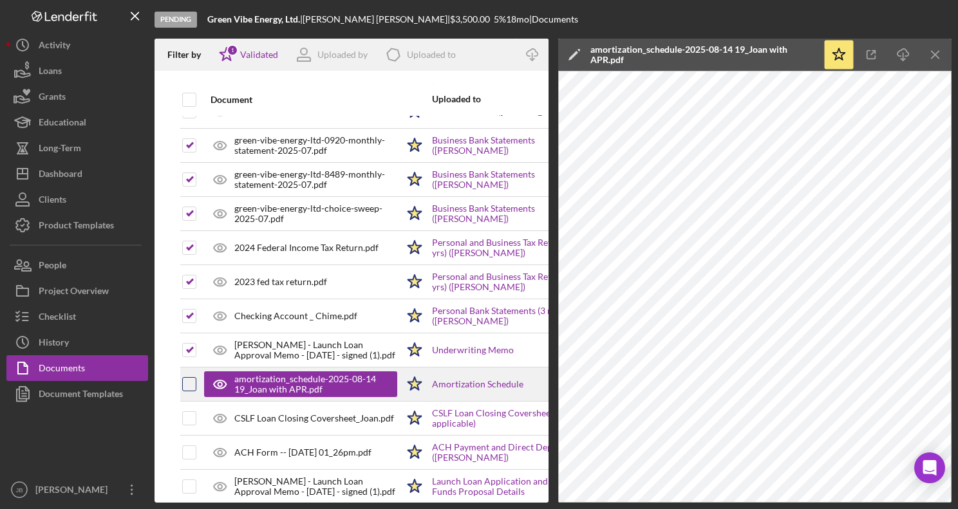
click at [190, 387] on input "checkbox" at bounding box center [189, 384] width 13 height 13
checkbox input "true"
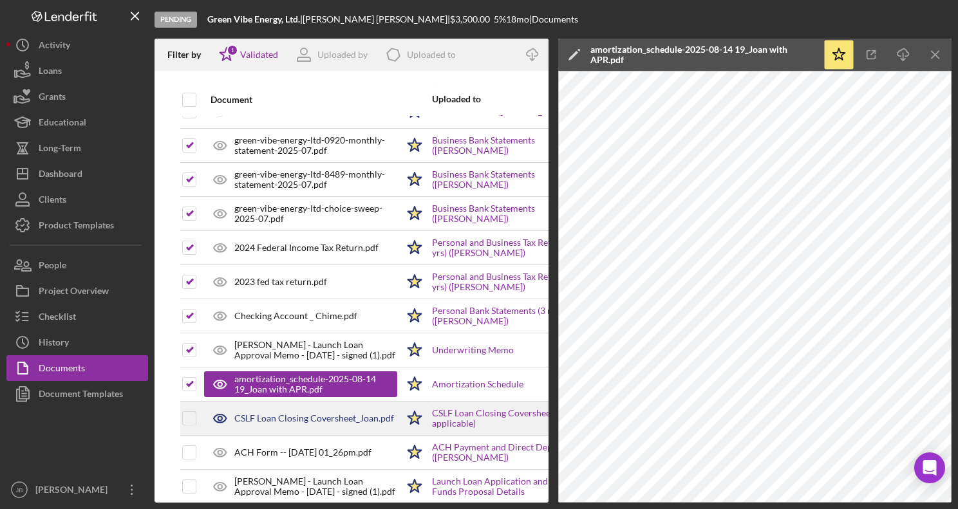
click at [262, 414] on div "CSLF Loan Closing Coversheet_Joan.pdf" at bounding box center [314, 418] width 160 height 10
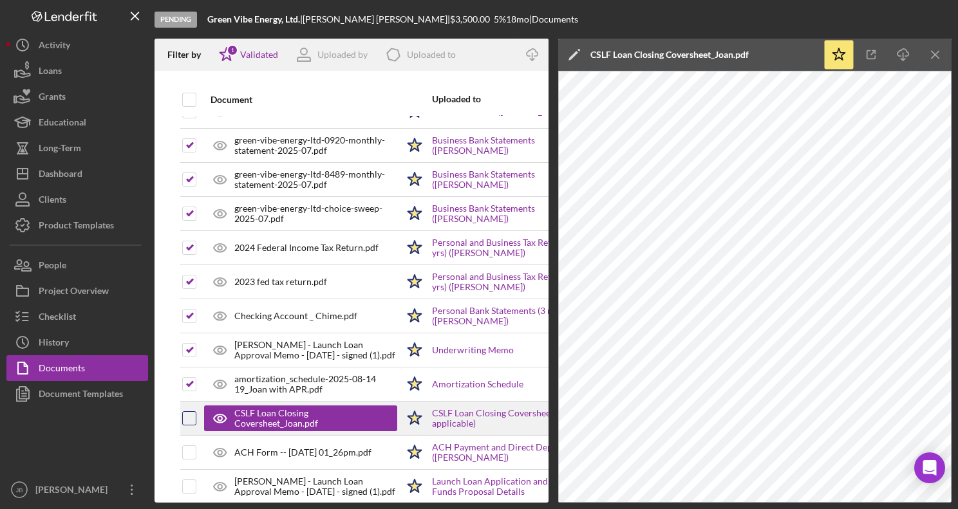
click at [188, 415] on input "checkbox" at bounding box center [189, 418] width 13 height 13
checkbox input "true"
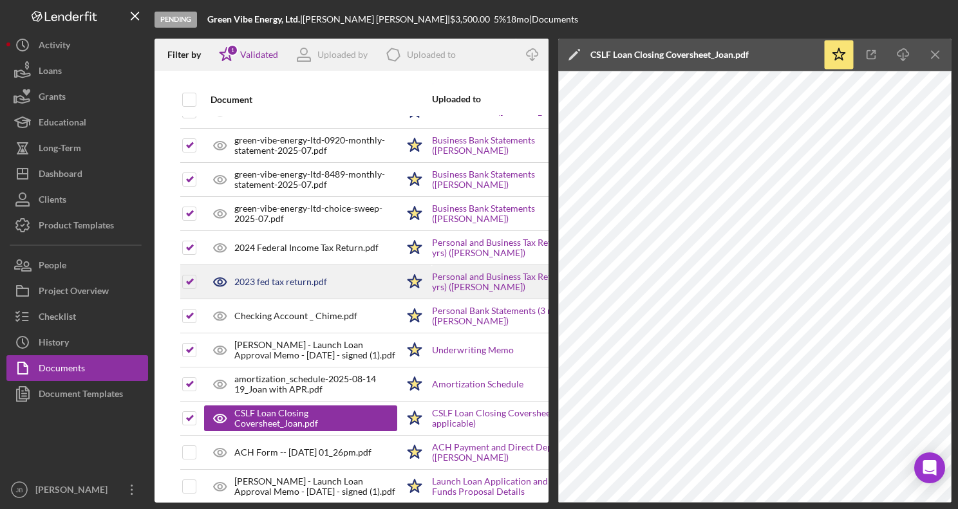
scroll to position [489, 0]
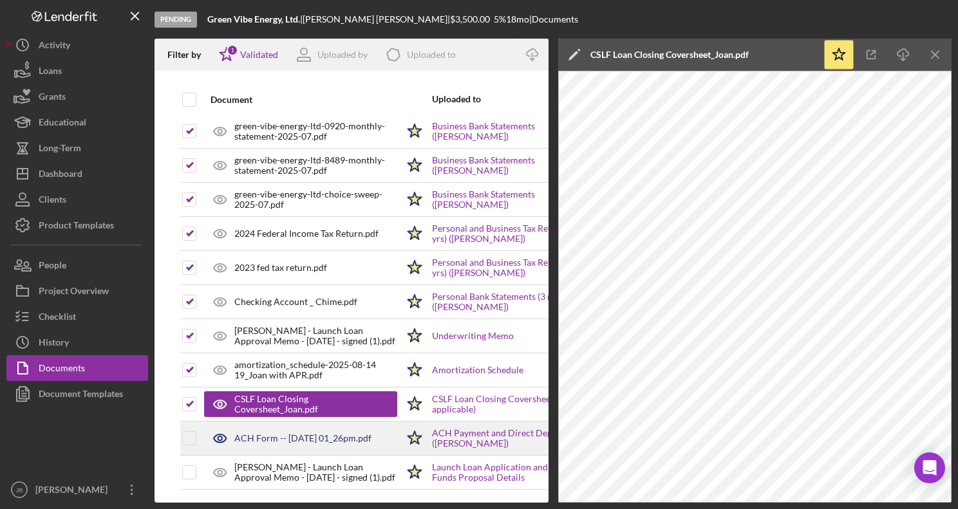
click at [371, 433] on div "ACH Form -- [DATE] 01_26pm.pdf" at bounding box center [302, 438] width 137 height 10
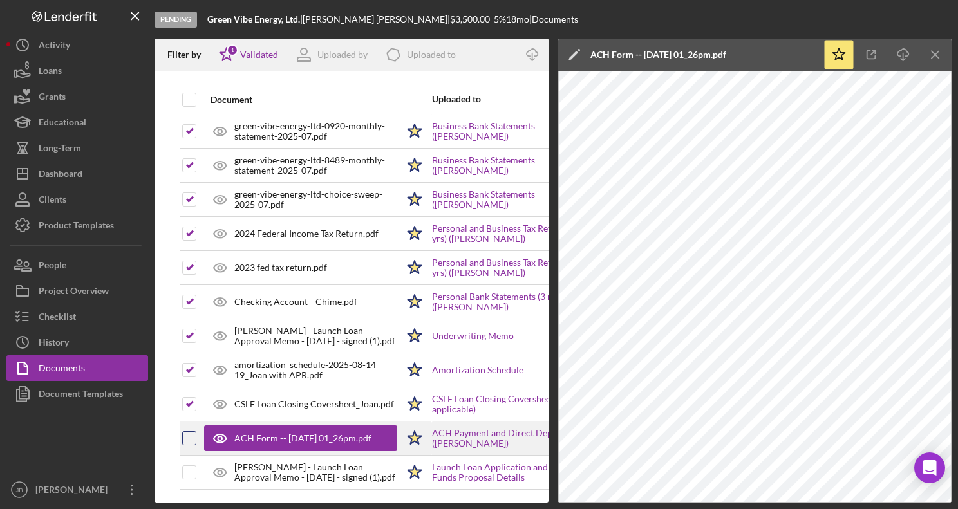
click at [185, 432] on input "checkbox" at bounding box center [189, 438] width 13 height 13
checkbox input "true"
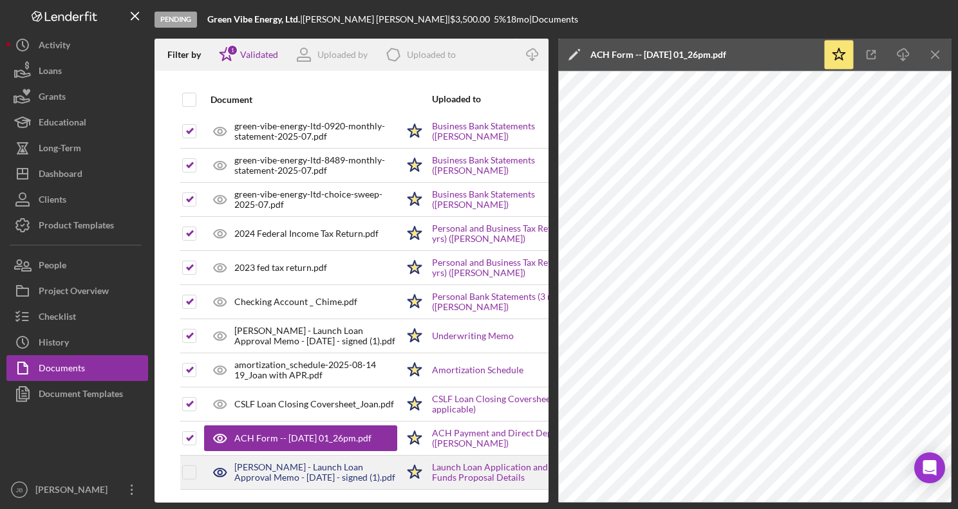
click at [290, 462] on div "Joan Dahl - Launch Loan Approval Memo - 8-13-2025 - signed (1).pdf" at bounding box center [315, 472] width 163 height 21
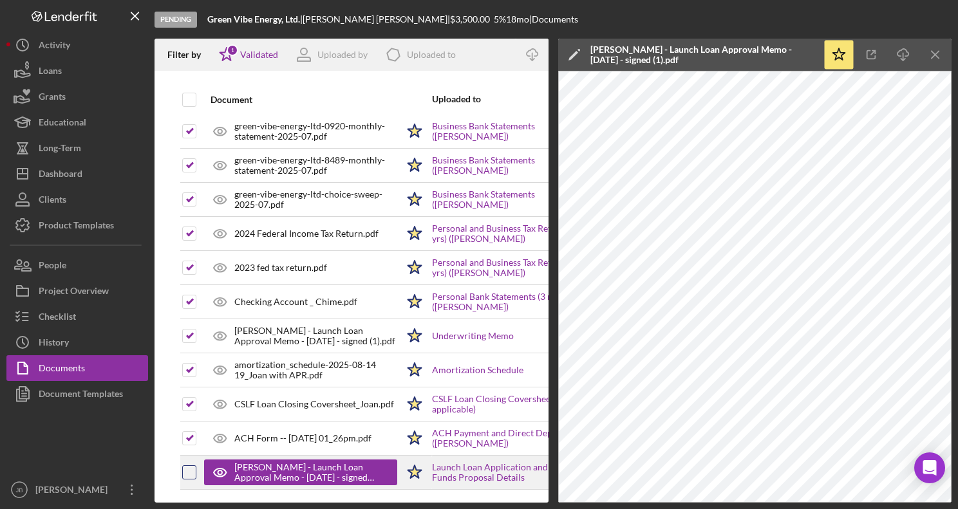
click at [187, 466] on input "checkbox" at bounding box center [189, 472] width 13 height 13
checkbox input "true"
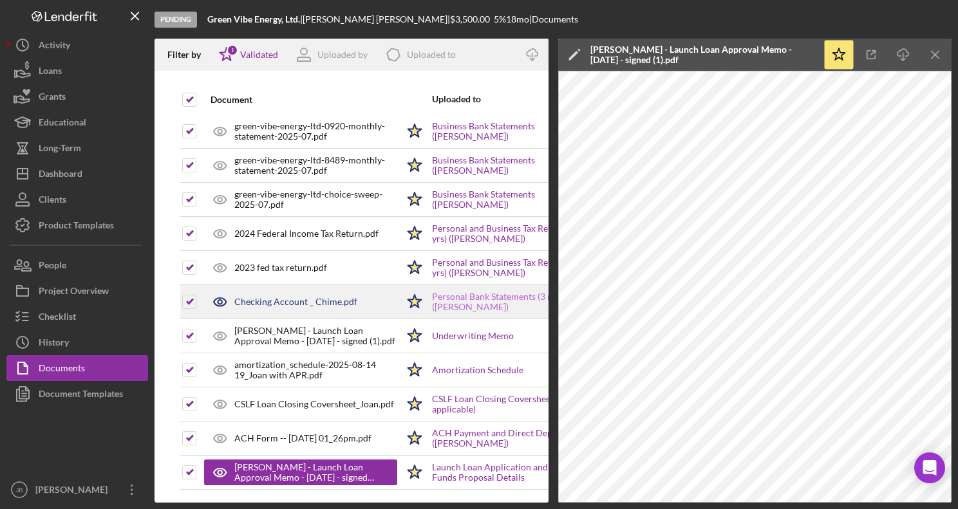
scroll to position [489, 2]
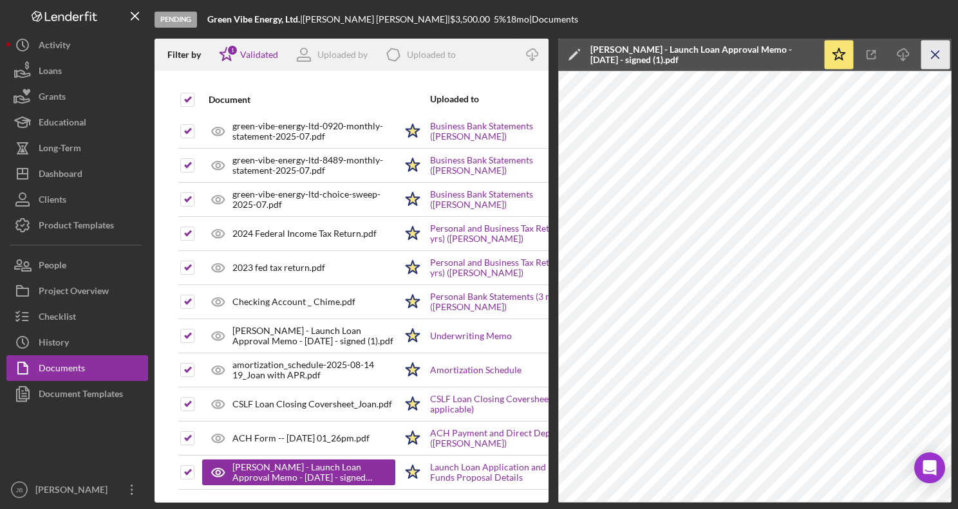
click at [939, 52] on icon "Icon/Menu Close" at bounding box center [935, 55] width 29 height 29
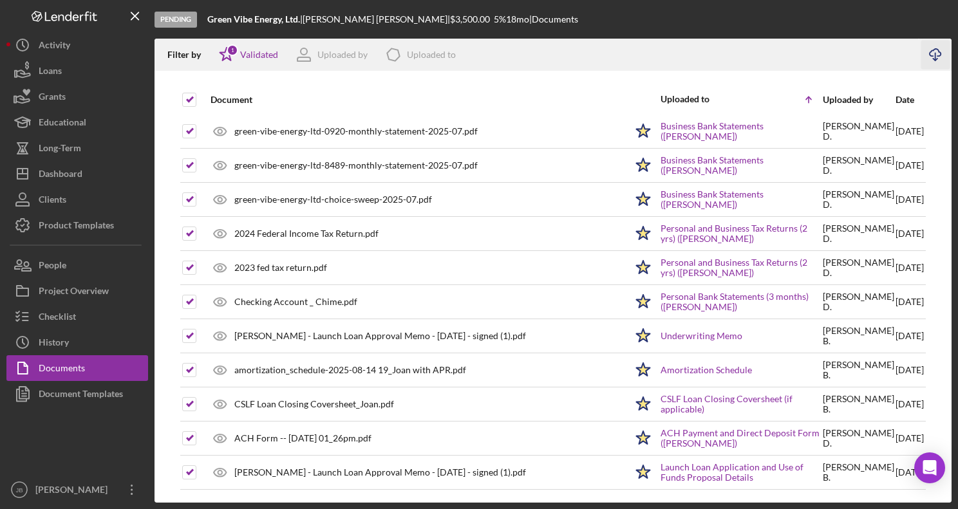
click at [934, 51] on icon "Icon/Download" at bounding box center [935, 55] width 29 height 29
click at [69, 313] on div "Checklist" at bounding box center [57, 318] width 37 height 29
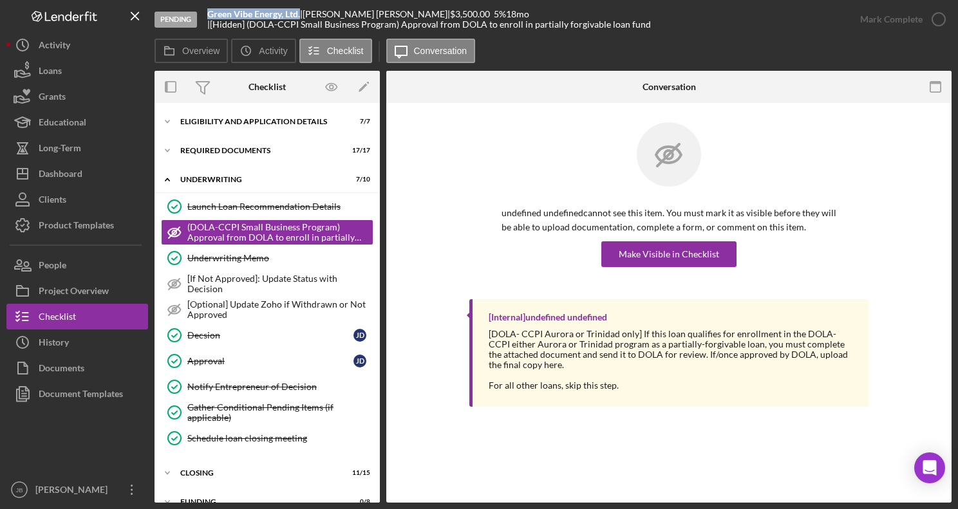
drag, startPoint x: 210, startPoint y: 14, endPoint x: 305, endPoint y: 14, distance: 94.6
click at [302, 14] on div "Green Vibe Energy, Ltd. |" at bounding box center [254, 14] width 95 height 10
click at [209, 14] on div "Pending Green Vibe Energy, Ltd. | Joan Dahl | $3,500.00 5 % 18 mo | [Hidden] (D…" at bounding box center [500, 19] width 692 height 39
drag, startPoint x: 209, startPoint y: 13, endPoint x: 306, endPoint y: 13, distance: 96.5
click at [306, 13] on div "Pending Green Vibe Energy, Ltd. | Joan Dahl | $3,500.00 5 % 18 mo | [Hidden] (D…" at bounding box center [500, 19] width 692 height 39
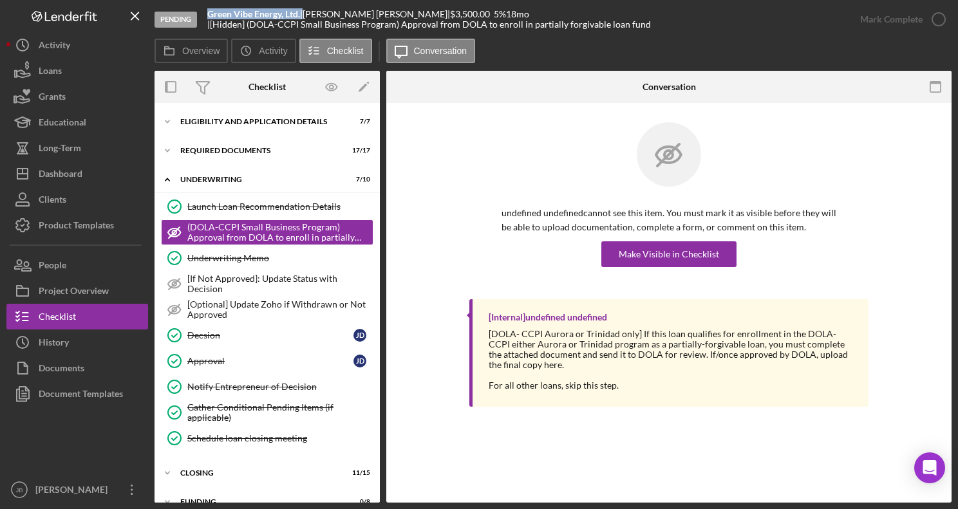
copy div "Green Vibe Energy, Ltd."
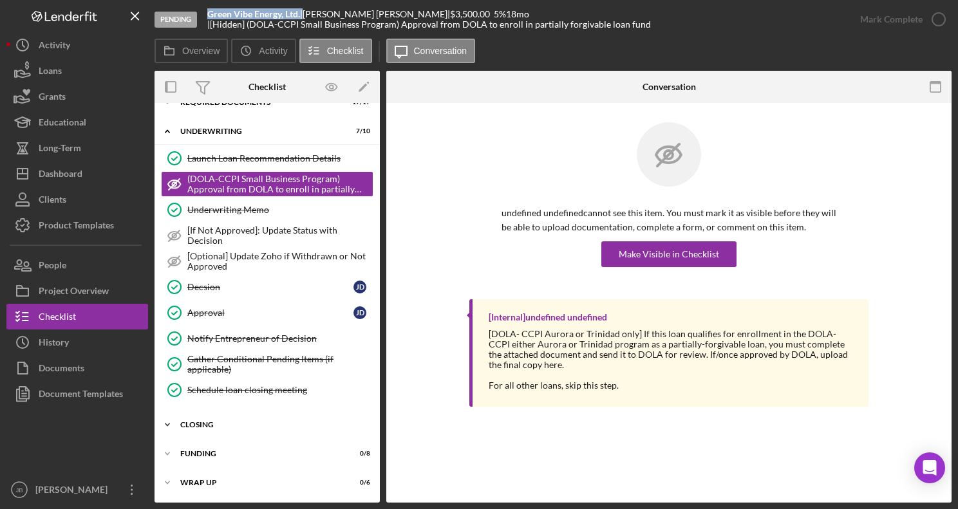
click at [183, 423] on div "Closing" at bounding box center [271, 425] width 183 height 8
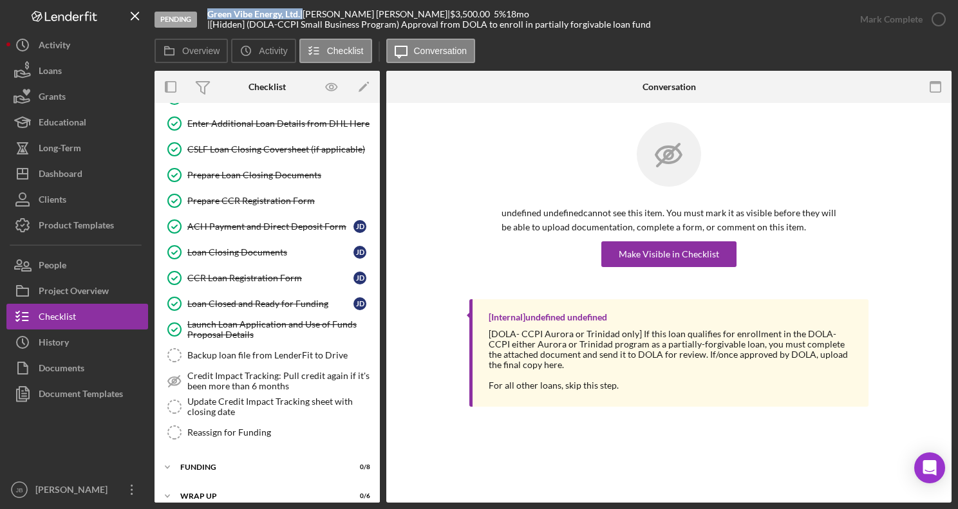
scroll to position [441, 0]
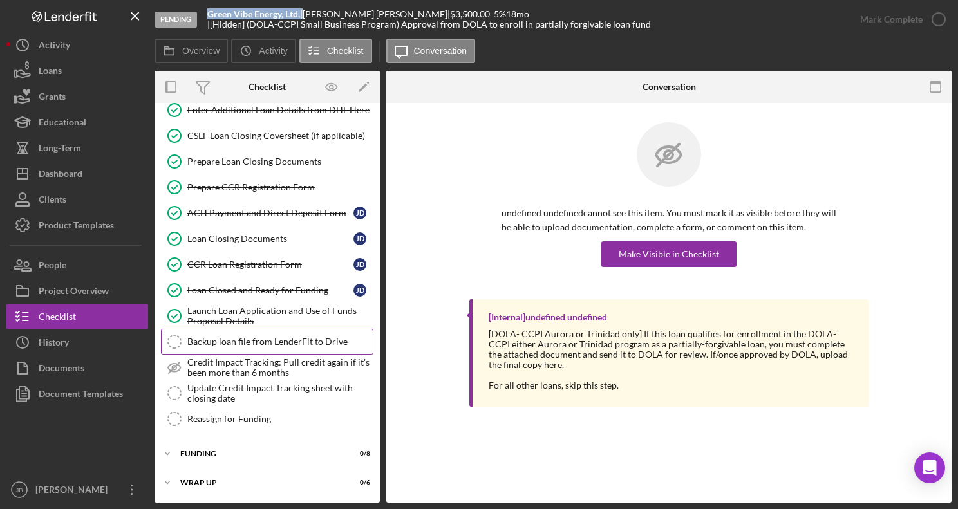
click at [219, 345] on div "Backup loan file from LenderFit to Drive" at bounding box center [279, 342] width 185 height 10
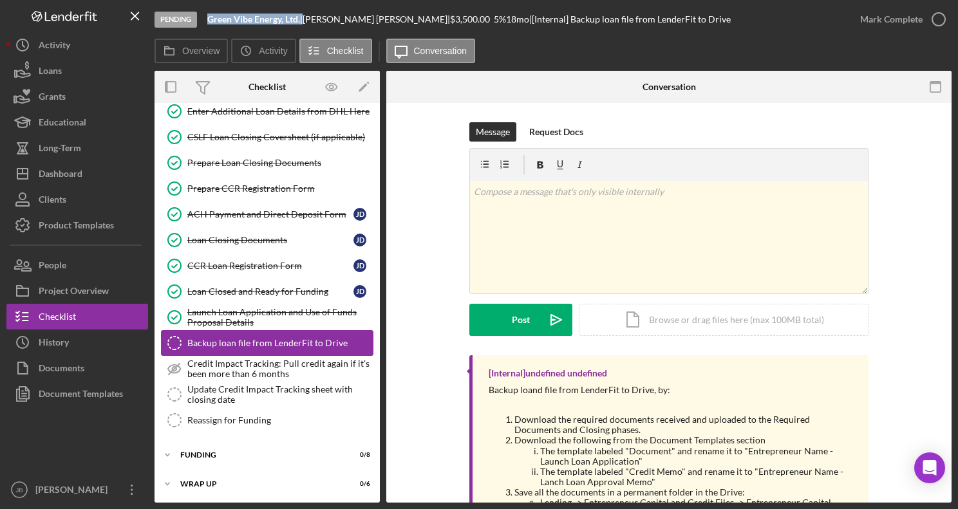
scroll to position [441, 0]
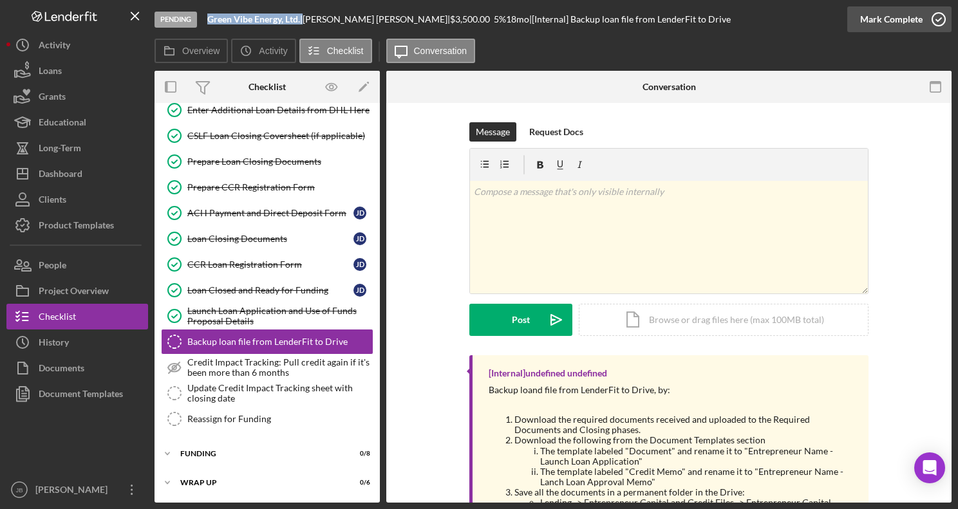
click at [942, 21] on icon "button" at bounding box center [938, 19] width 32 height 32
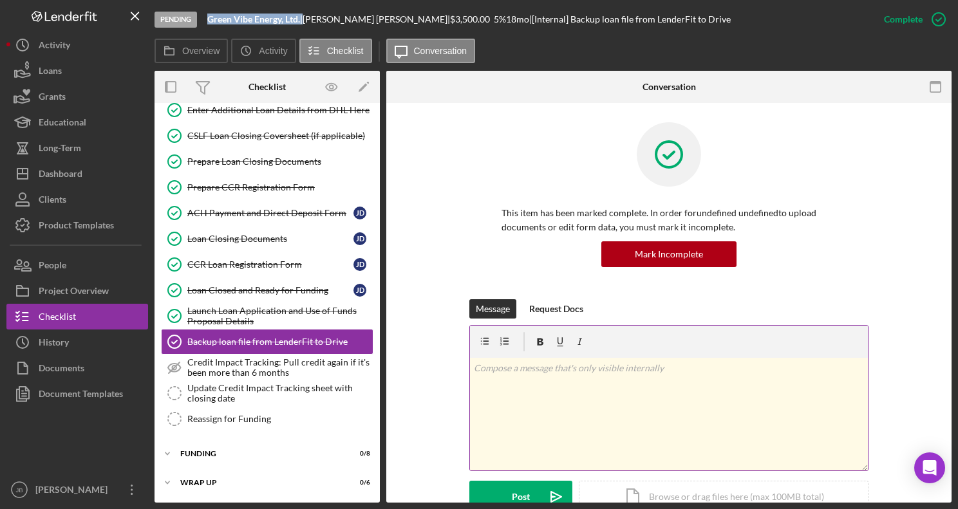
scroll to position [230, 0]
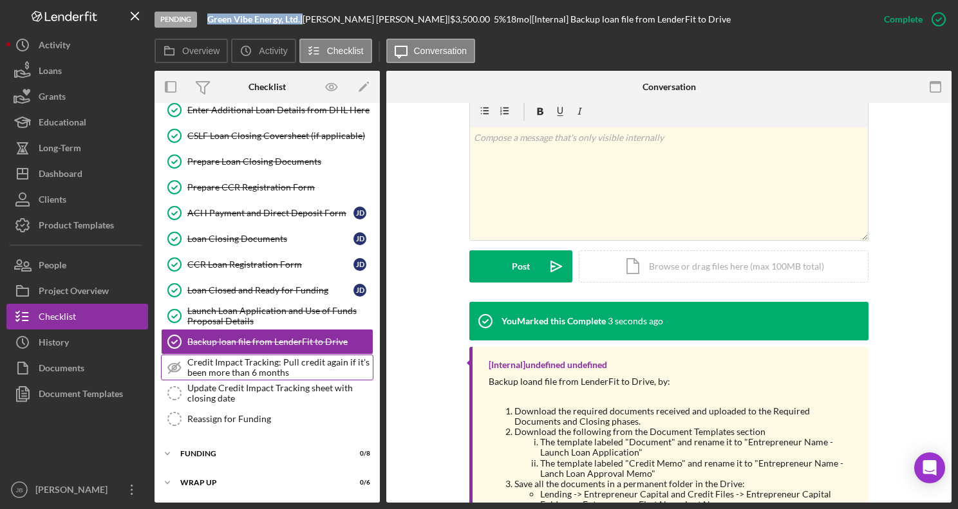
click at [298, 358] on div "Credit Impact Tracking: Pull credit again if it's been more than 6 months" at bounding box center [279, 367] width 185 height 21
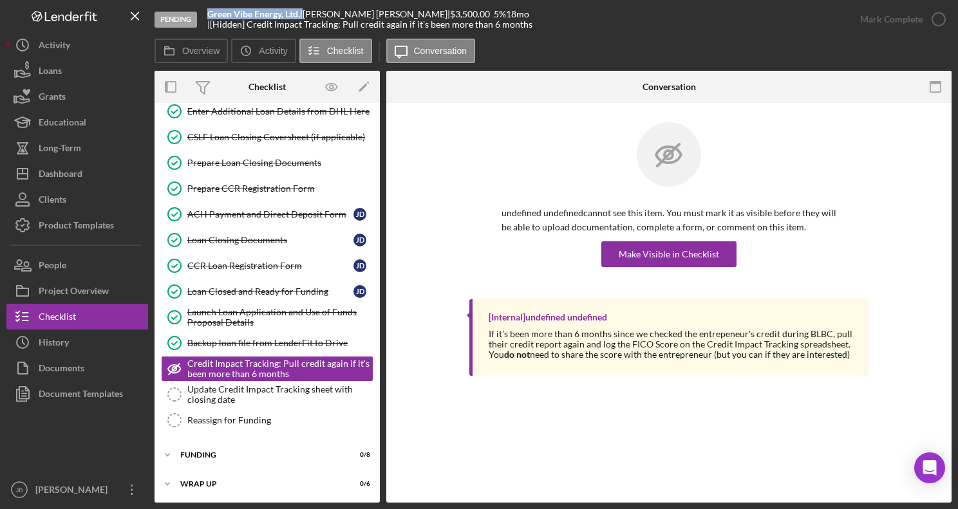
scroll to position [441, 0]
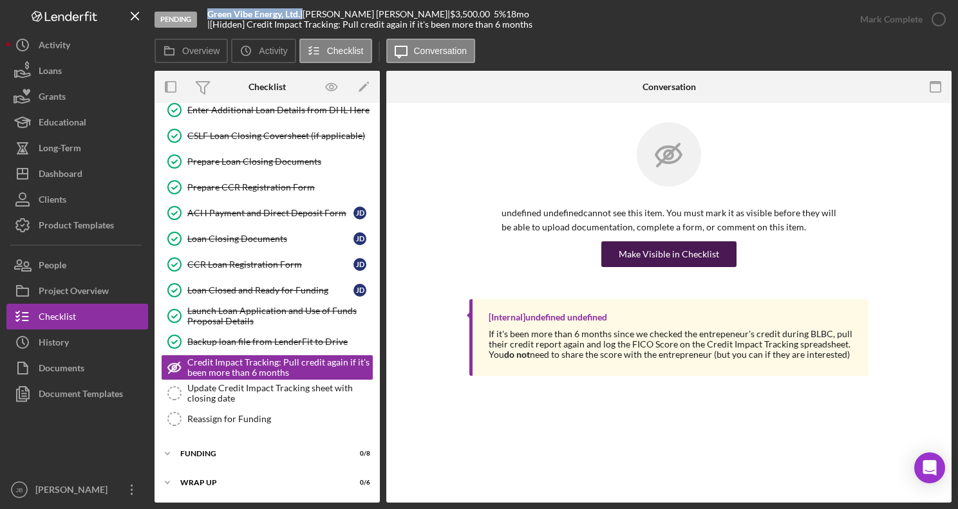
click at [718, 248] on button "Make Visible in Checklist" at bounding box center [668, 254] width 135 height 26
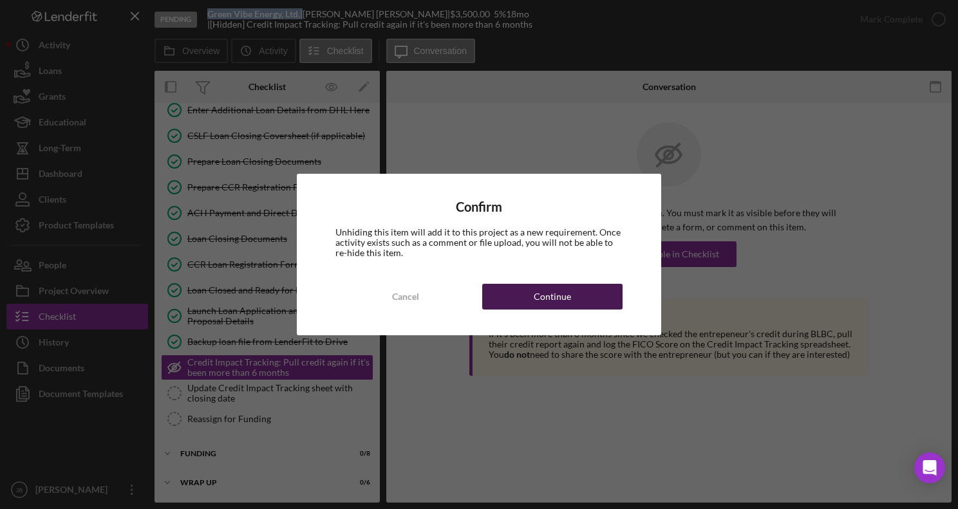
click at [609, 297] on button "Continue" at bounding box center [552, 297] width 140 height 26
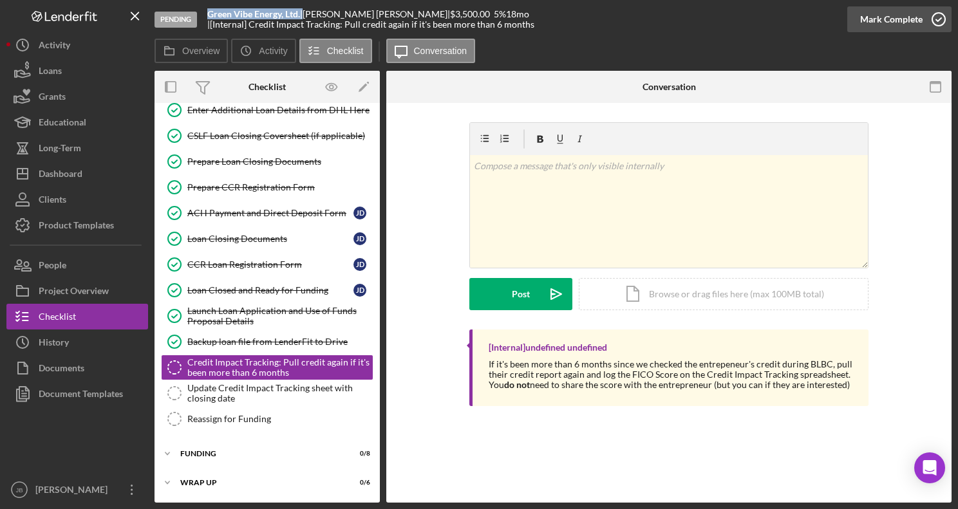
click at [939, 21] on icon "button" at bounding box center [938, 19] width 32 height 32
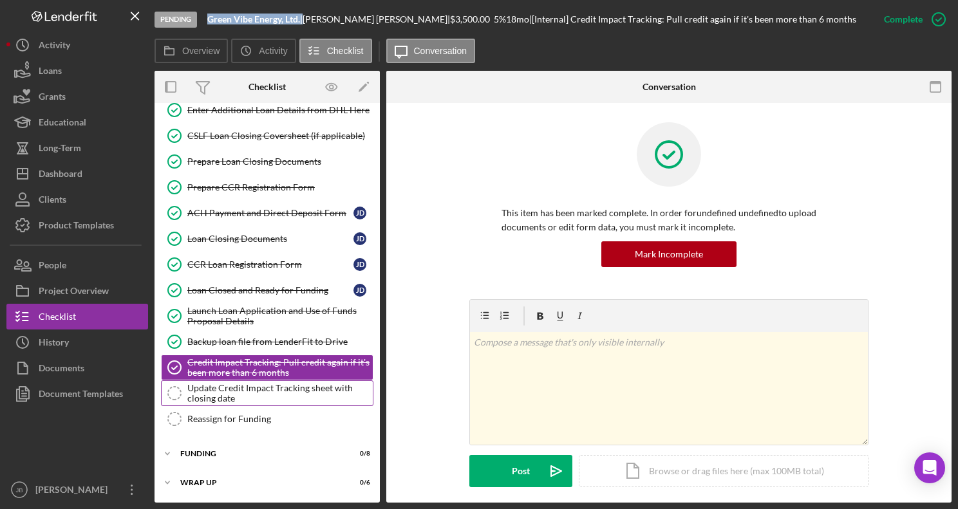
click at [350, 393] on div "Update Credit Impact Tracking sheet with closing date" at bounding box center [279, 393] width 185 height 21
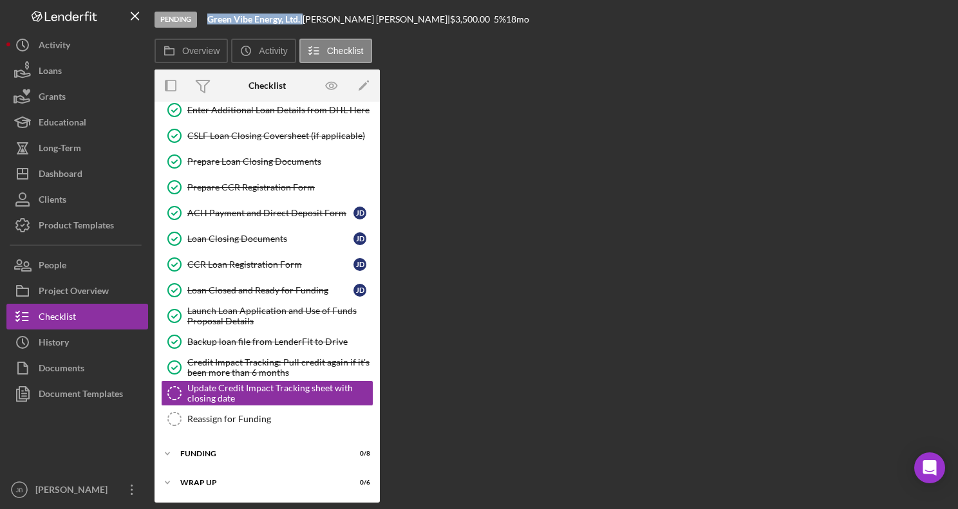
scroll to position [441, 0]
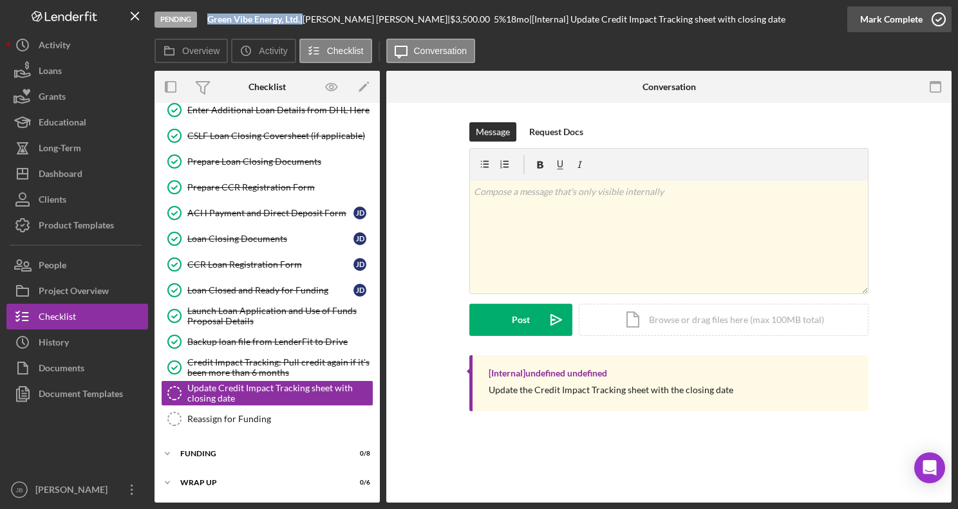
click at [941, 19] on icon "button" at bounding box center [938, 19] width 32 height 32
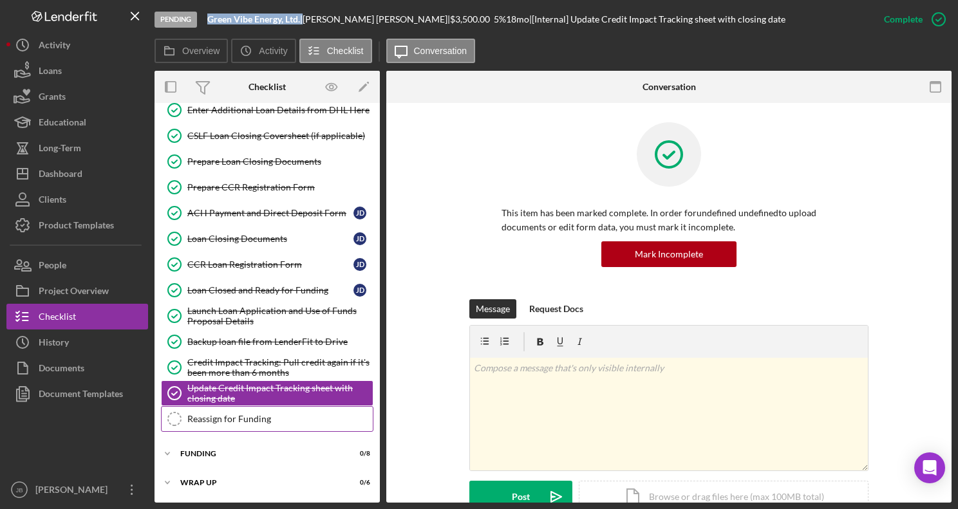
click at [265, 419] on div "Reassign for Funding" at bounding box center [279, 419] width 185 height 10
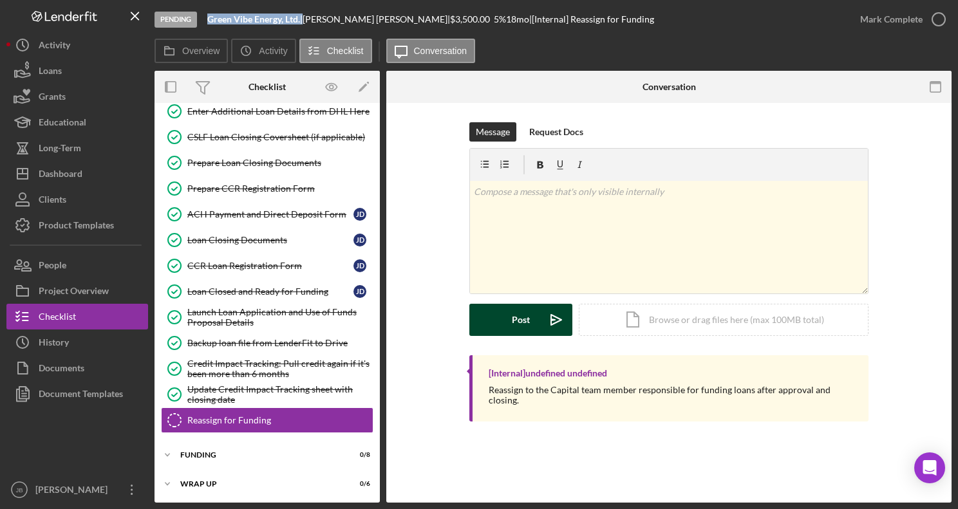
scroll to position [441, 0]
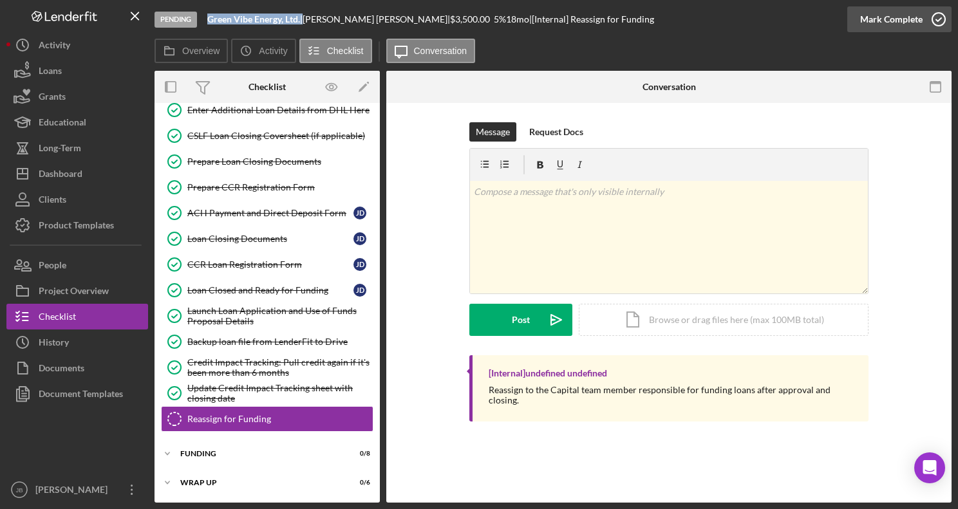
click at [942, 23] on icon "button" at bounding box center [938, 19] width 32 height 32
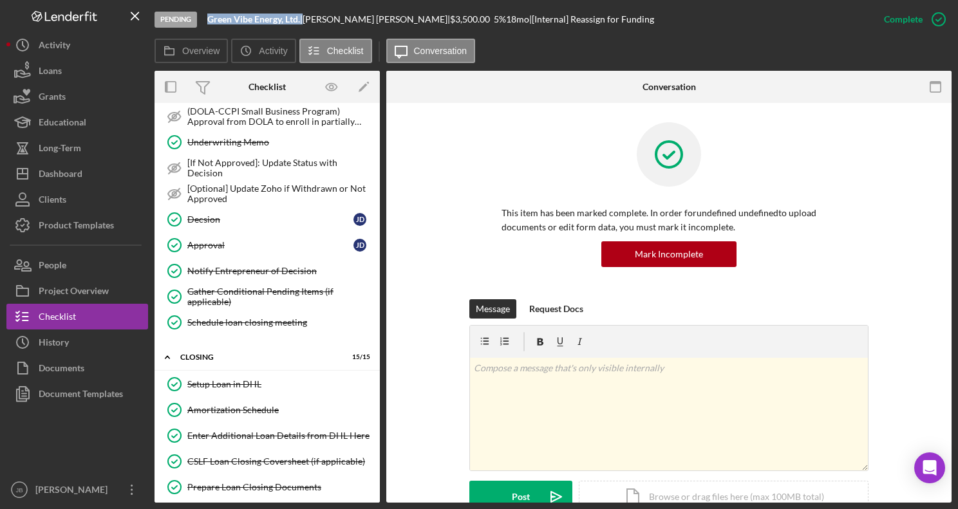
scroll to position [0, 0]
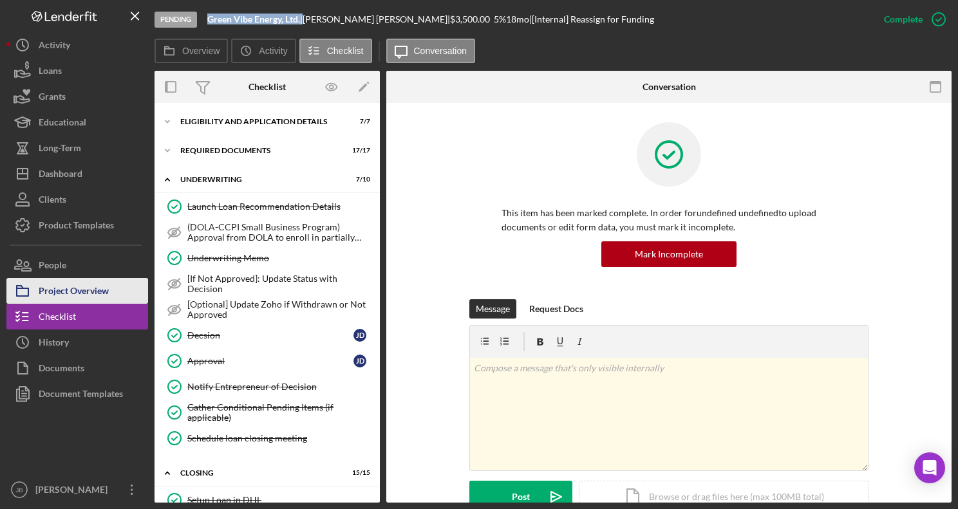
click at [90, 292] on div "Project Overview" at bounding box center [74, 292] width 70 height 29
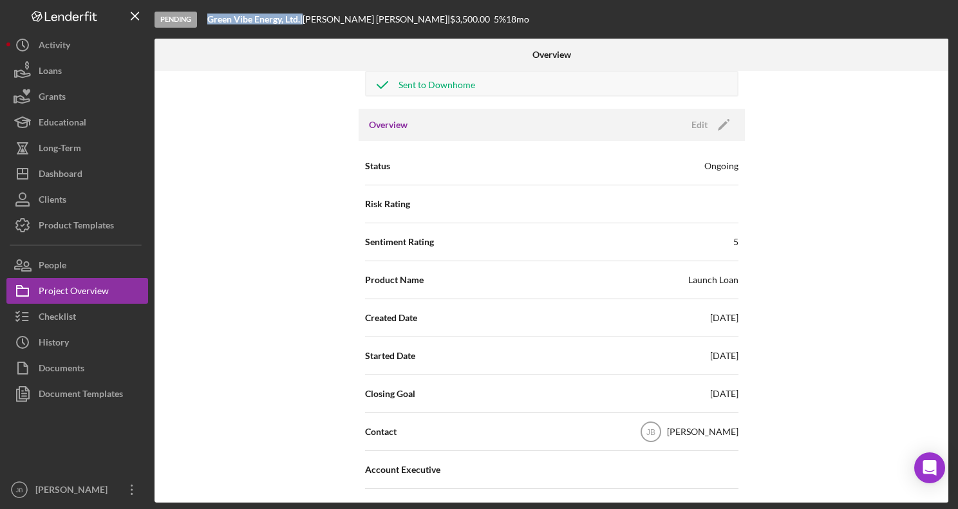
scroll to position [88, 0]
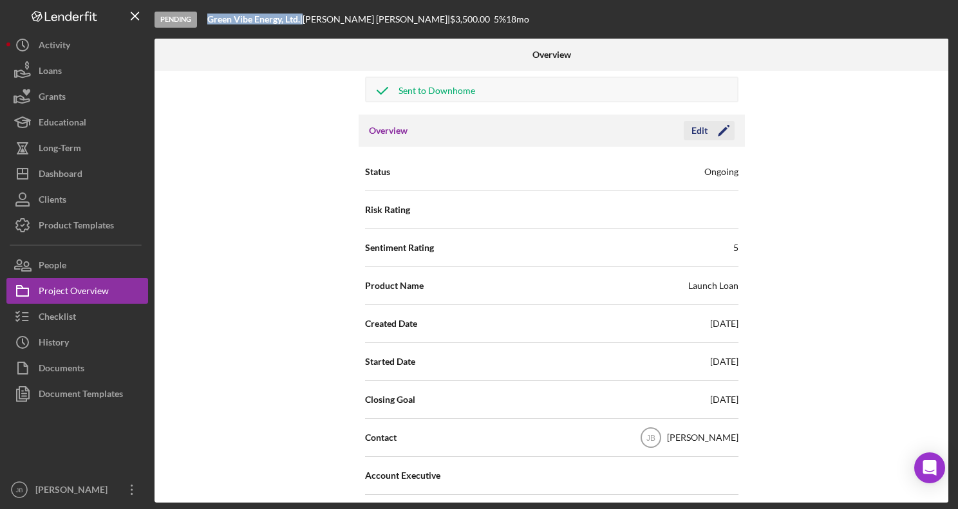
click at [725, 130] on icon "Icon/Edit" at bounding box center [723, 131] width 32 height 32
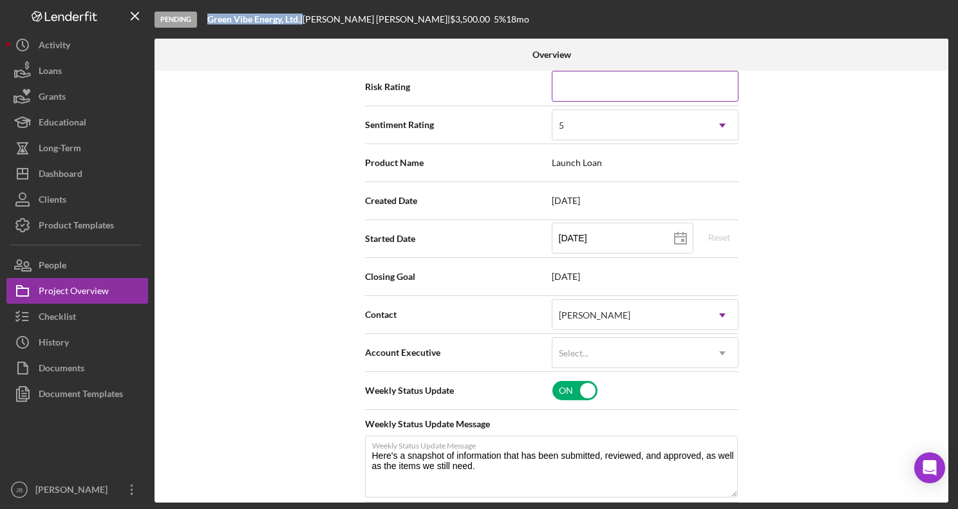
scroll to position [250, 0]
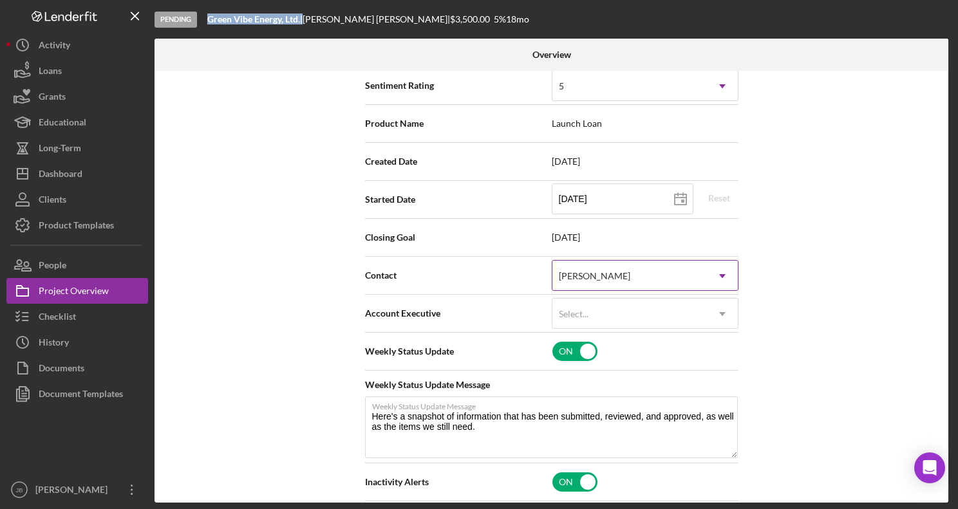
click at [684, 287] on div "[PERSON_NAME]" at bounding box center [629, 276] width 154 height 30
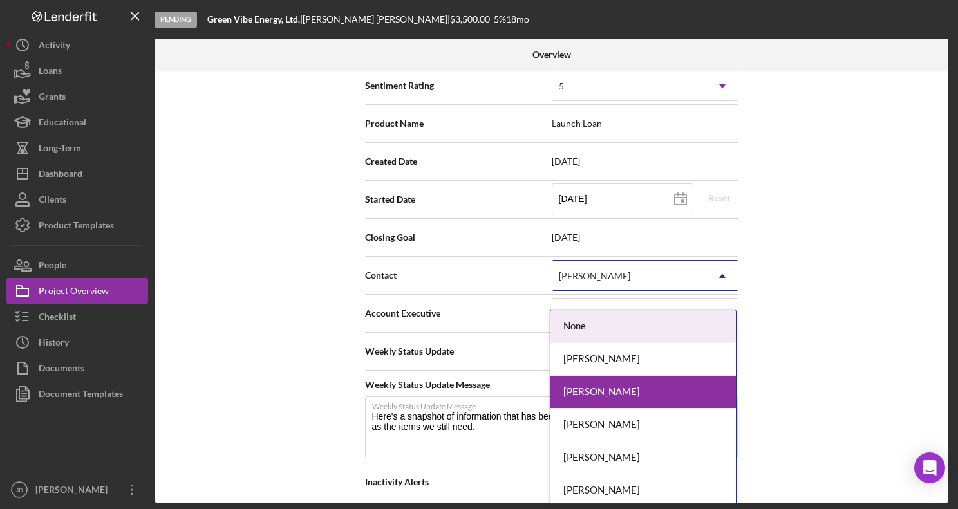
scroll to position [4, 0]
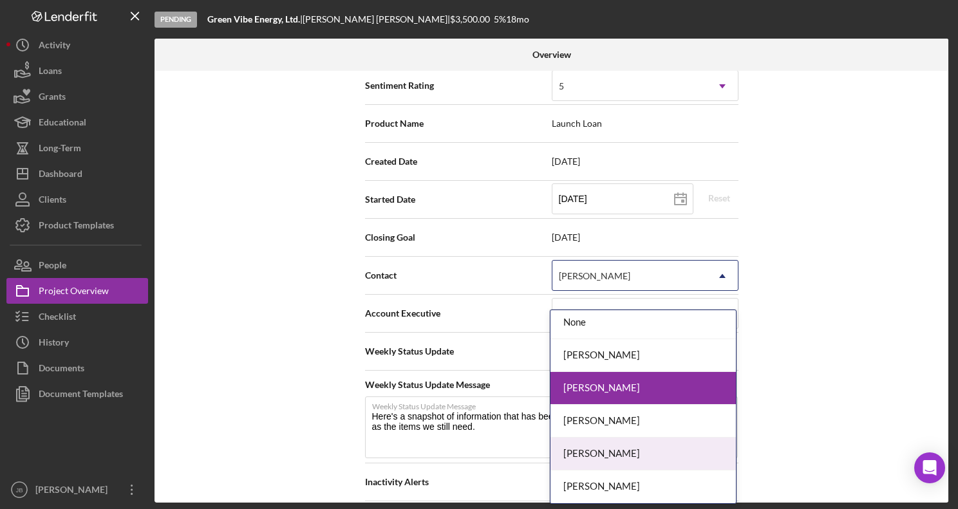
click at [617, 447] on div "Monica Quiñones" at bounding box center [642, 454] width 185 height 33
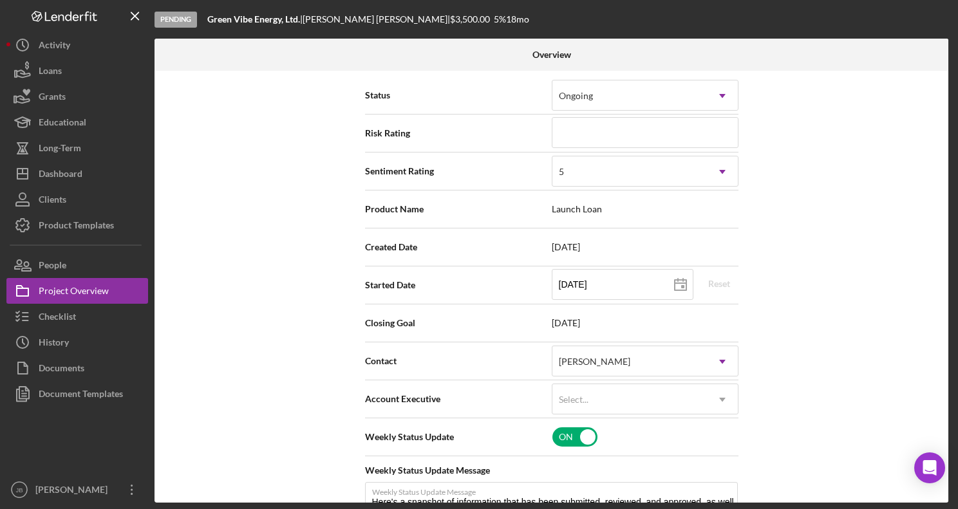
scroll to position [0, 0]
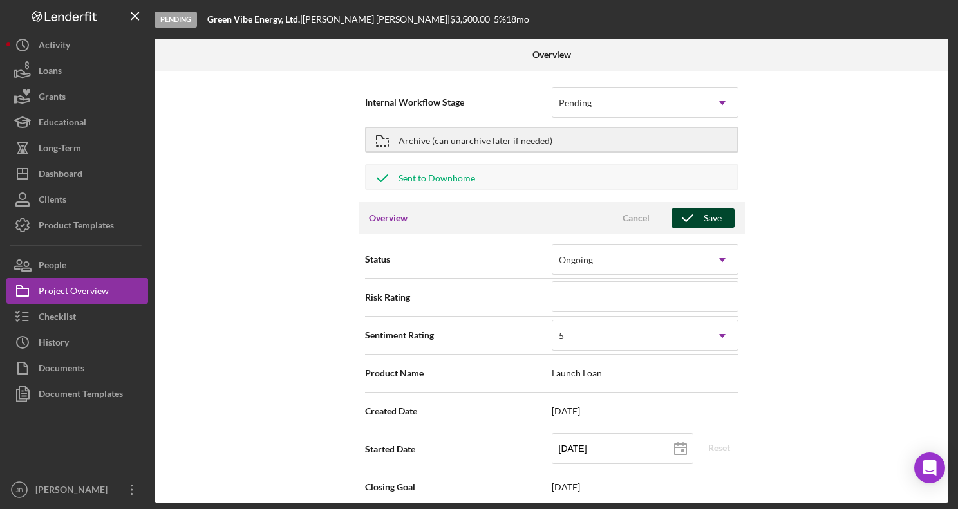
click at [703, 225] on div "Save" at bounding box center [712, 218] width 18 height 19
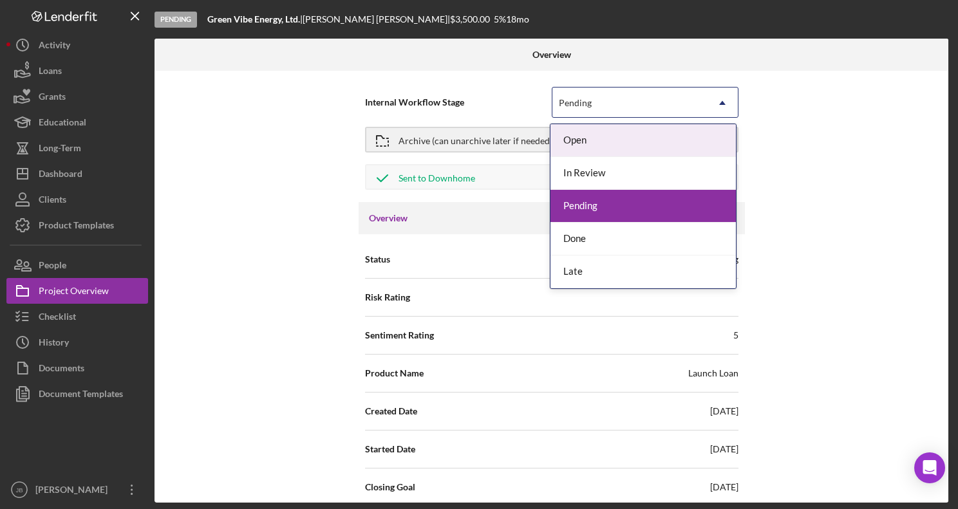
click at [700, 107] on div "Pending" at bounding box center [629, 103] width 154 height 30
click at [813, 138] on div "Internal Workflow Stage Open, 1 of 5. 5 results available. Use Up and Down to c…" at bounding box center [551, 287] width 794 height 432
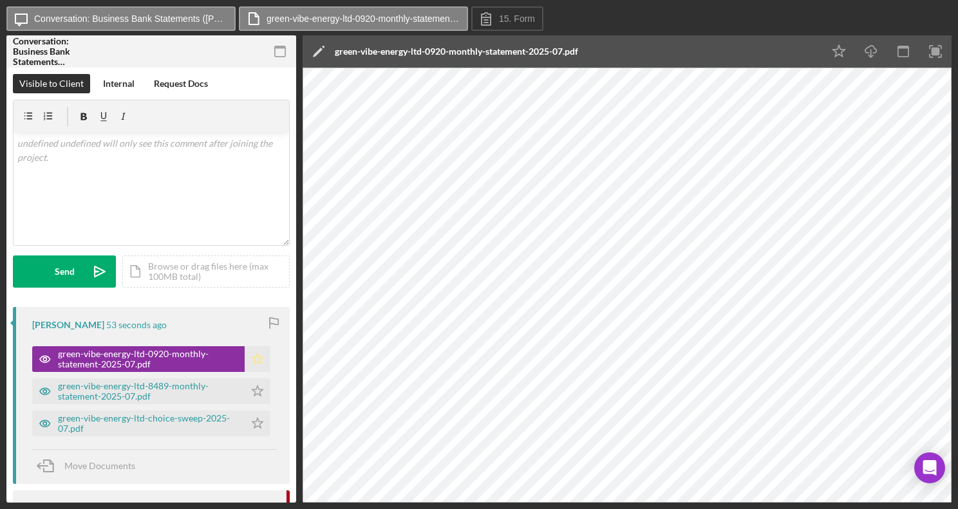
click at [255, 357] on polygon "button" at bounding box center [257, 358] width 11 height 10
click at [252, 393] on polygon "button" at bounding box center [257, 391] width 11 height 10
click at [256, 417] on icon "Icon/Star" at bounding box center [258, 424] width 26 height 26
